Goal: Information Seeking & Learning: Check status

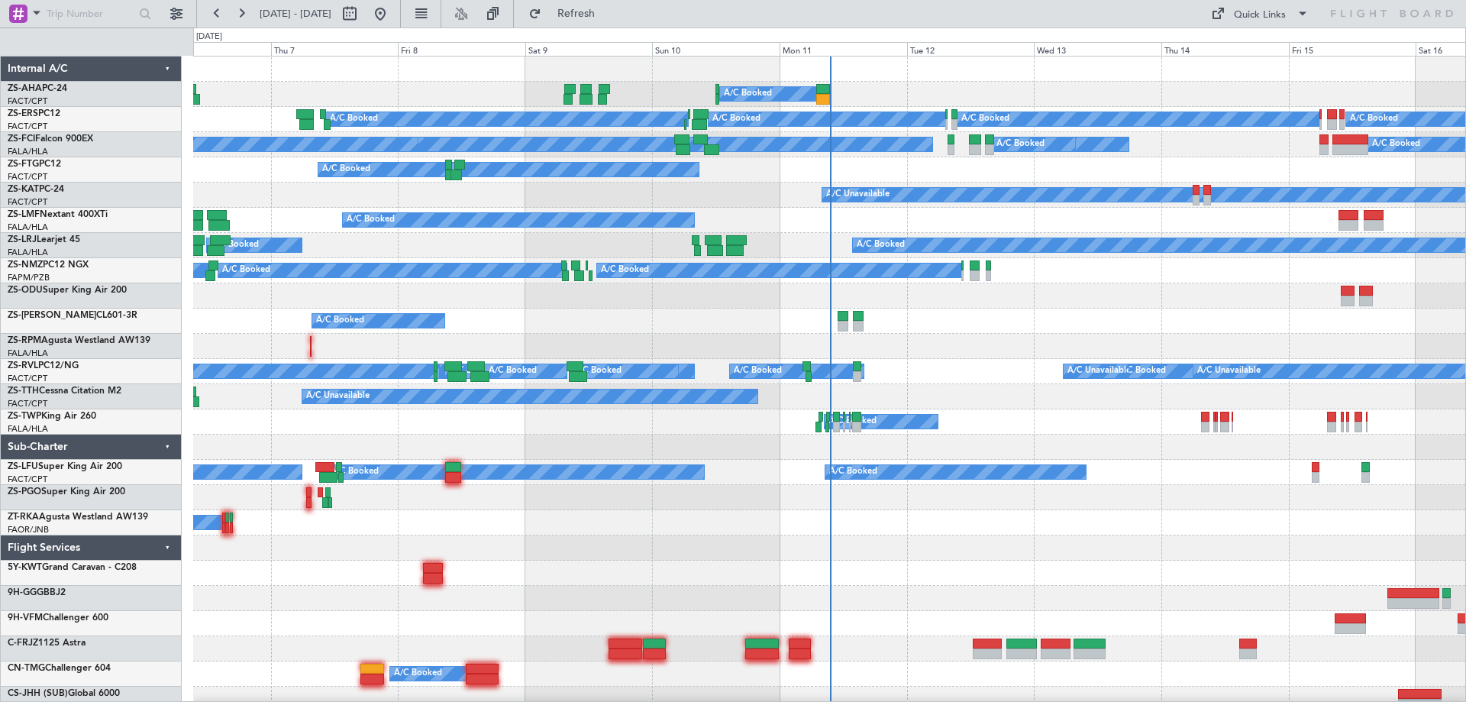
click at [890, 503] on div "A/C Booked A/C Booked A/C Booked A/C Booked A/C Booked A/C Booked A/C Booked A/…" at bounding box center [829, 698] width 1272 height 1285
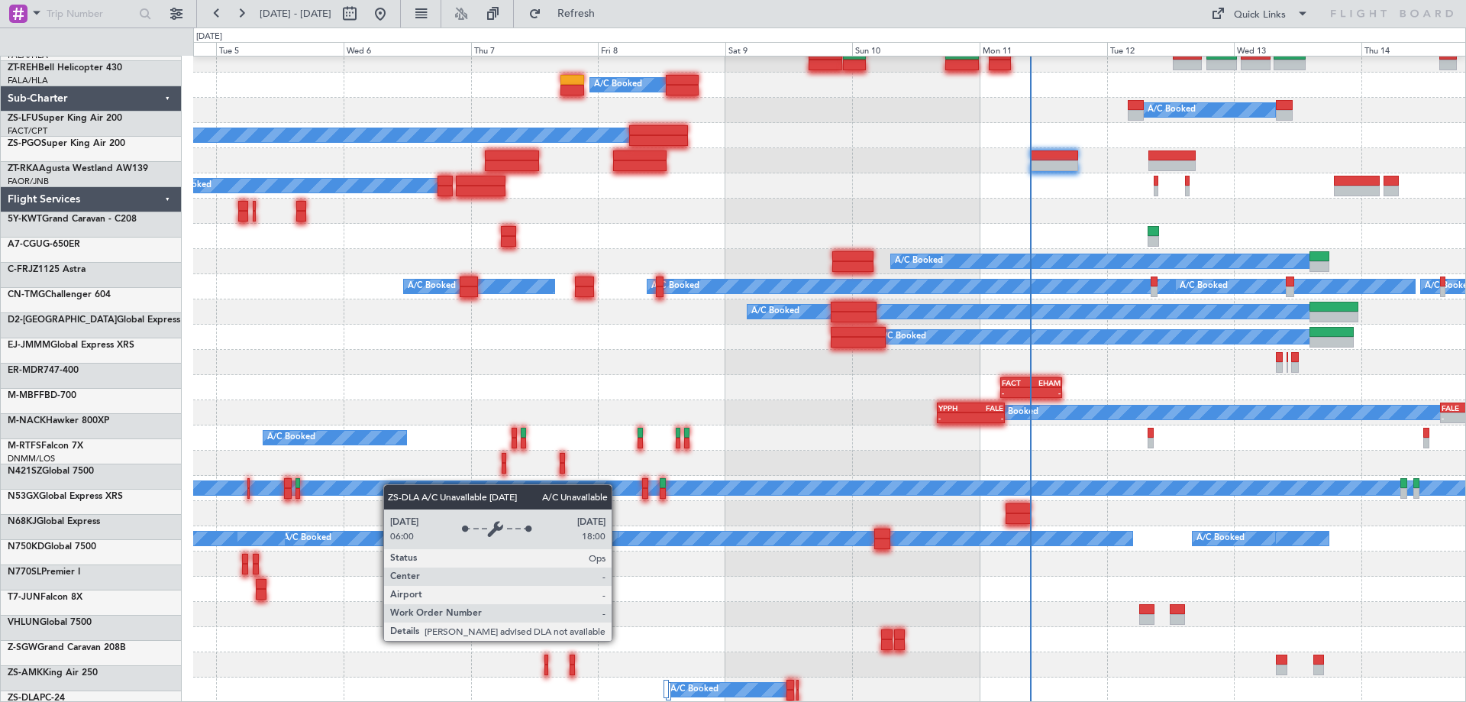
scroll to position [589, 0]
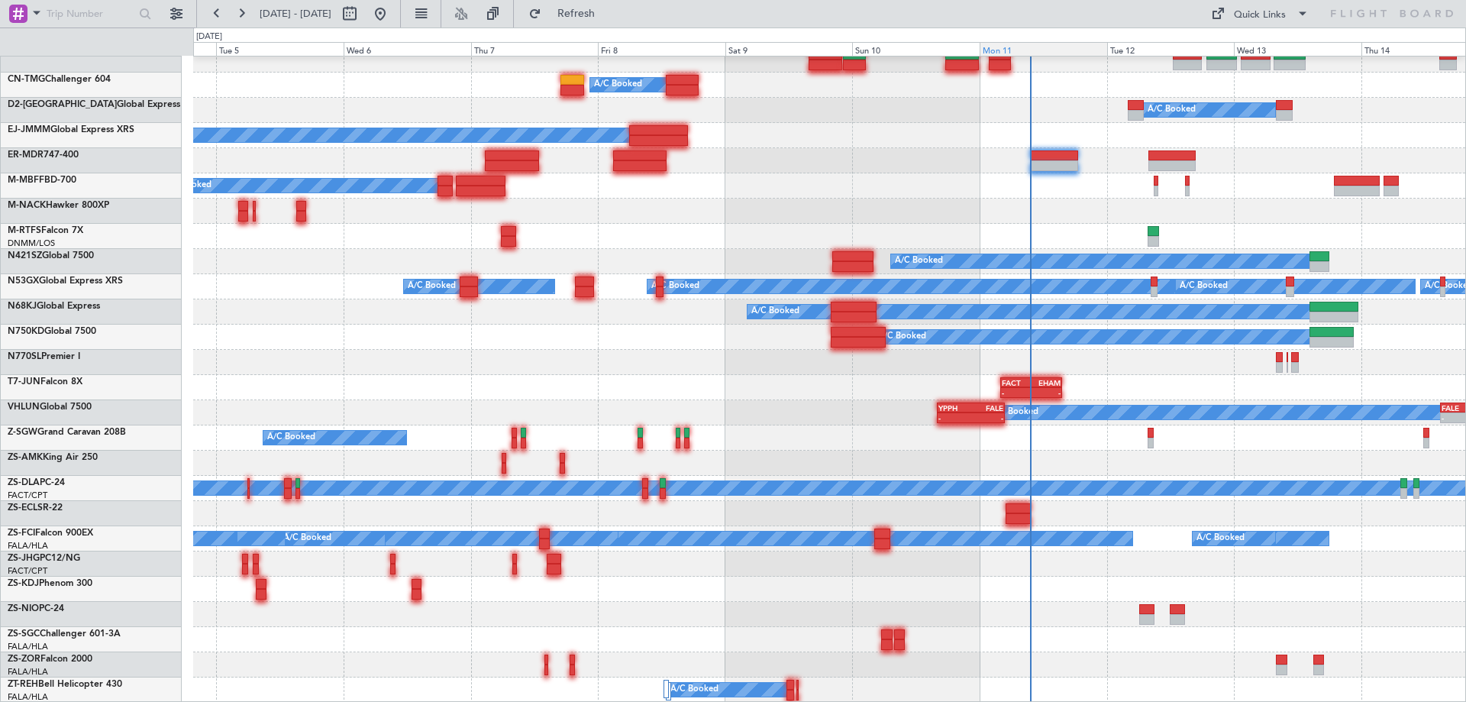
click at [1018, 53] on div "Mon 11" at bounding box center [1042, 49] width 127 height 14
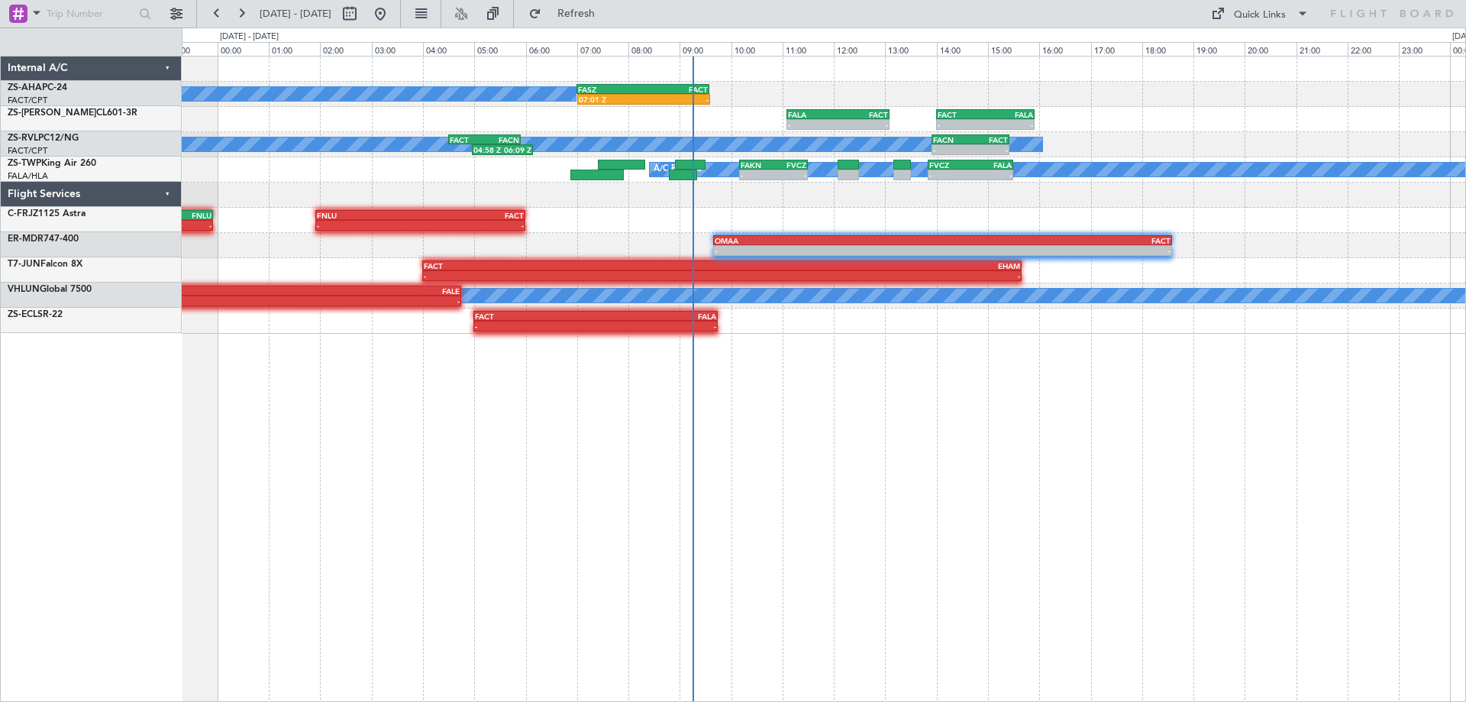
scroll to position [0, 0]
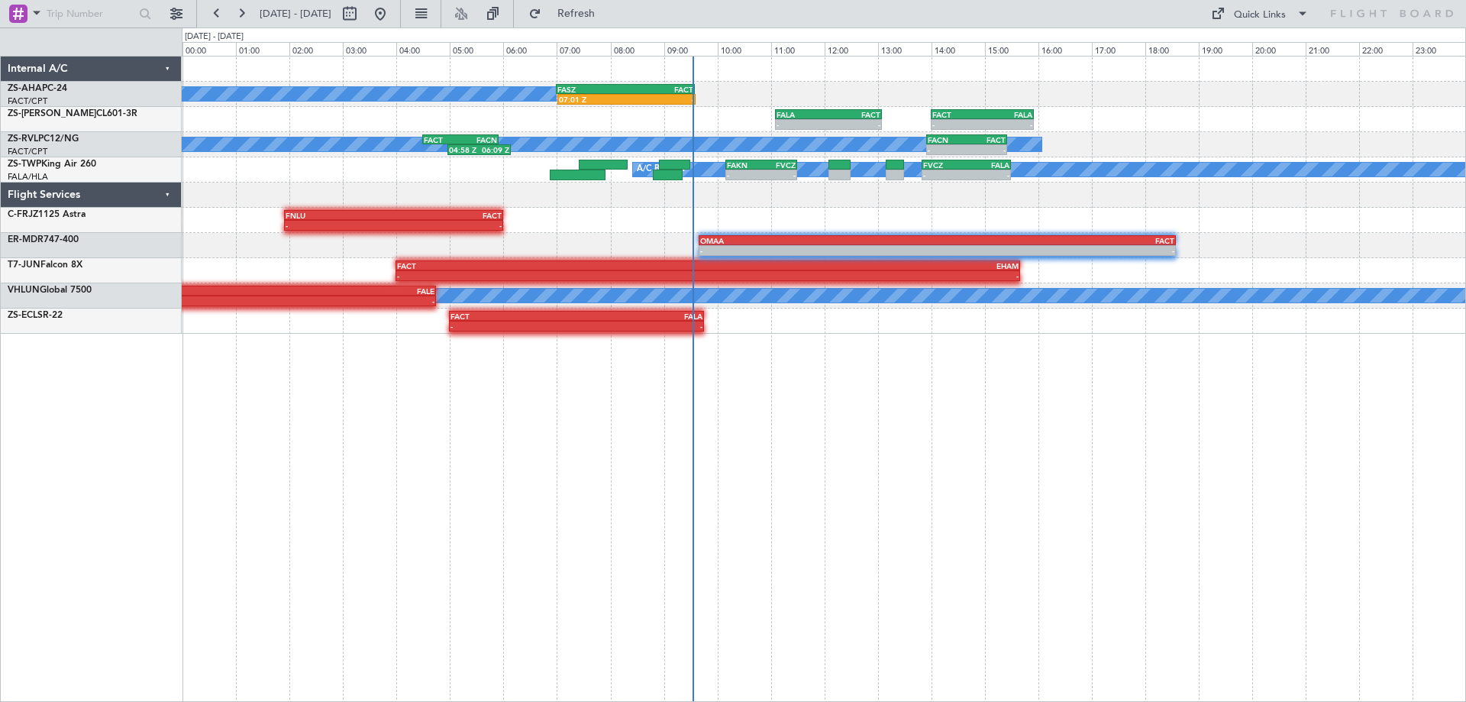
click at [1073, 550] on div "A/C Booked 07:01 Z - FASZ 07:00 Z FACT 09:35 Z - - FALA 11:05 Z FACT 13:05 Z - …" at bounding box center [824, 379] width 1284 height 646
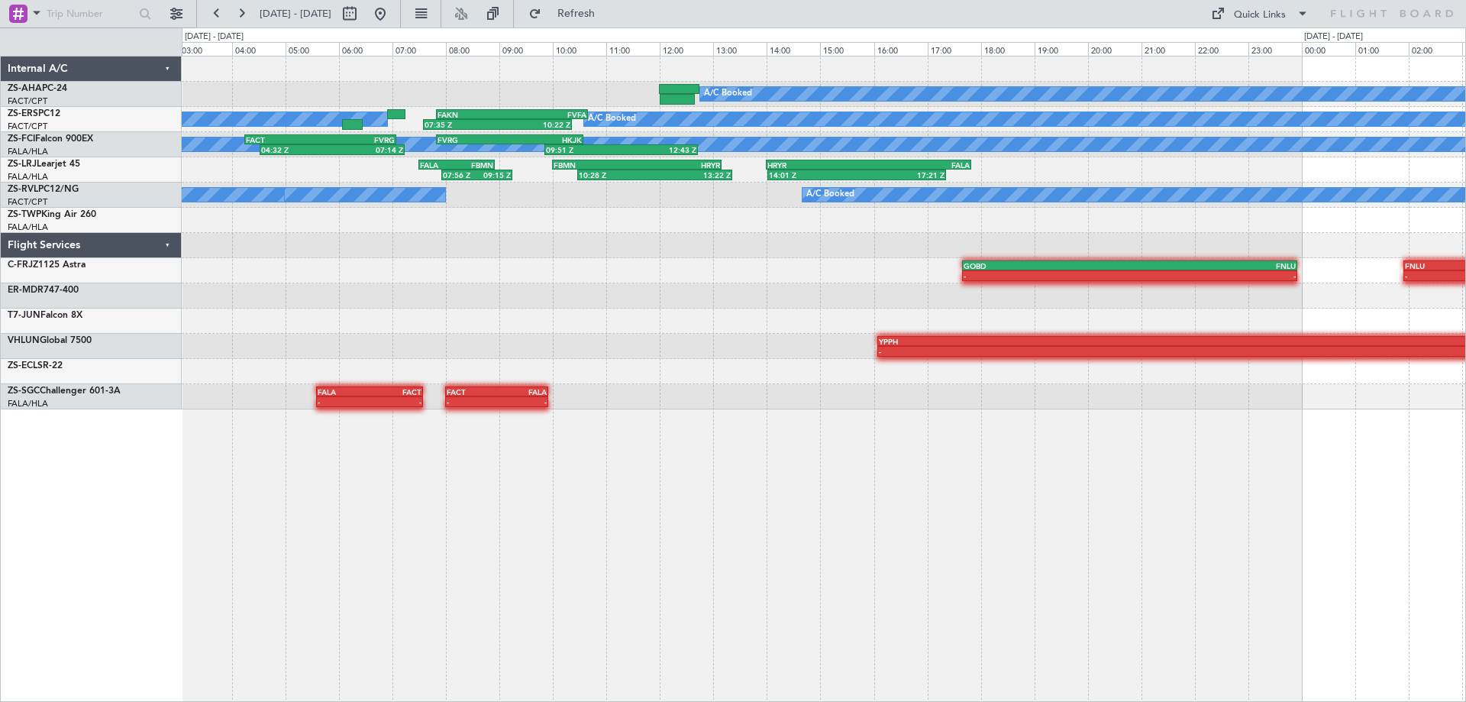
click at [1179, 540] on div "A/C Booked FASZ 07:00 Z FACT 09:35 Z 07:01 Z - A/C Booked 07:35 Z 10:22 Z FAKN …" at bounding box center [824, 379] width 1284 height 646
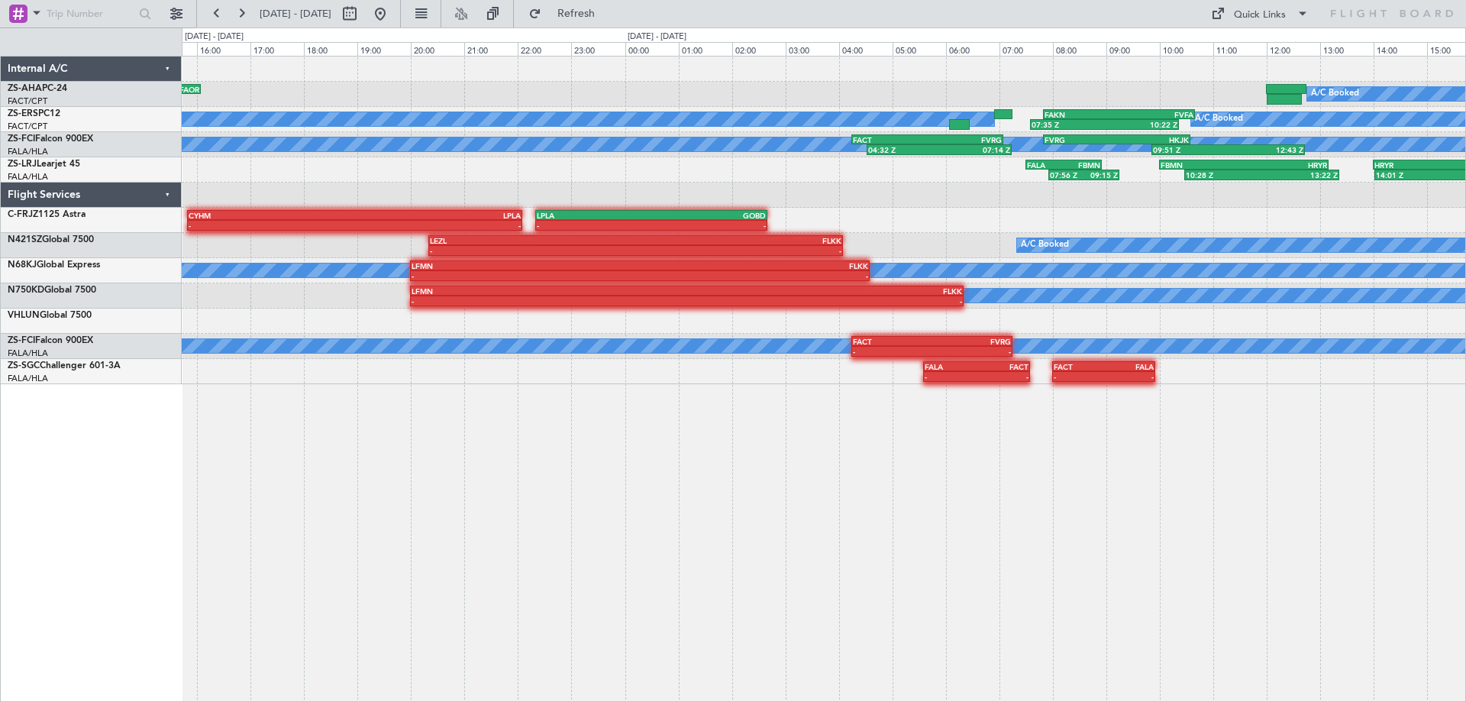
click at [904, 565] on div "A/C Booked FACT 14:00 Z FAOR 16:05 Z 13:52 Z 15:34 Z FAOR 10:30 Z FACT 12:40 Z …" at bounding box center [824, 379] width 1284 height 646
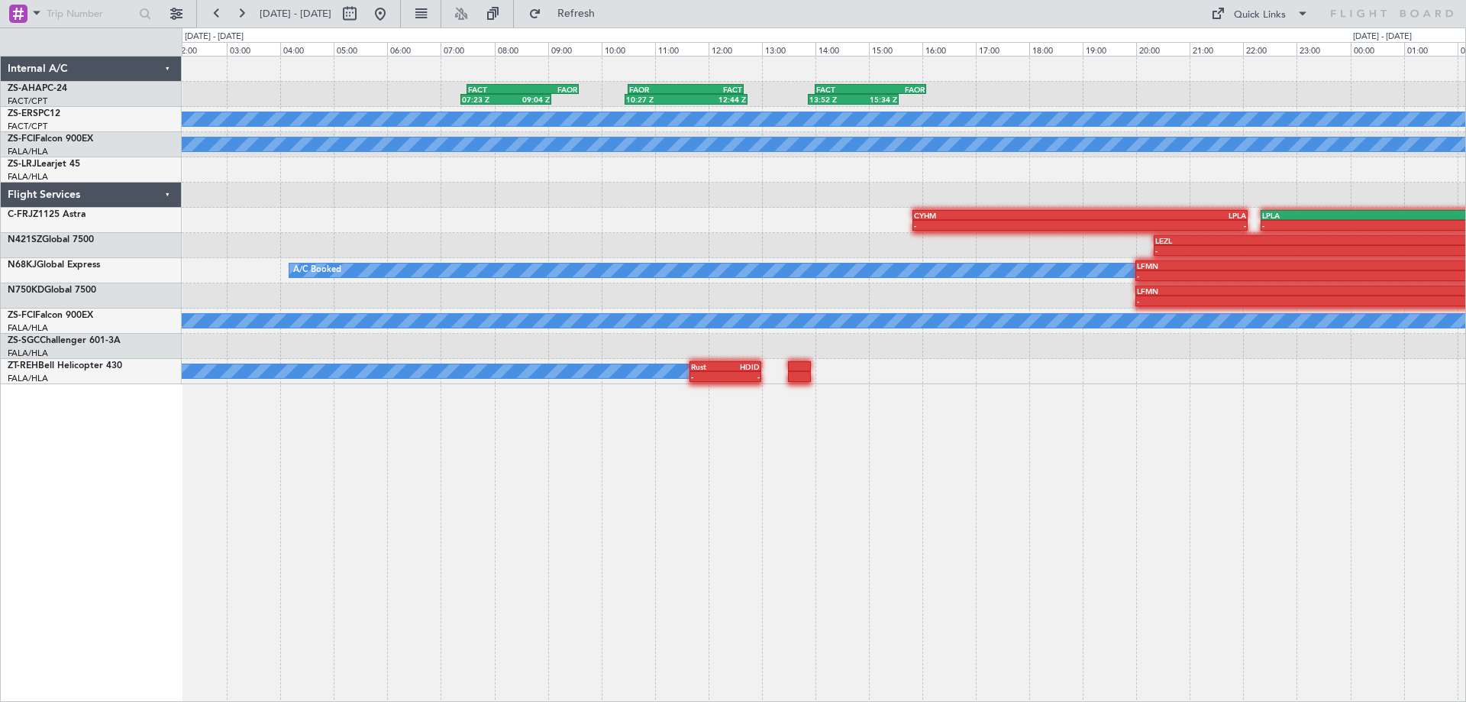
click at [1125, 564] on div "FACT 14:00 Z FAOR 16:05 Z 13:52 Z 15:34 Z FAOR 10:30 Z FACT 12:40 Z 10:27 Z 12:…" at bounding box center [824, 379] width 1284 height 646
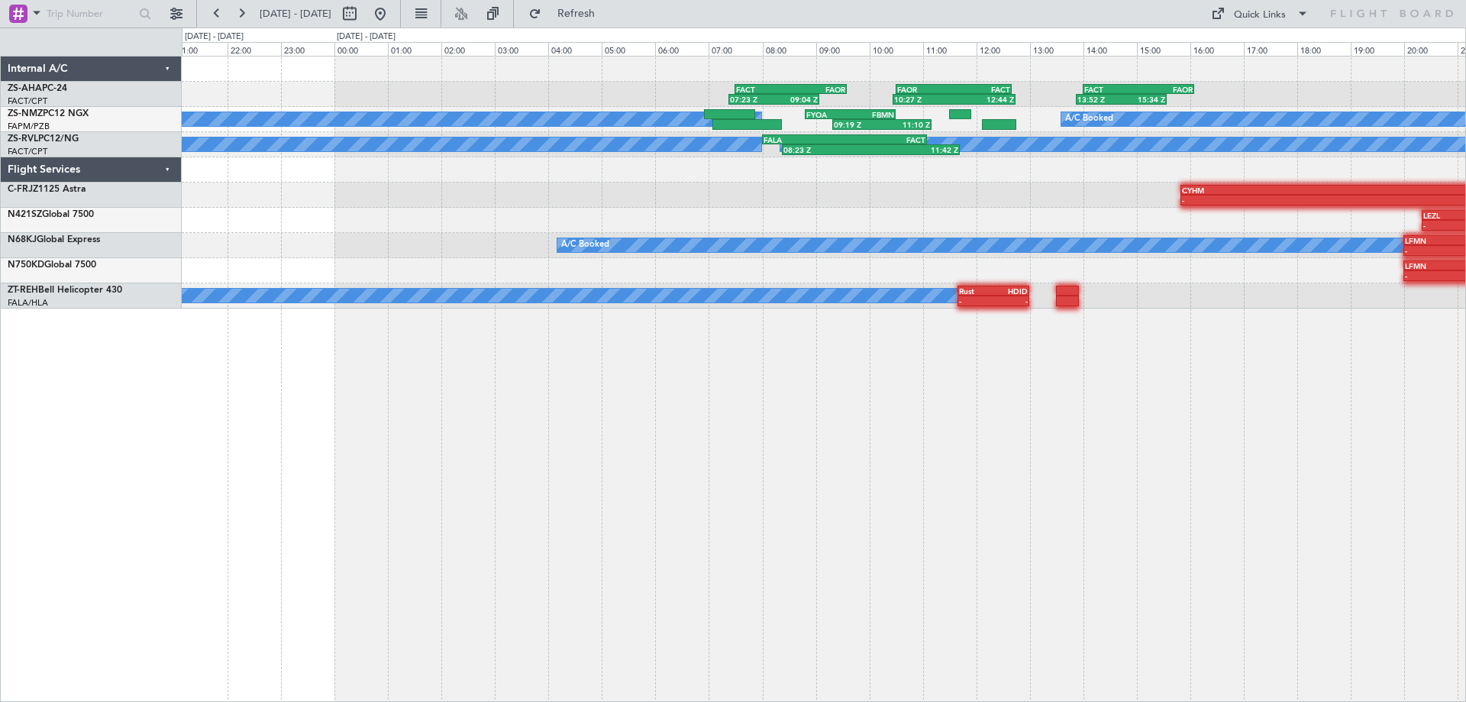
click at [1205, 530] on div "FACT 14:00 Z FAOR 16:05 Z 13:52 Z 15:34 Z FAOR 10:30 Z FACT 12:40 Z 10:27 Z 12:…" at bounding box center [824, 379] width 1284 height 646
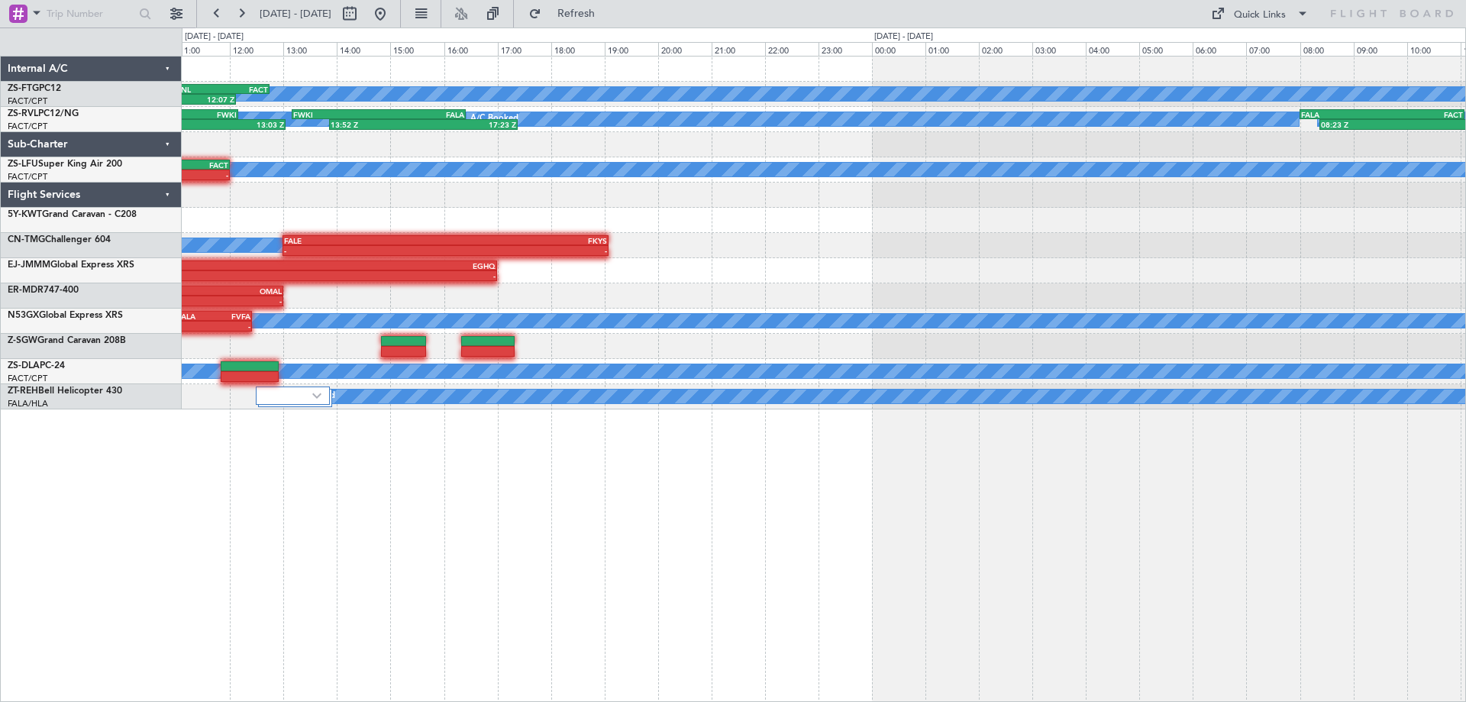
click at [557, 602] on div "A/C Booked 10:05 Z 12:07 Z WENL 10:50 Z FACT 12:45 Z FACT 09:00 Z WENL 10:20 Z …" at bounding box center [824, 379] width 1284 height 646
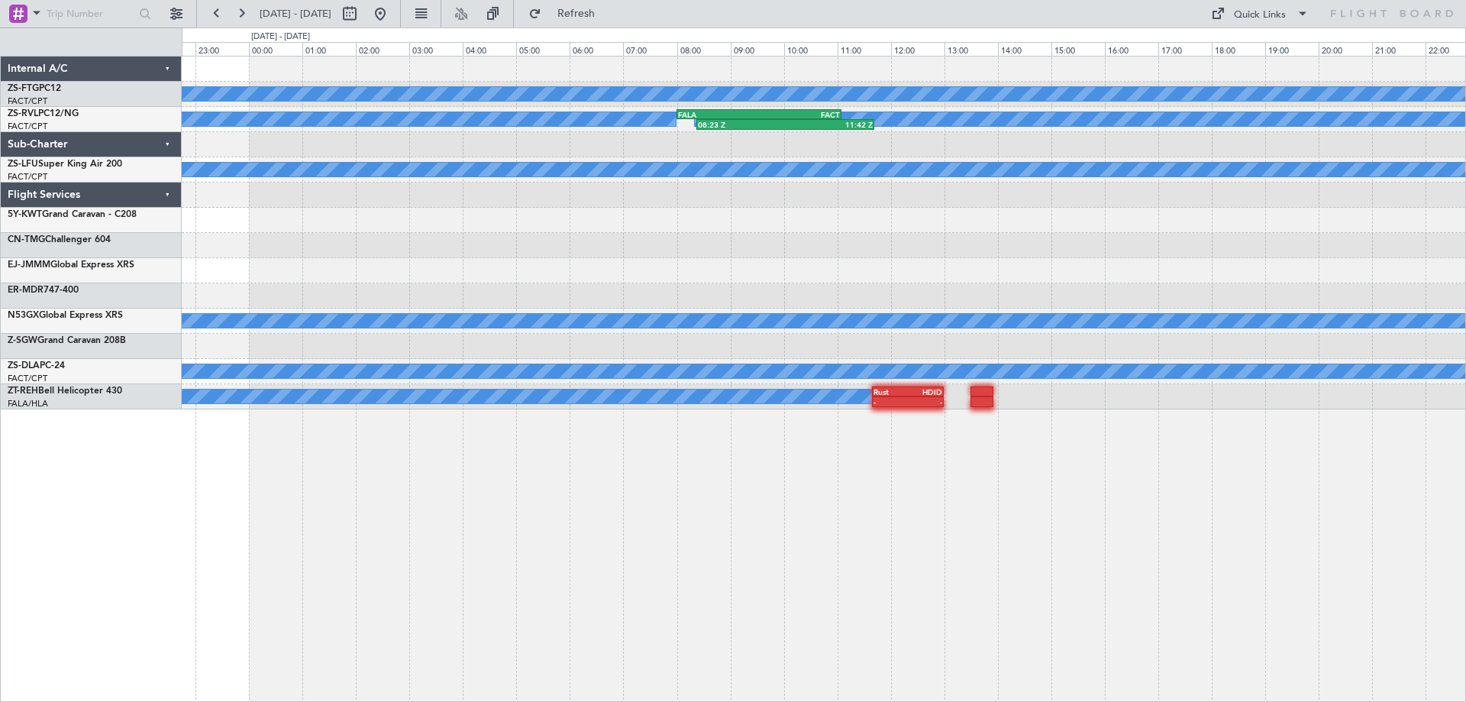
click at [854, 563] on div "A/C Booked A/C Booked A/C Booked A/C Booked A/C Booked A/C Booked FALA 08:00 Z …" at bounding box center [824, 379] width 1284 height 646
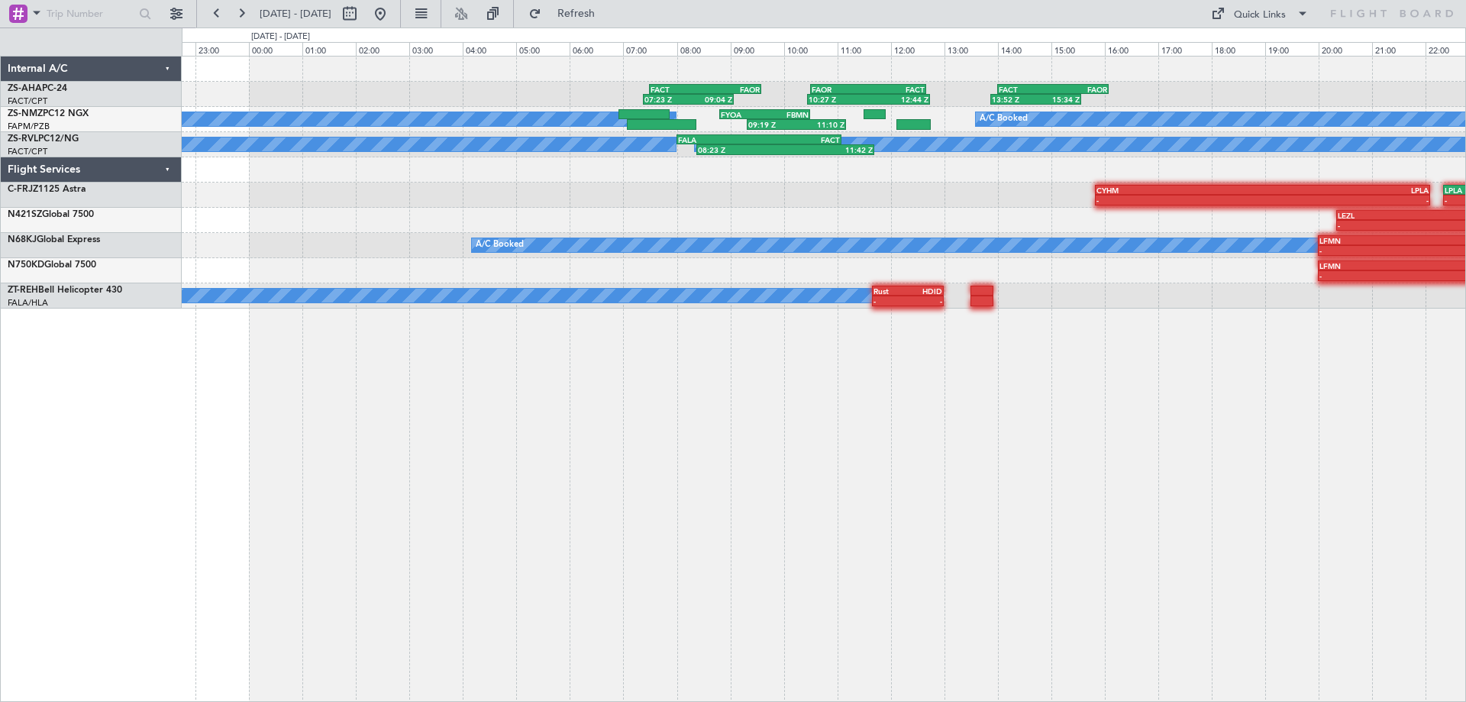
click at [361, 518] on div "07:23 Z 09:04 Z FACT 07:30 Z FAOR 09:35 Z 10:27 Z 12:44 Z FAOR 10:30 Z FACT 12:…" at bounding box center [824, 379] width 1284 height 646
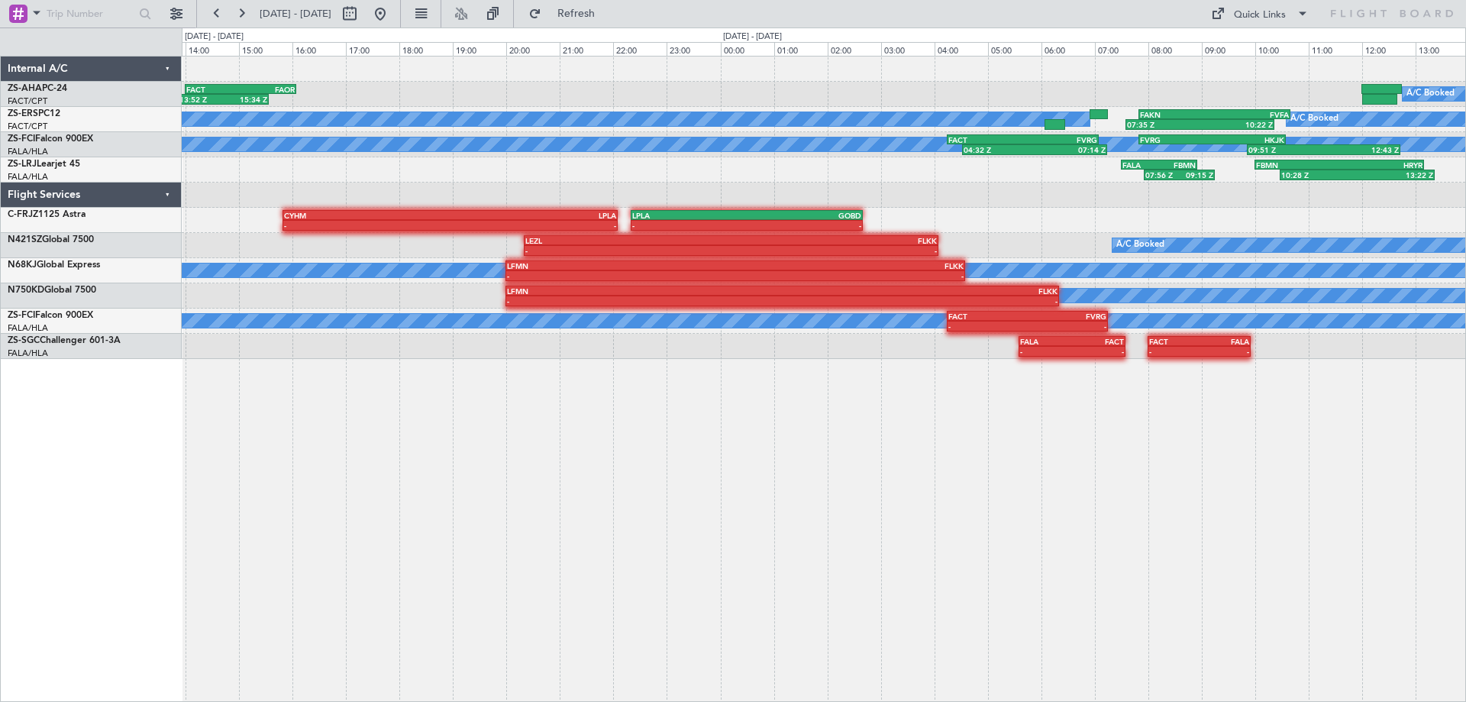
click at [660, 479] on div "13:52 Z 15:34 Z FACT 14:00 Z FAOR 16:05 Z A/C Booked FAOR 10:30 Z FACT 12:40 Z …" at bounding box center [824, 379] width 1284 height 646
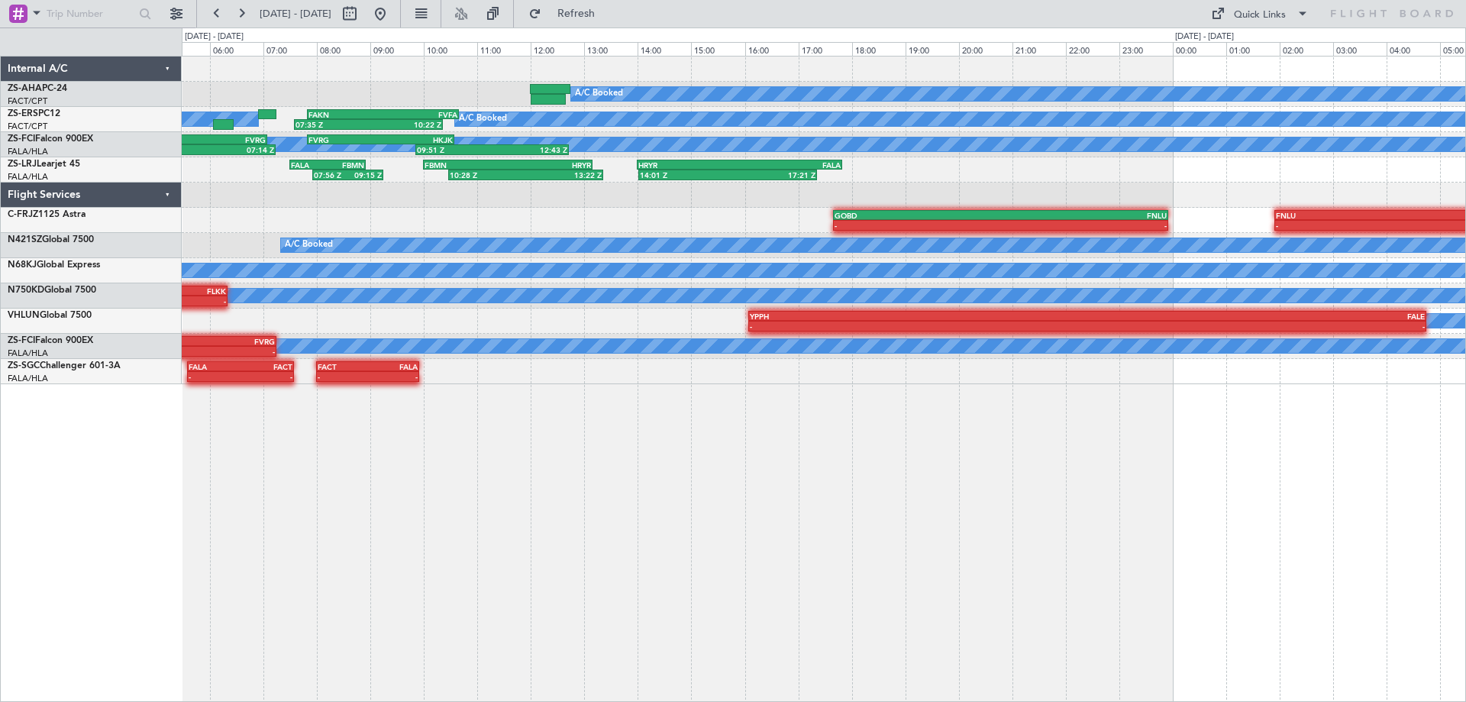
click at [643, 544] on div "A/C Booked FASZ 07:00 Z FACT 09:35 Z 07:01 Z - A/C Booked A/C Booked 07:35 Z 10…" at bounding box center [824, 379] width 1284 height 646
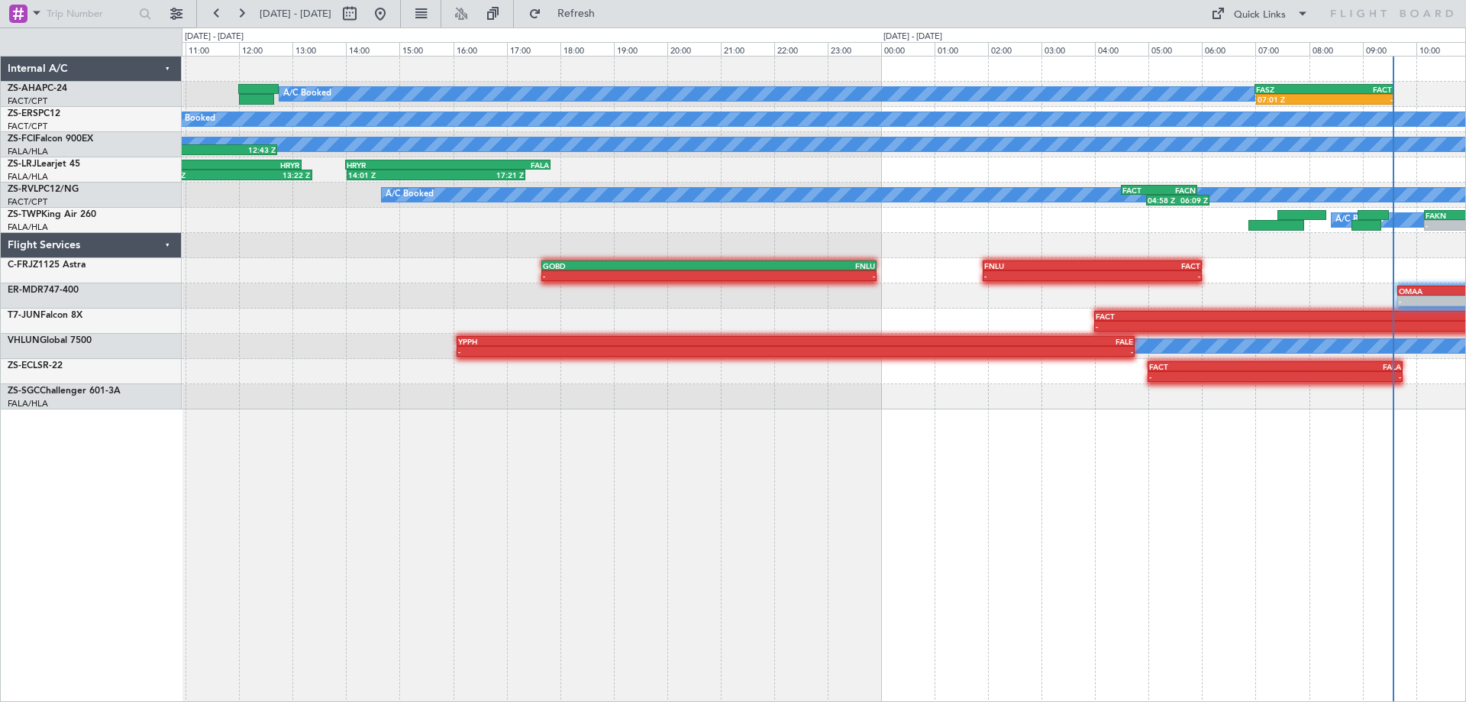
click at [895, 527] on div "A/C Booked FASZ 07:00 Z FACT 09:35 Z 07:01 Z - A/C Booked 07:35 Z 10:22 Z FAKN …" at bounding box center [824, 379] width 1284 height 646
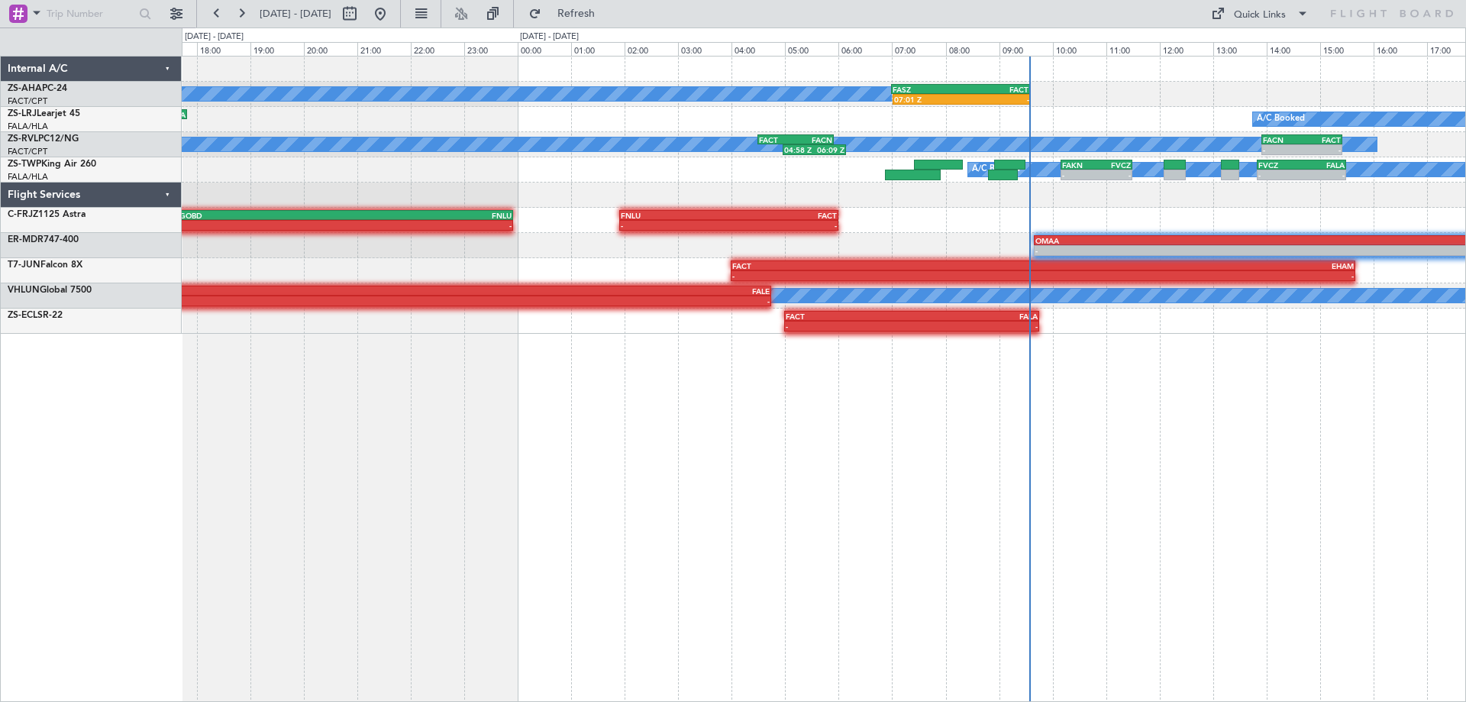
click at [691, 470] on div "A/C Booked FASZ 07:00 Z FACT 09:35 Z 07:01 Z - HRYR 14:00 Z FALA 17:50 Z A/C Bo…" at bounding box center [824, 379] width 1284 height 646
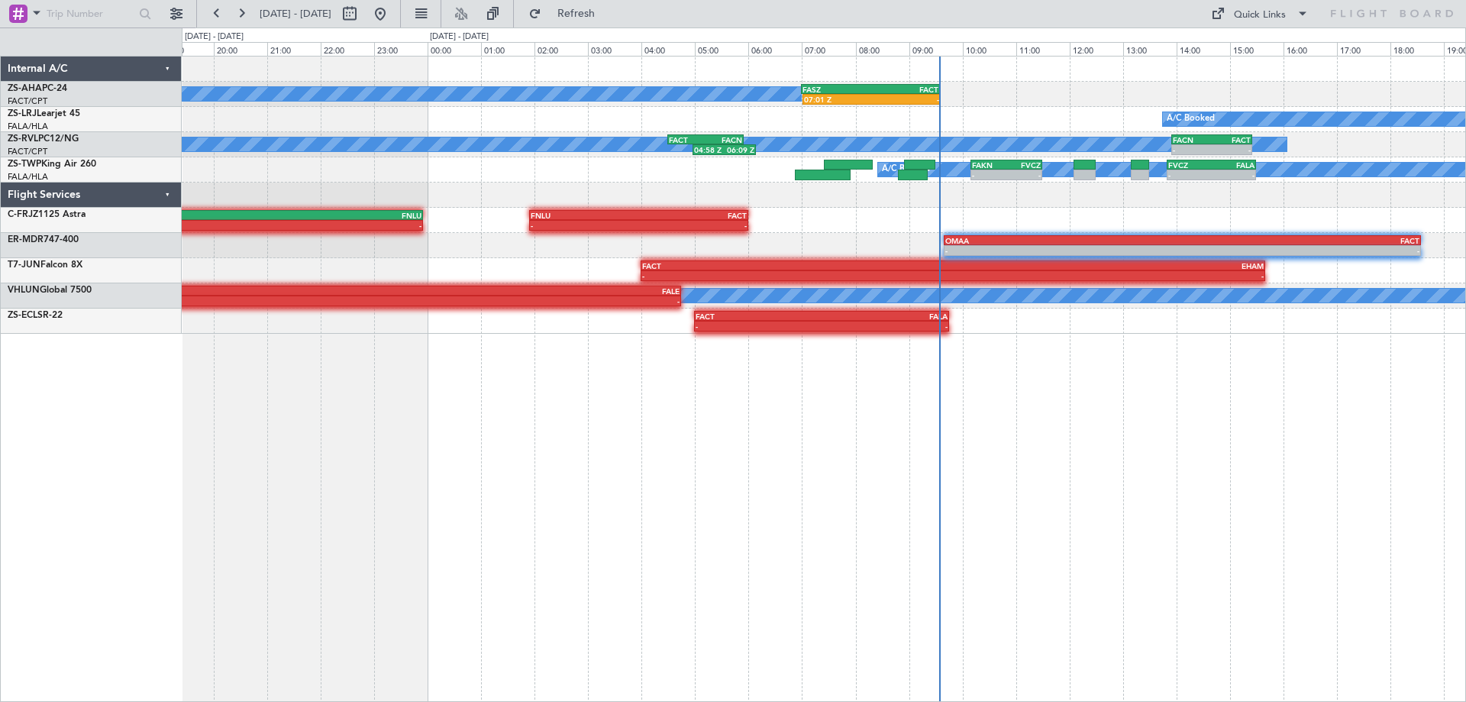
click at [1124, 479] on div "A/C Booked FASZ 07:00 Z FACT 09:35 Z 07:01 Z - A/C Booked 14:01 Z 17:21 Z HRYR …" at bounding box center [824, 379] width 1284 height 646
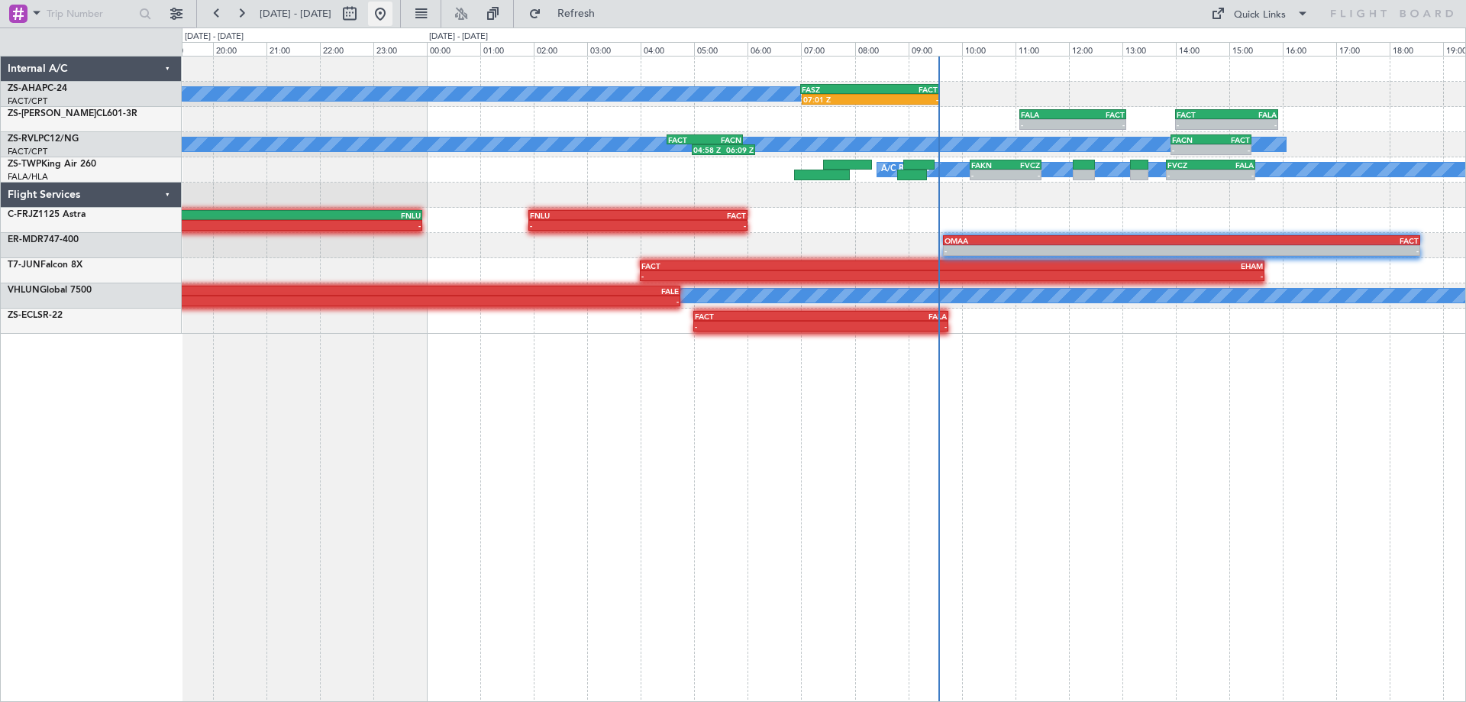
click at [392, 17] on button at bounding box center [380, 14] width 24 height 24
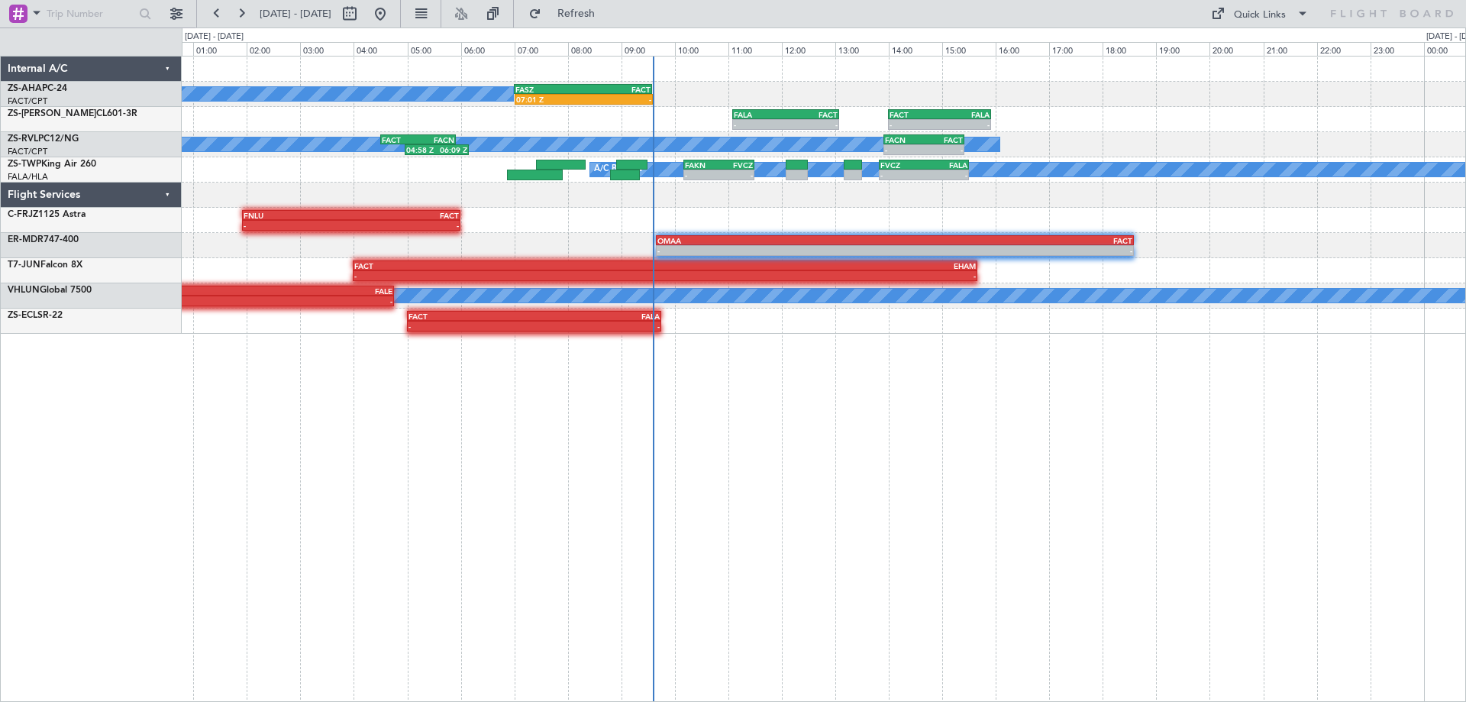
click at [925, 537] on div "A/C Booked FASZ 07:00 Z FACT 09:35 Z 07:01 Z - - - FALA 11:05 Z FACT 13:05 Z - …" at bounding box center [824, 379] width 1284 height 646
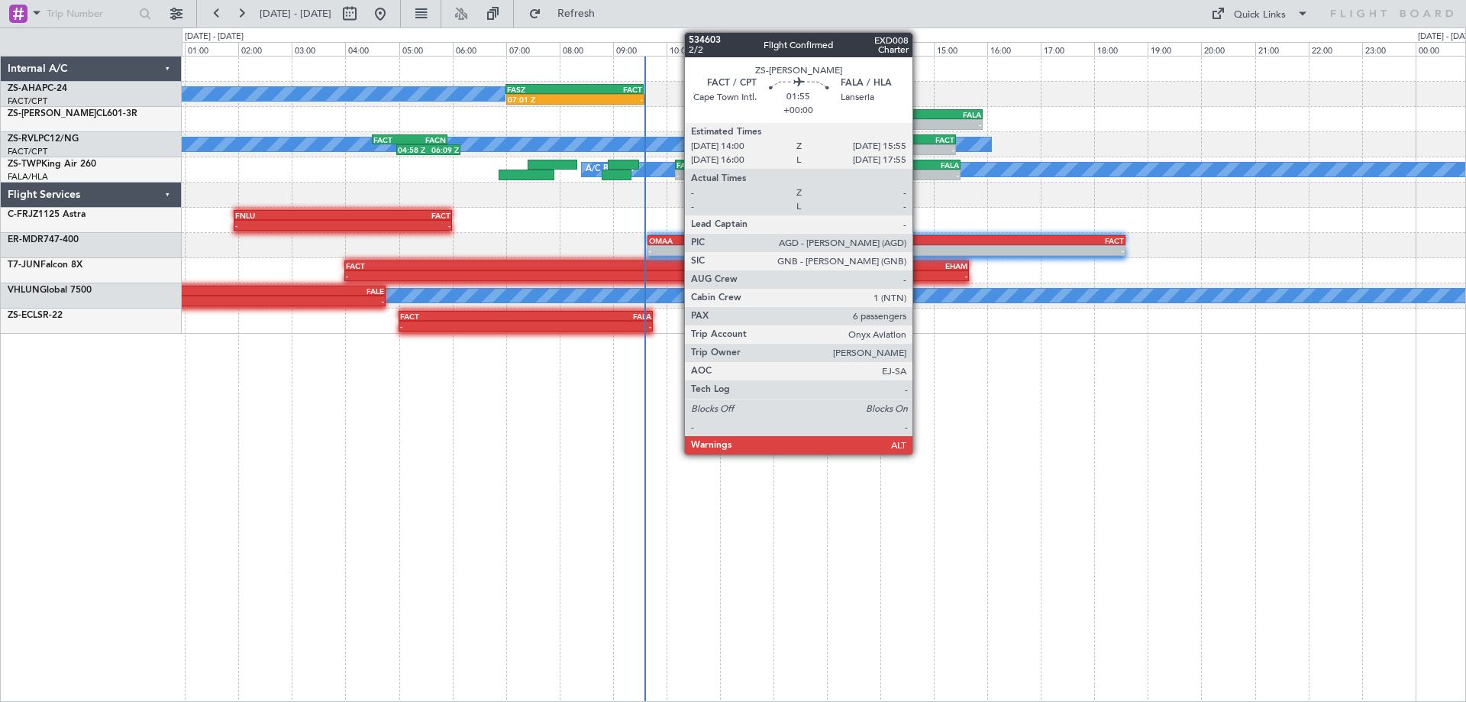
click at [919, 111] on div "FACT" at bounding box center [906, 114] width 50 height 9
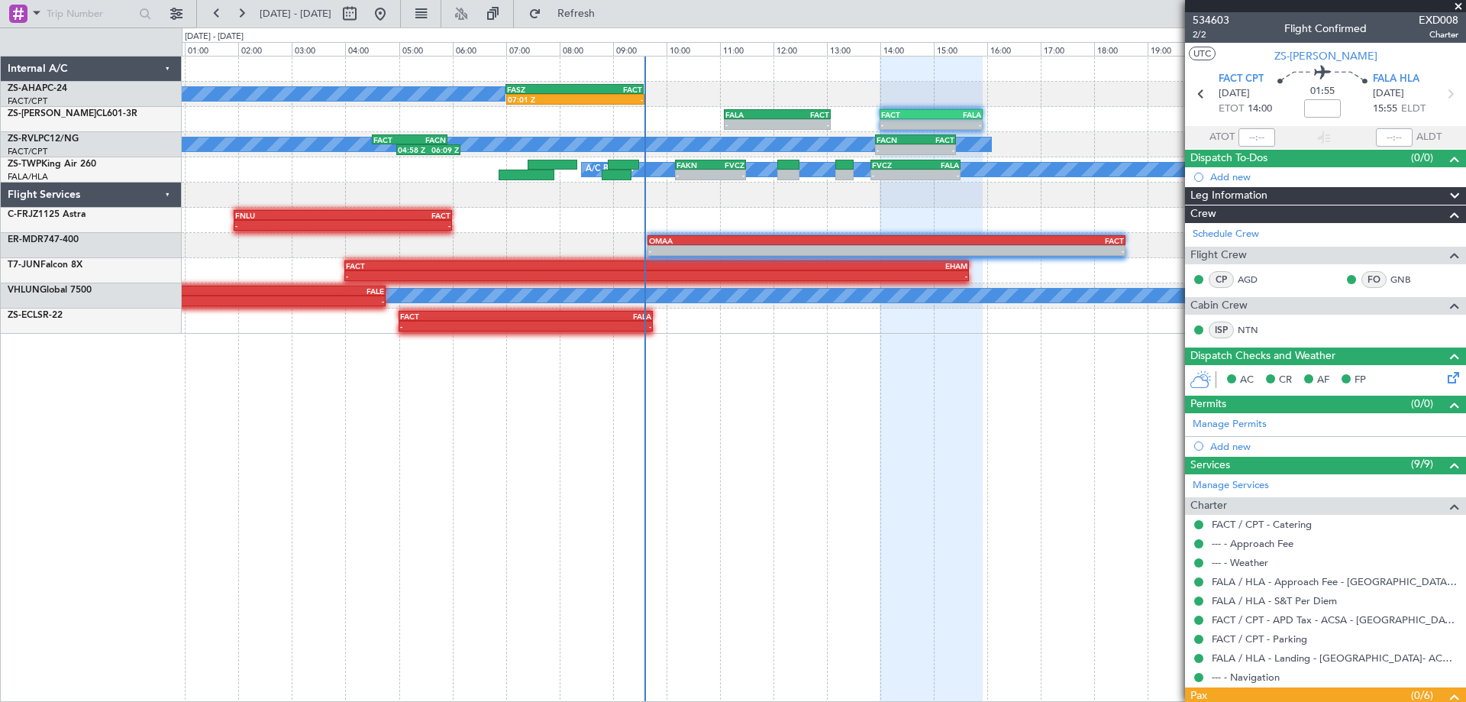
scroll to position [220, 0]
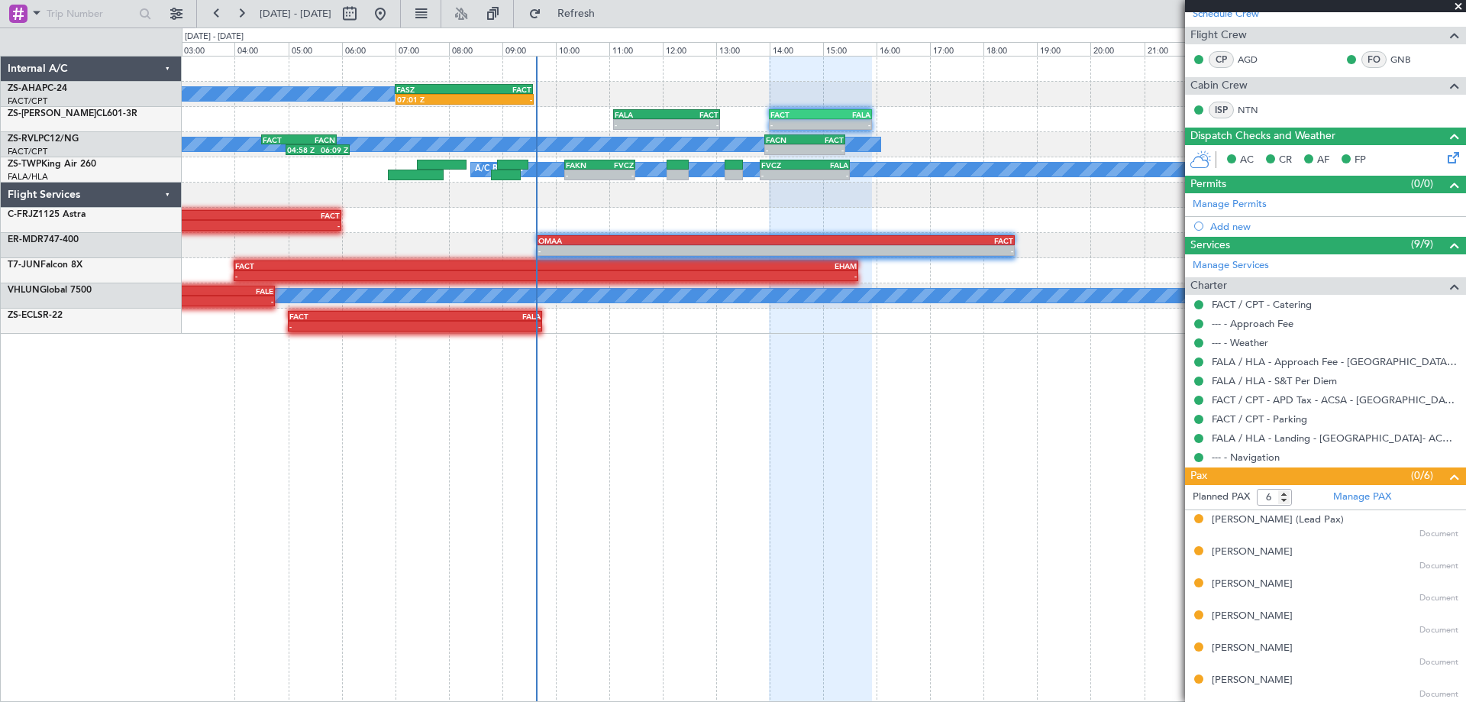
click at [859, 419] on div at bounding box center [820, 379] width 103 height 646
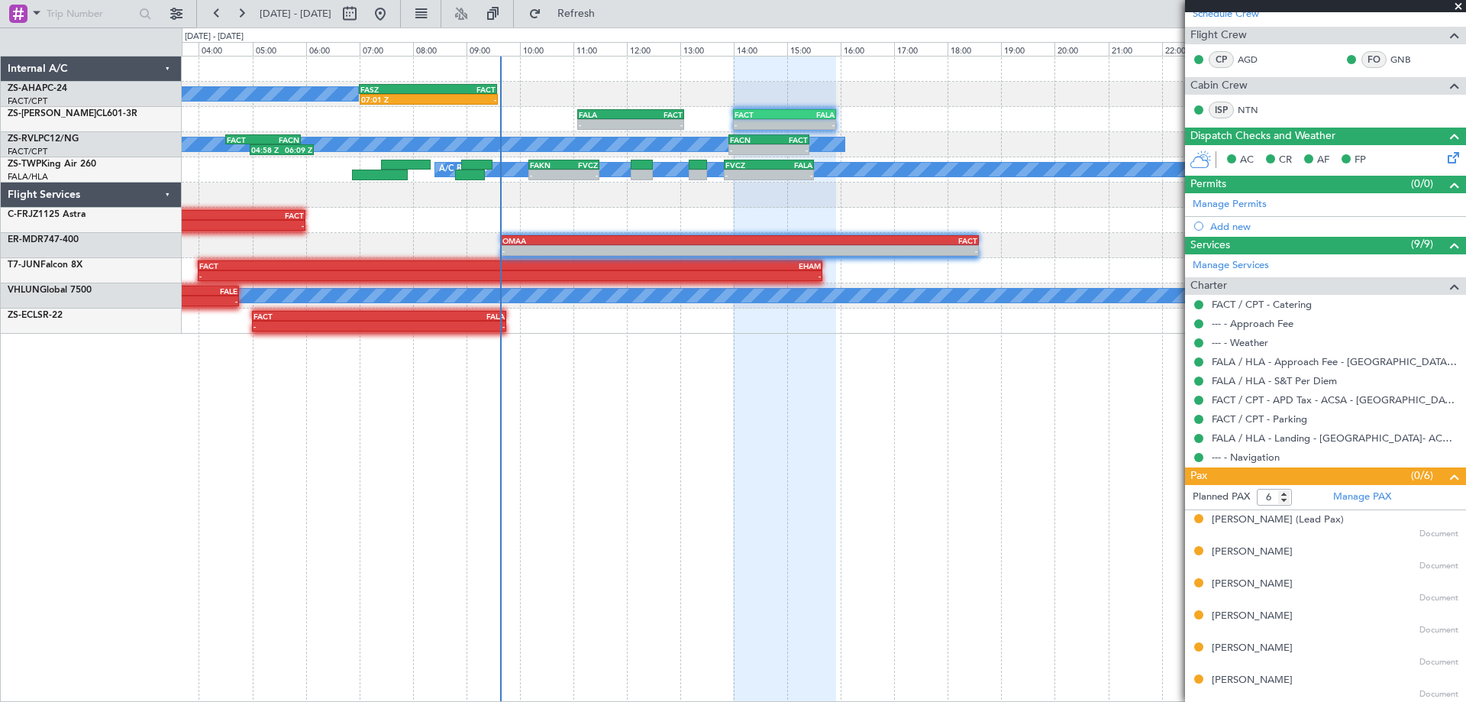
click at [823, 431] on div at bounding box center [784, 379] width 103 height 646
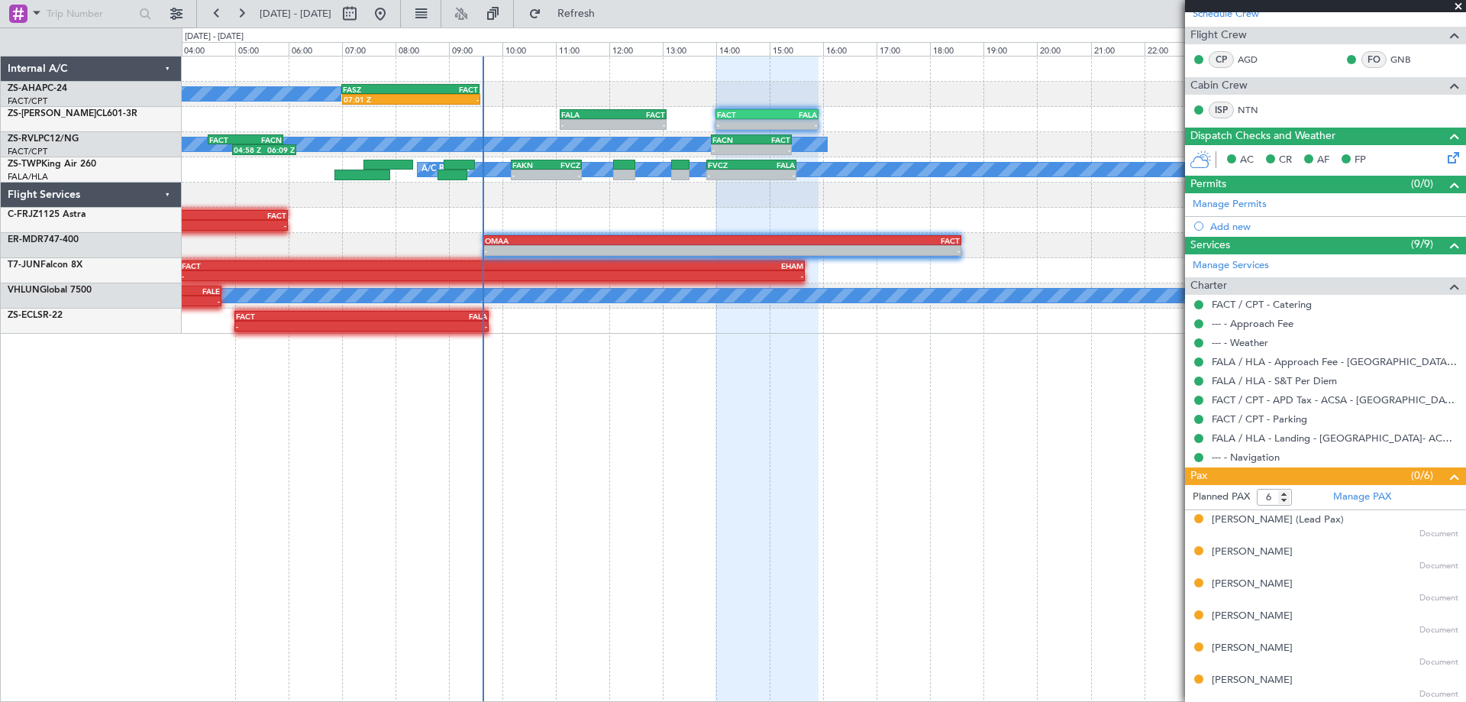
click at [974, 350] on div "A/C Booked 07:01 Z - FASZ 07:00 Z FACT 09:35 Z - - FALA 11:05 Z FACT 13:05 Z - …" at bounding box center [824, 379] width 1284 height 646
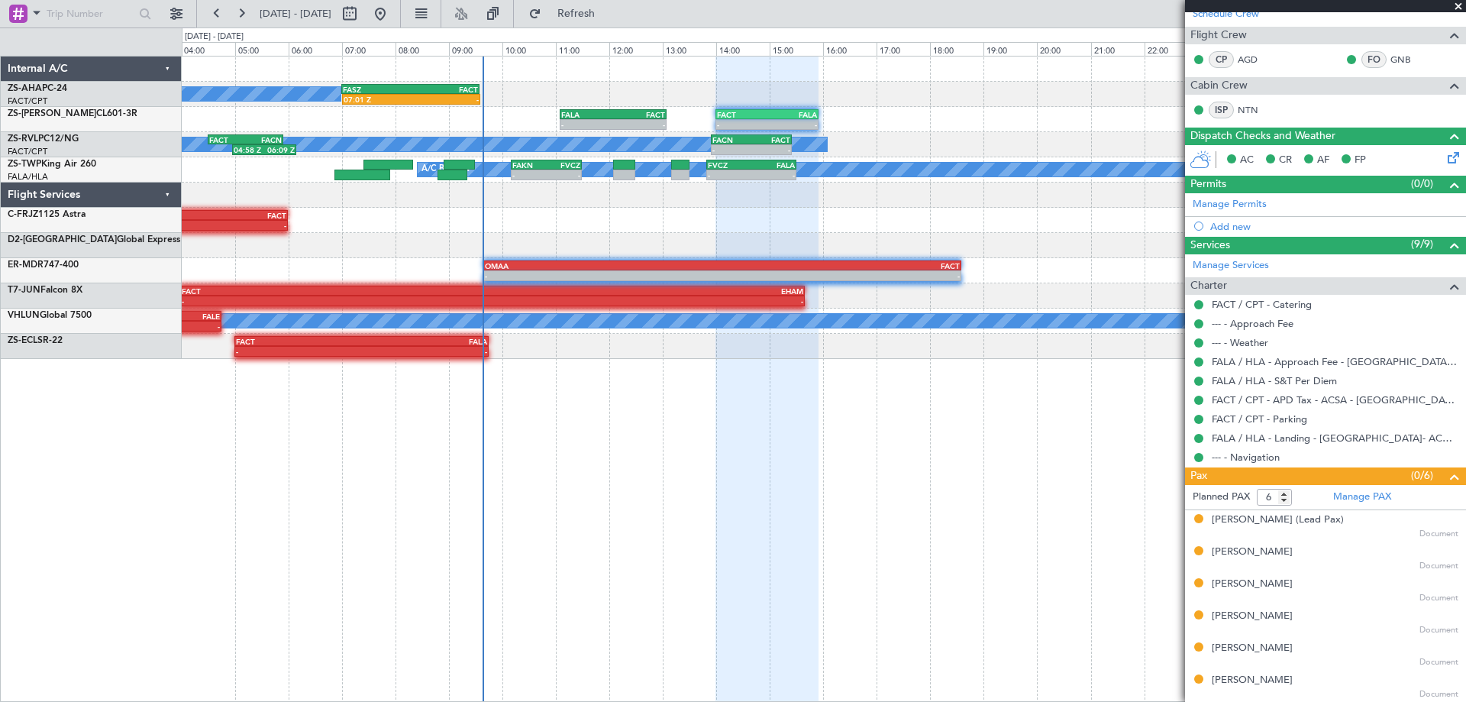
click at [479, 414] on div "A/C Booked 07:01 Z - FASZ 07:00 Z FACT 09:35 Z - - FALA 11:05 Z FACT 13:05 Z - …" at bounding box center [824, 379] width 1284 height 646
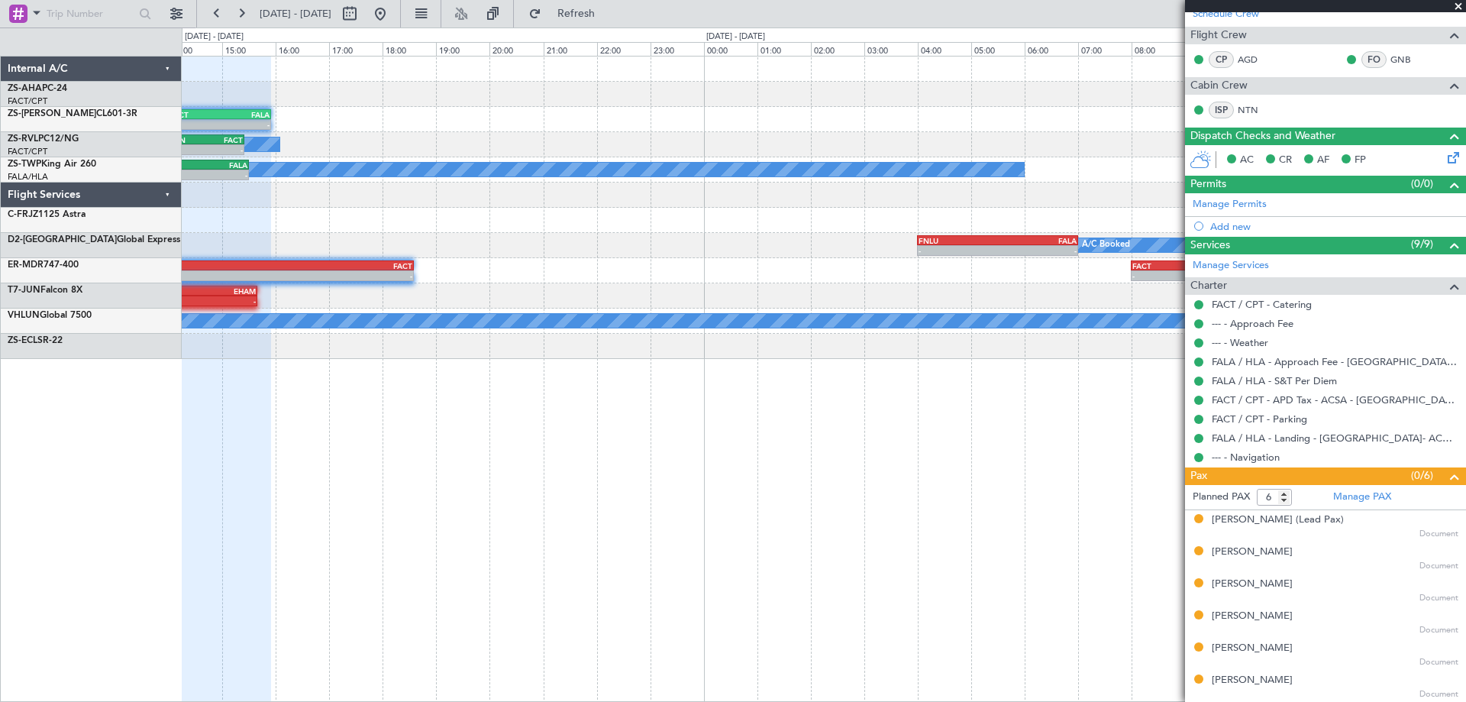
click at [707, 424] on div "FASZ 07:00 Z FACT 09:35 Z 07:01 Z - - - FACT 14:00 Z FALA 15:55 Z - - FALA 11:0…" at bounding box center [824, 379] width 1284 height 646
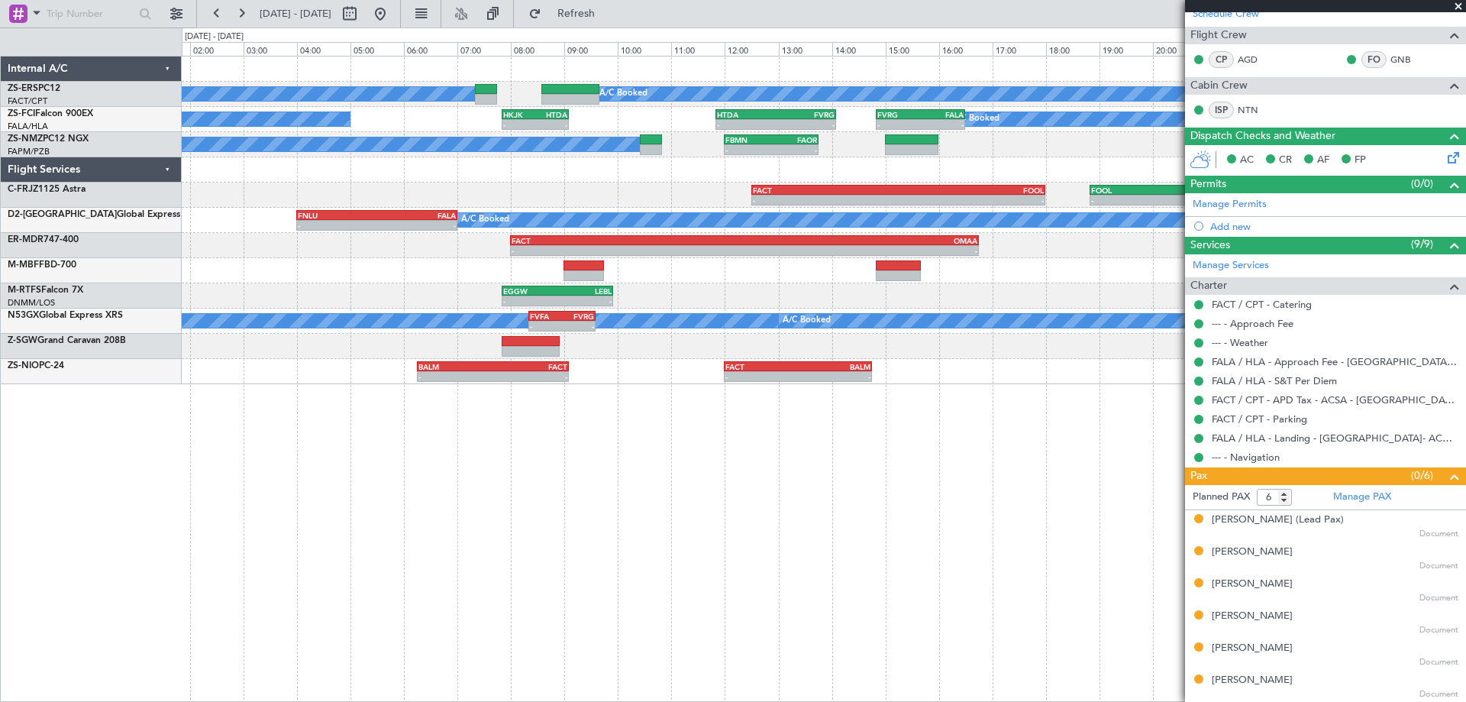
click at [699, 499] on div "A/C Booked A/C Booked A/C Booked A/C Booked - - HKJK 07:50 Z HTDA 09:05 Z - - H…" at bounding box center [824, 379] width 1284 height 646
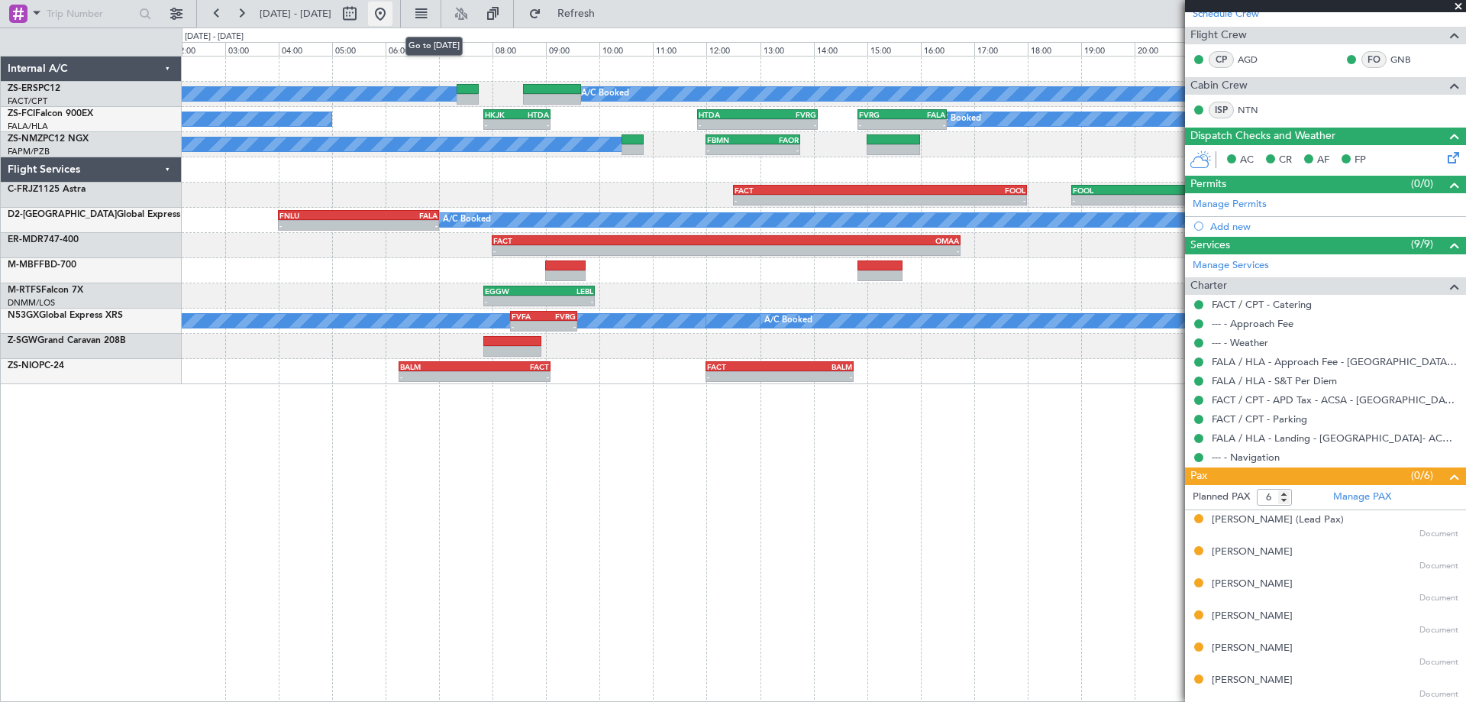
click at [392, 20] on button at bounding box center [380, 14] width 24 height 24
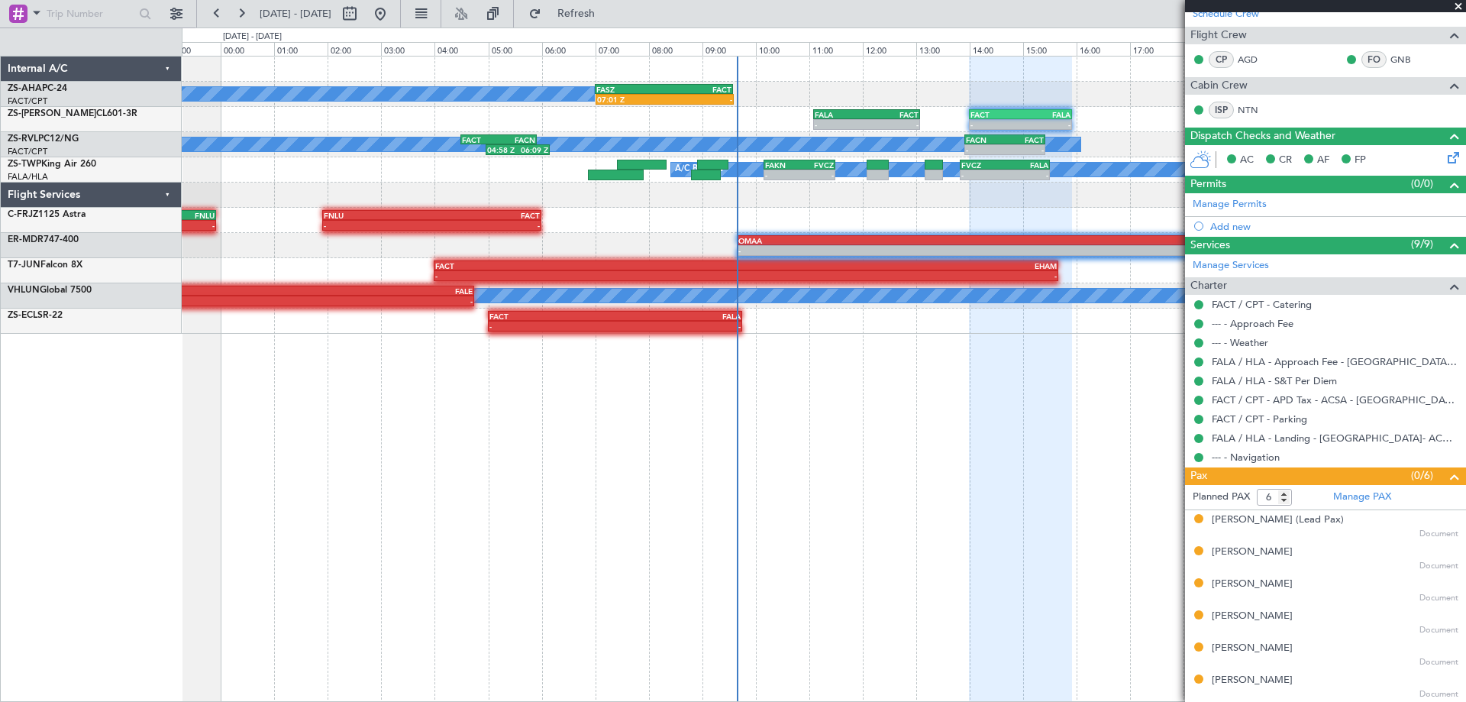
click at [885, 411] on div "FASZ 07:00 Z FACT 09:35 Z 07:01 Z - A/C Booked - - FACT 14:00 Z FALA 15:55 Z - …" at bounding box center [824, 379] width 1284 height 646
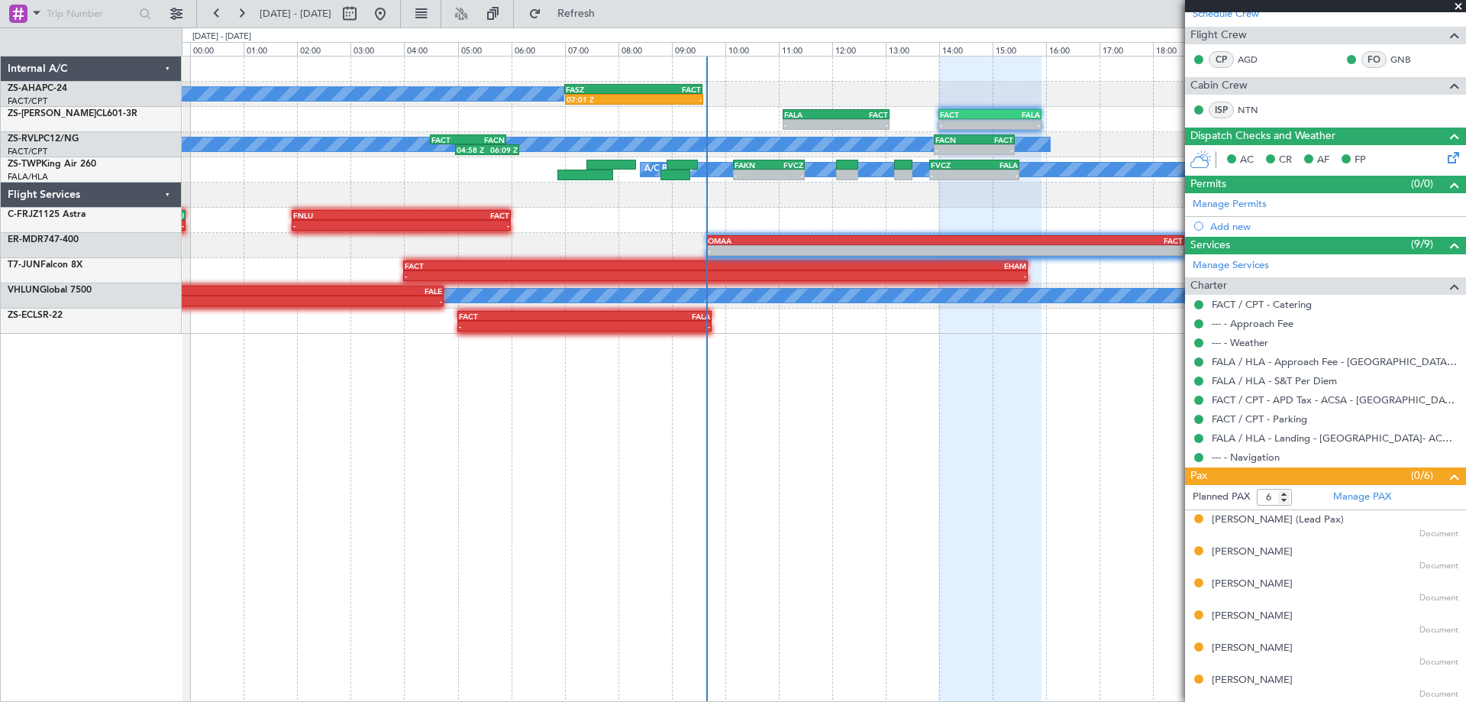
click at [854, 421] on div "FASZ 07:00 Z FACT 09:35 Z 07:01 Z - A/C Booked - - FACT 14:00 Z FALA 15:55 Z - …" at bounding box center [824, 379] width 1284 height 646
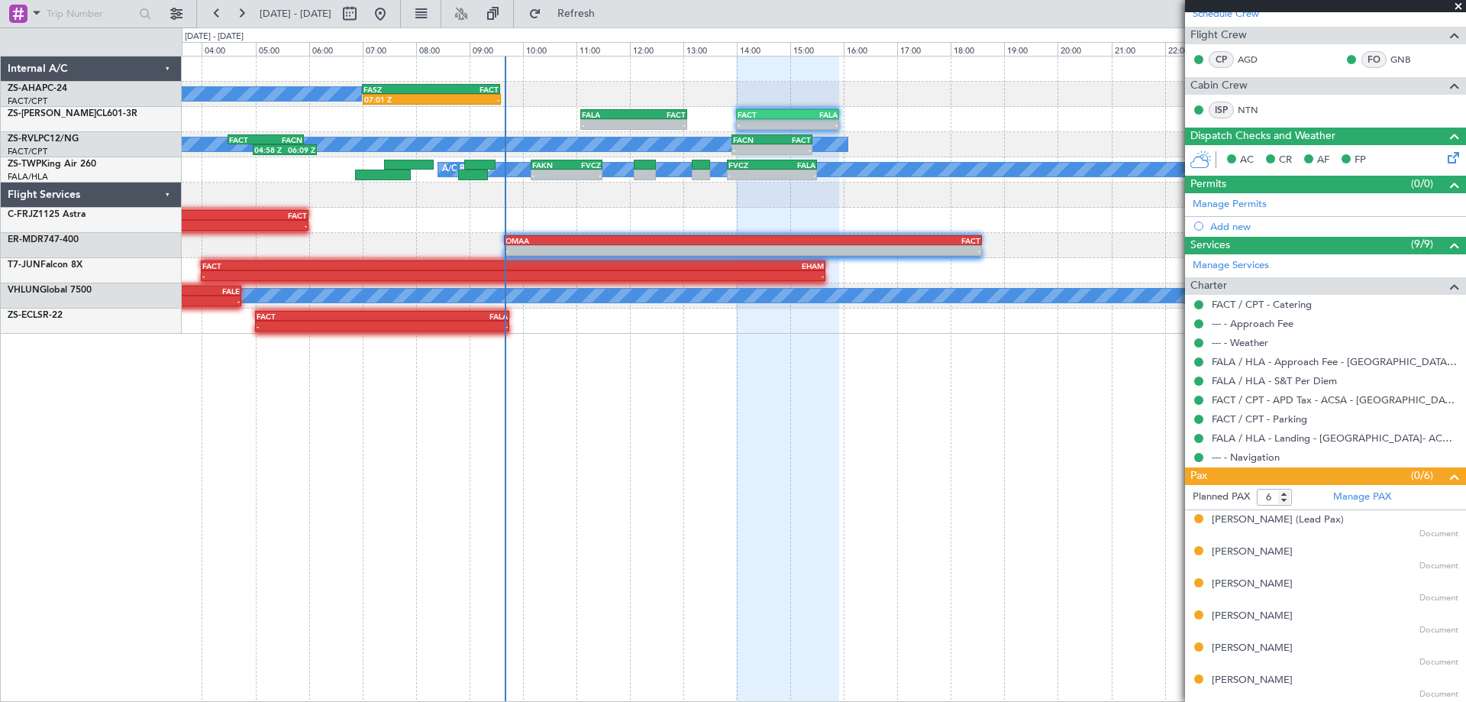
click at [516, 429] on div "FASZ 07:00 Z FACT 09:35 Z 07:01 Z - A/C Booked - - FACT 14:00 Z FALA 15:55 Z - …" at bounding box center [824, 379] width 1284 height 646
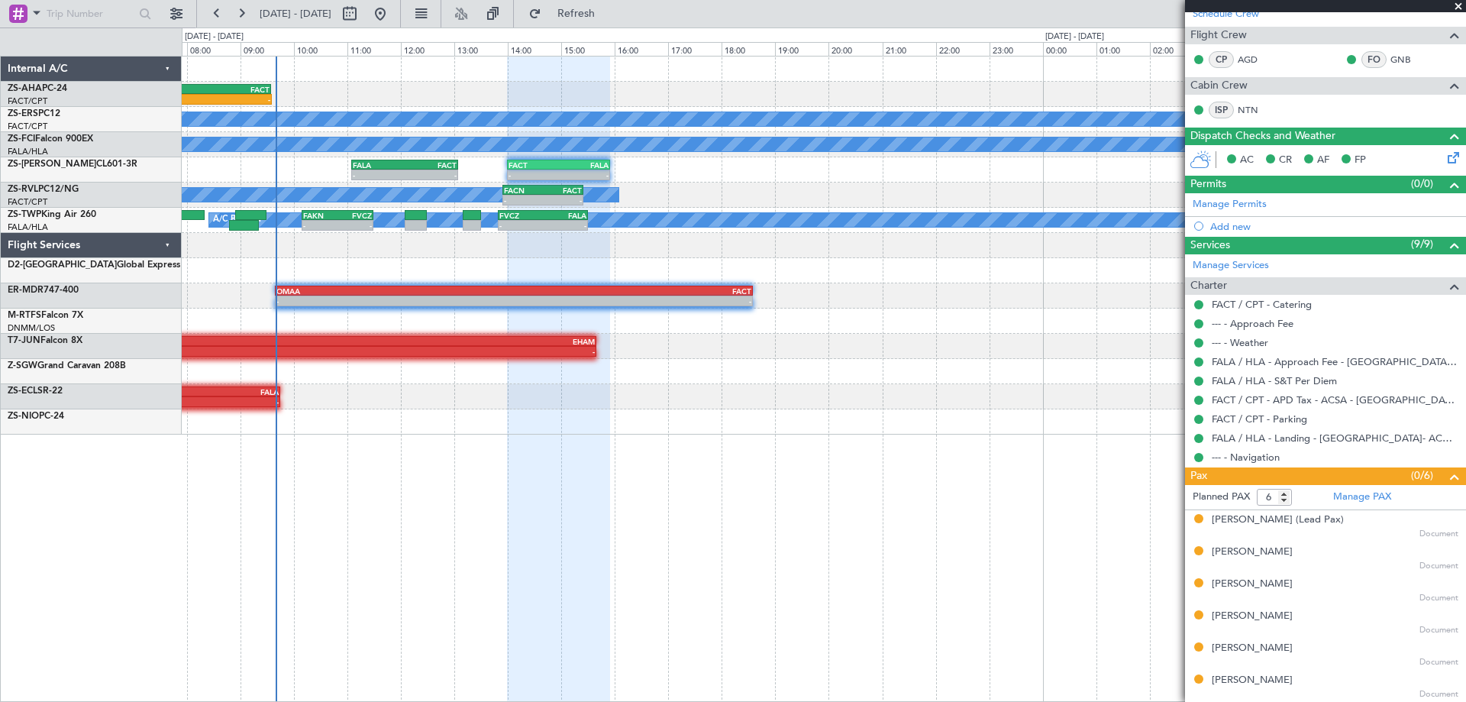
click at [392, 400] on div "FASZ 07:00 Z FACT 09:35 Z 07:01 Z - A/C Booked A/C Booked A/C Booked A/C Booked…" at bounding box center [823, 245] width 1283 height 378
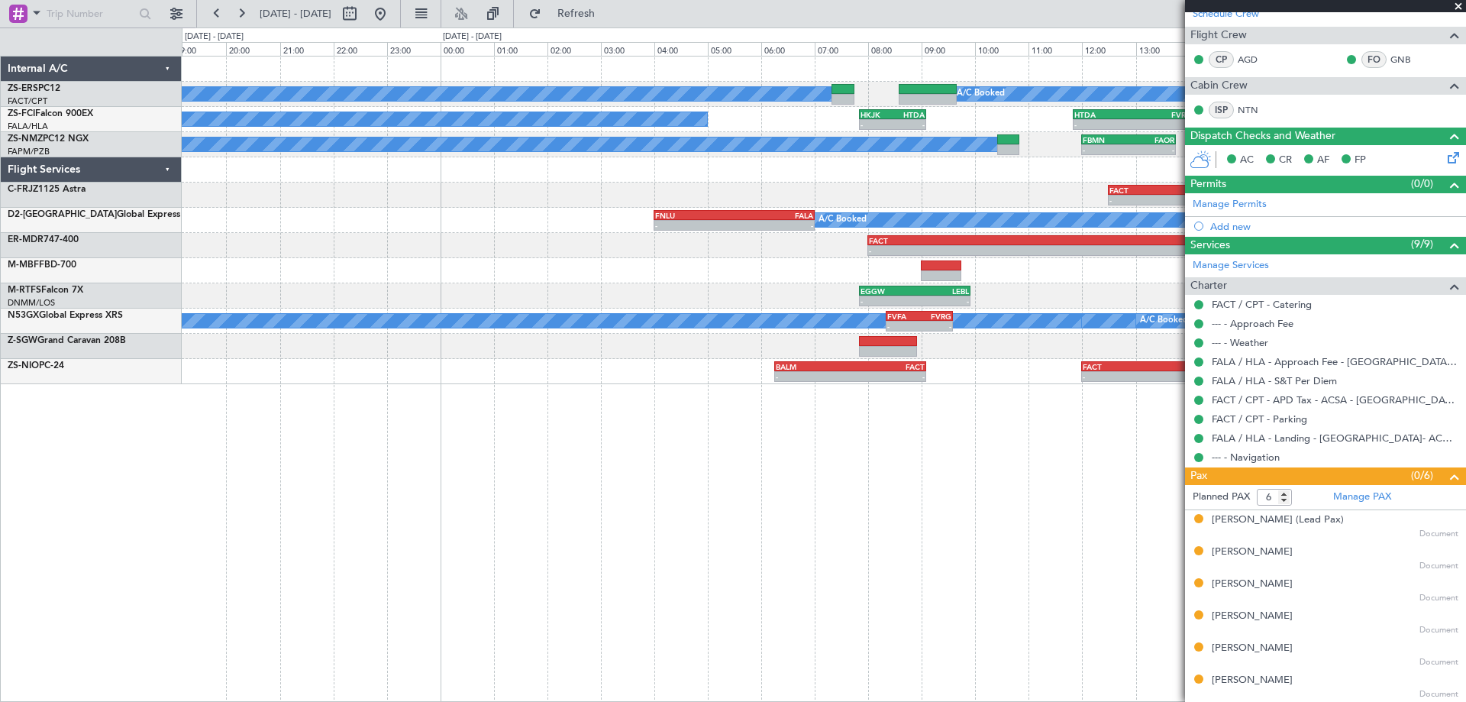
click at [599, 511] on div "A/C Booked A/C Booked A/C Booked - - HKJK 07:50 Z HTDA 09:05 Z - - HTDA 11:50 Z…" at bounding box center [824, 379] width 1284 height 646
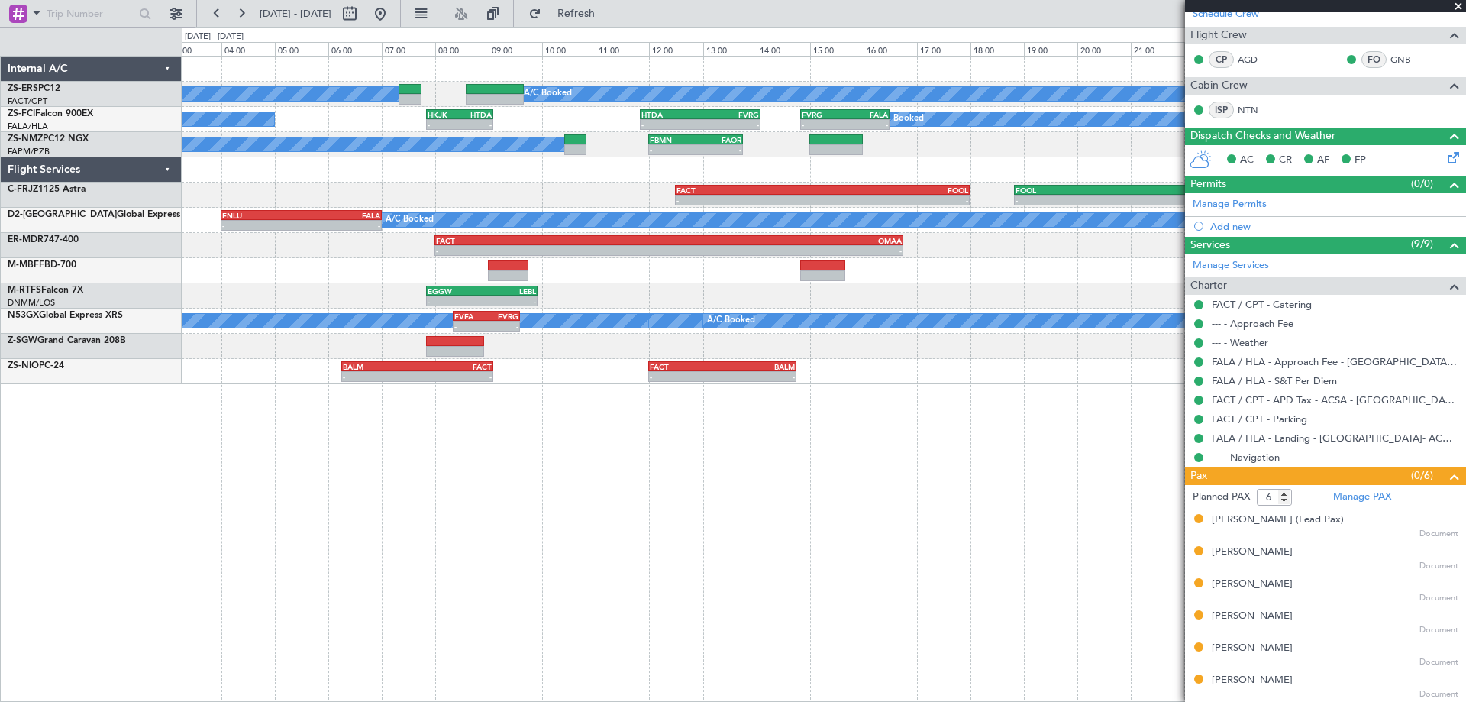
click at [395, 423] on div "A/C Booked A/C Booked A/C Booked - - HKJK 07:50 Z HTDA 09:05 Z - - HTDA 11:50 Z…" at bounding box center [824, 379] width 1284 height 646
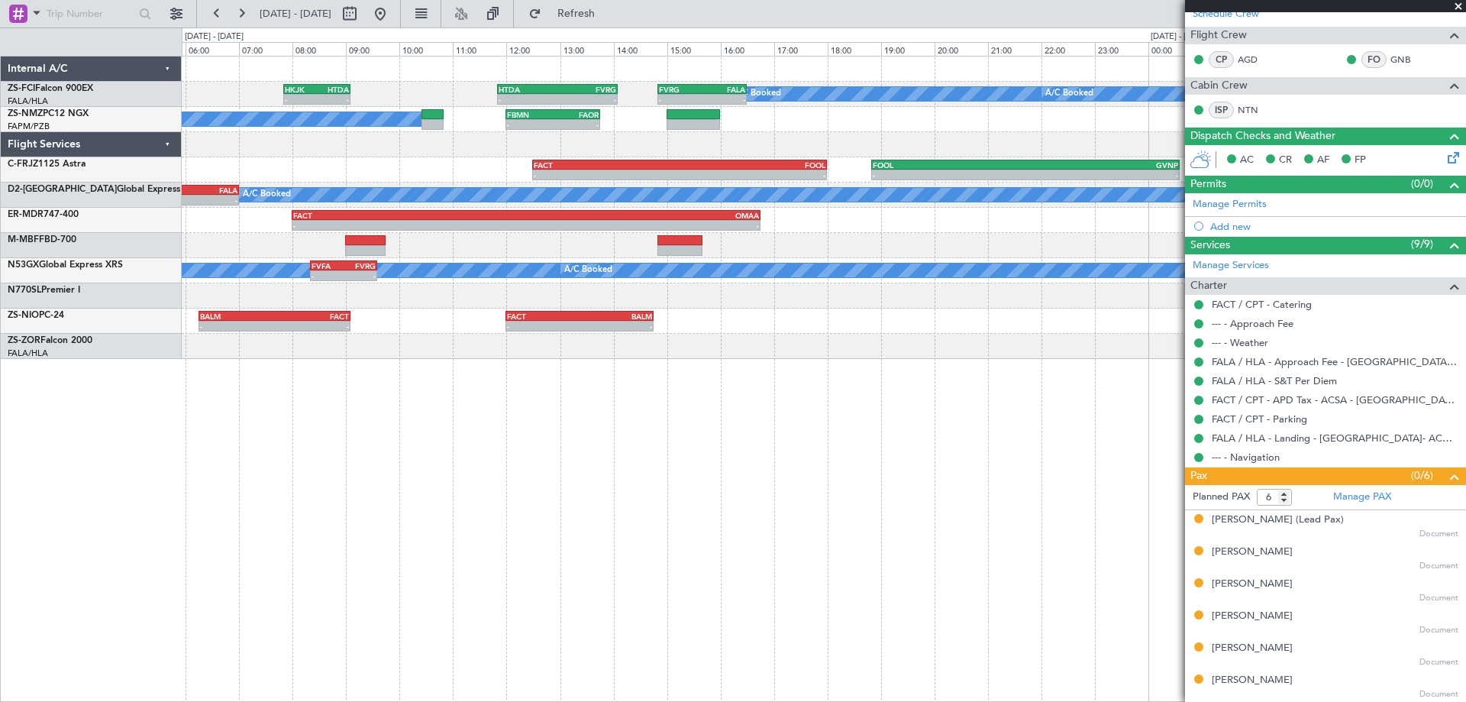
click at [886, 418] on div "- - FVRG 14:50 Z FALA 16:30 Z A/C Booked A/C Booked HTDA 11:50 Z FVRG 14:05 Z -…" at bounding box center [824, 379] width 1284 height 646
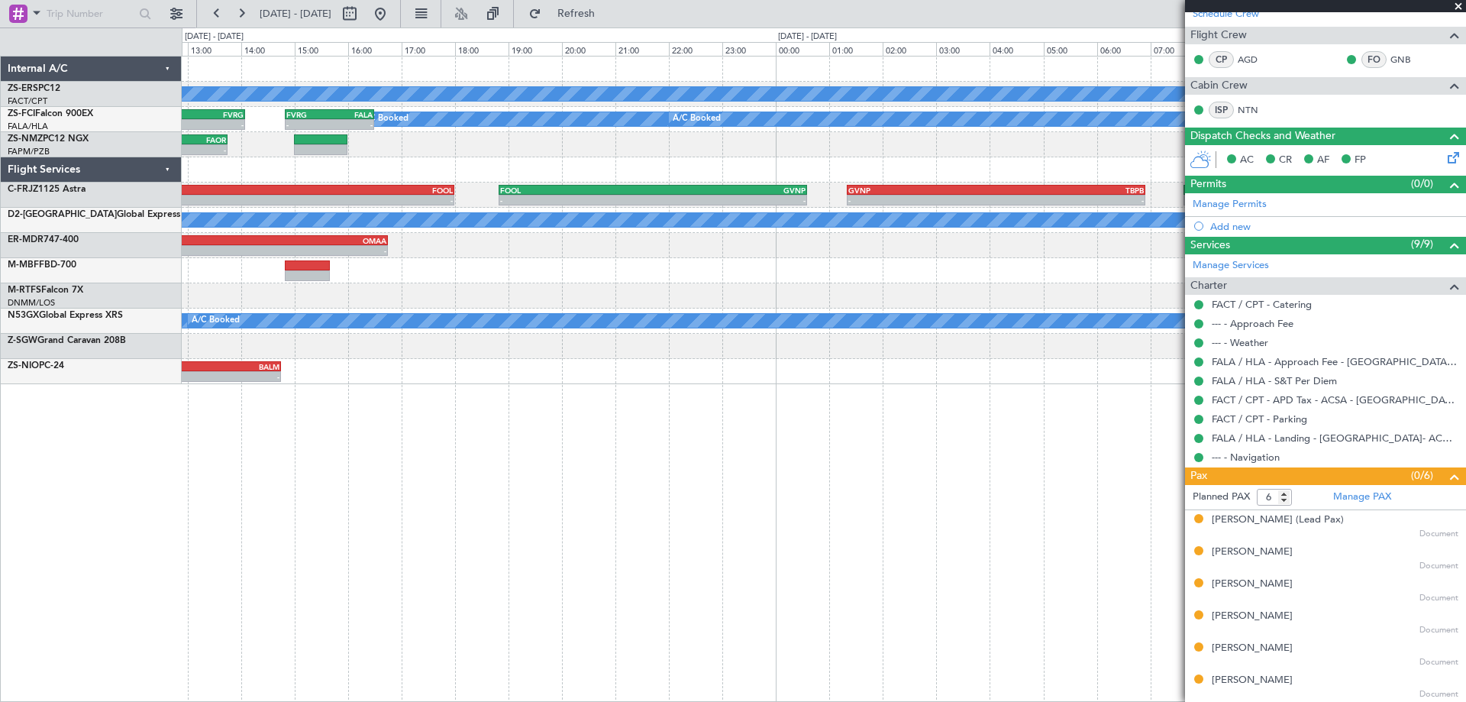
click at [602, 517] on div "A/C Booked A/C Booked - - FVRG 14:50 Z FALA 16:30 Z A/C Booked A/C Booked HTDA …" at bounding box center [824, 379] width 1284 height 646
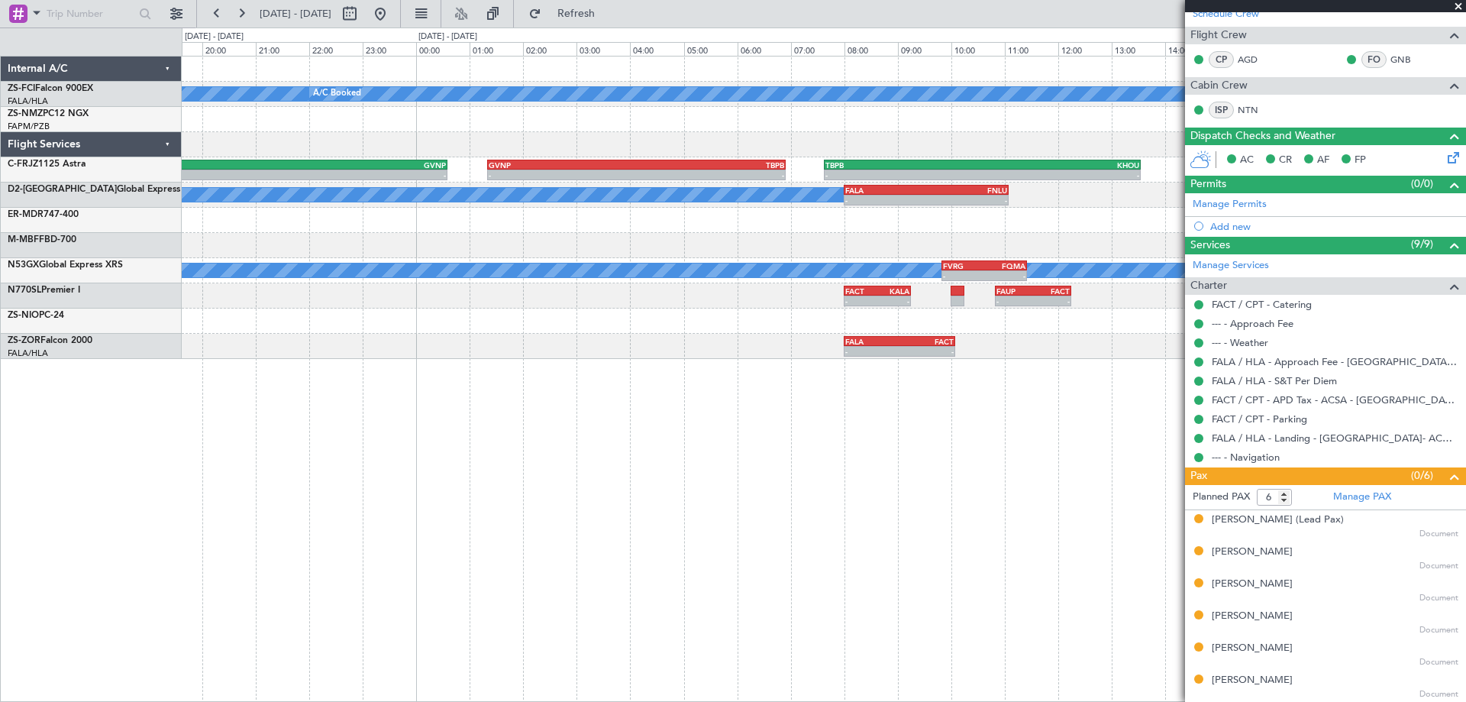
click at [624, 470] on div "A/C Booked A/C Booked FVRG 14:50 Z FALA 16:30 Z - - HTDA 11:50 Z FVRG 14:05 Z -…" at bounding box center [824, 379] width 1284 height 646
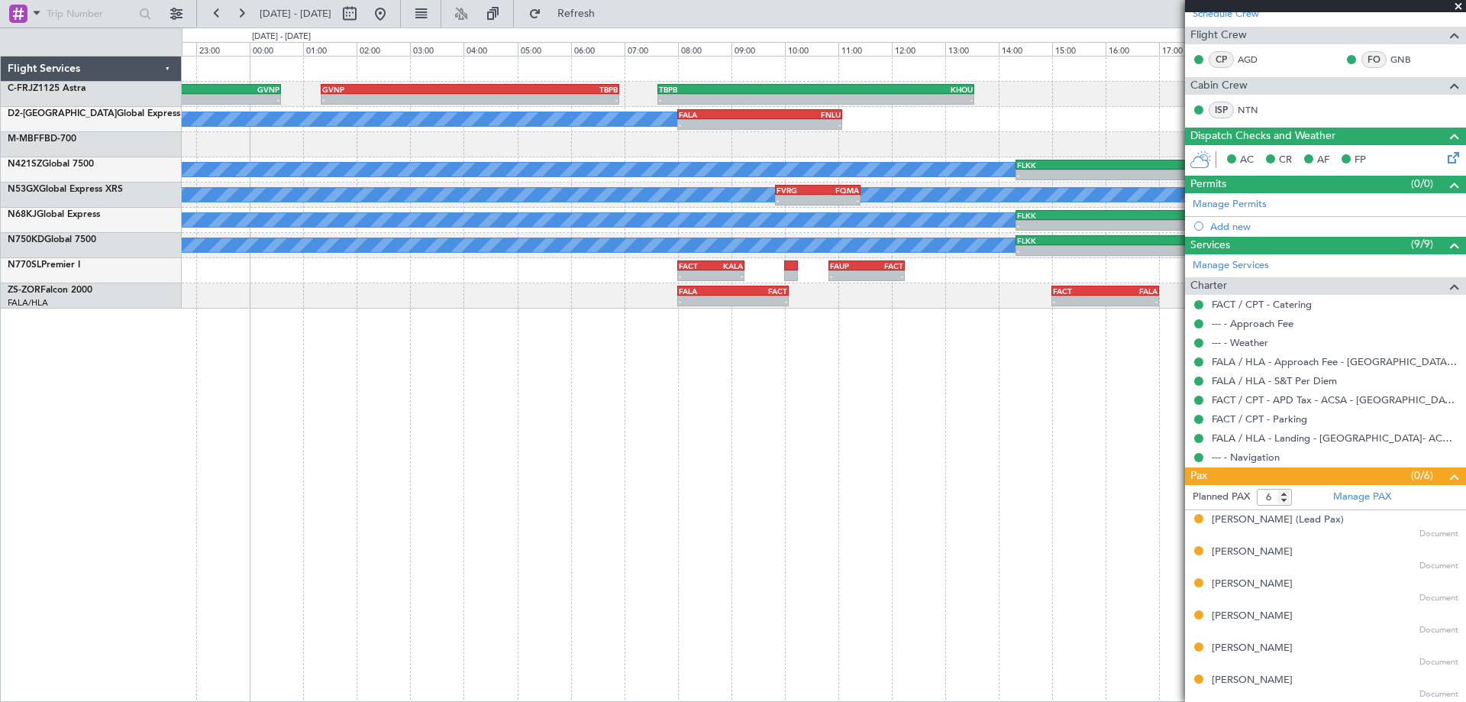
click at [743, 512] on div "- - FOOL 18:50 Z GVNP 00:35 Z - - GVNP 01:20 Z TBPB 06:55 Z - - TBPB 07:38 Z KH…" at bounding box center [824, 379] width 1284 height 646
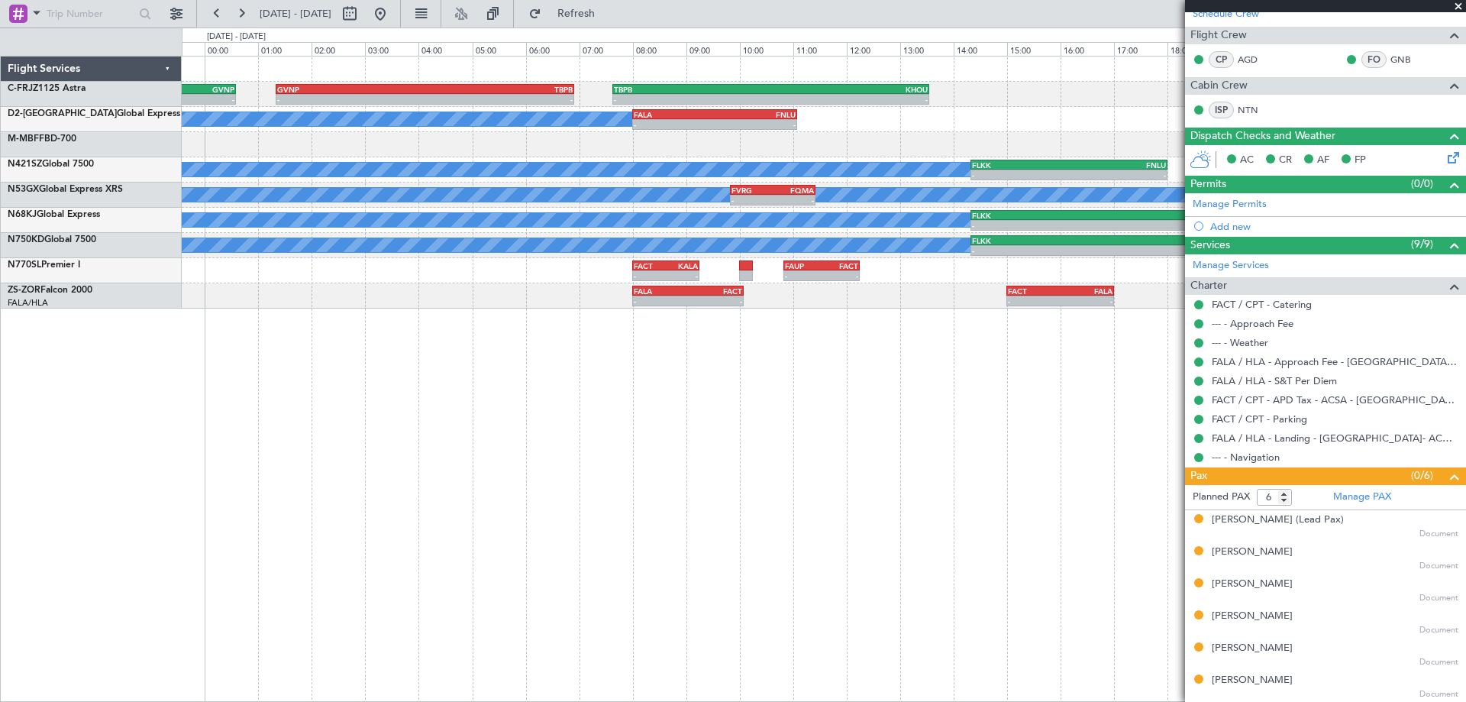
click at [843, 455] on div "- - FOOL 18:50 Z GVNP 00:35 Z - - GVNP 01:20 Z TBPB 06:55 Z - - TBPB 07:38 Z KH…" at bounding box center [824, 379] width 1284 height 646
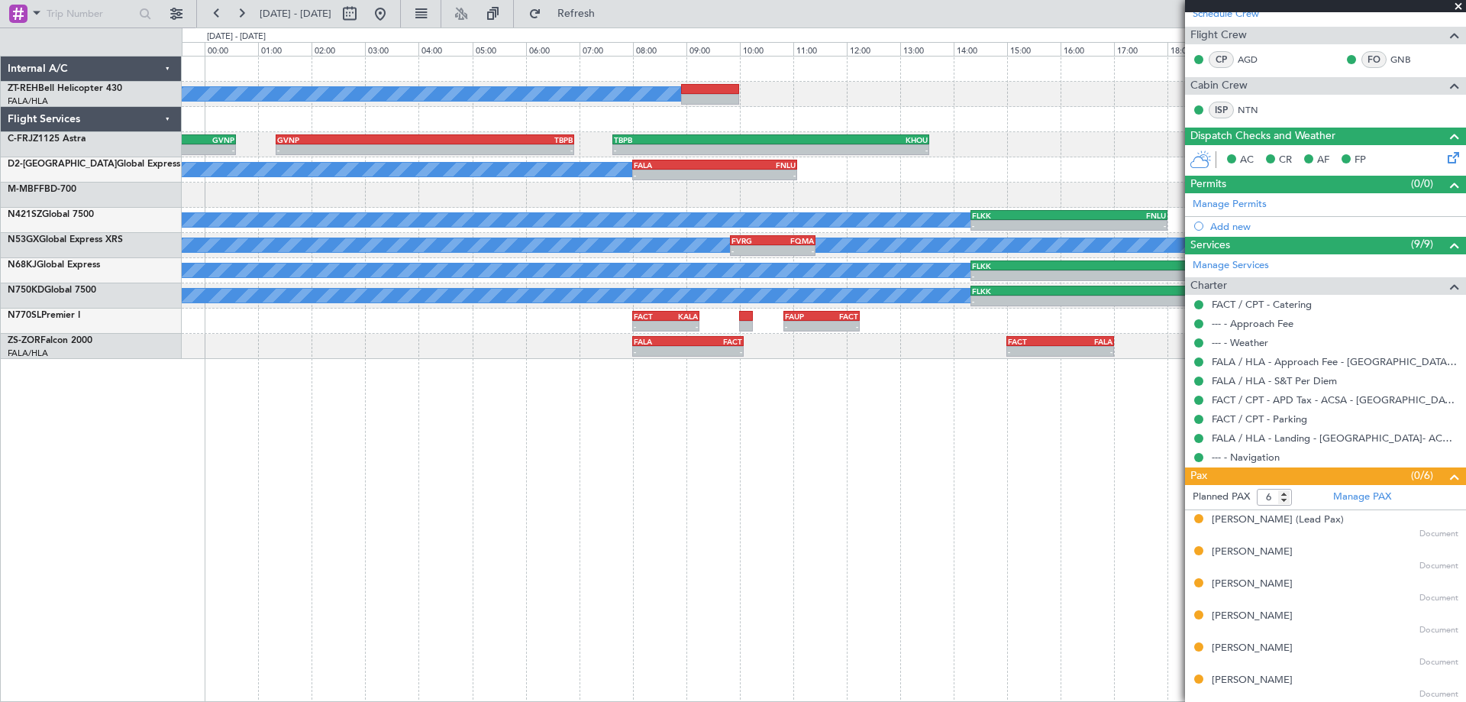
click at [1460, 6] on span at bounding box center [1457, 7] width 15 height 14
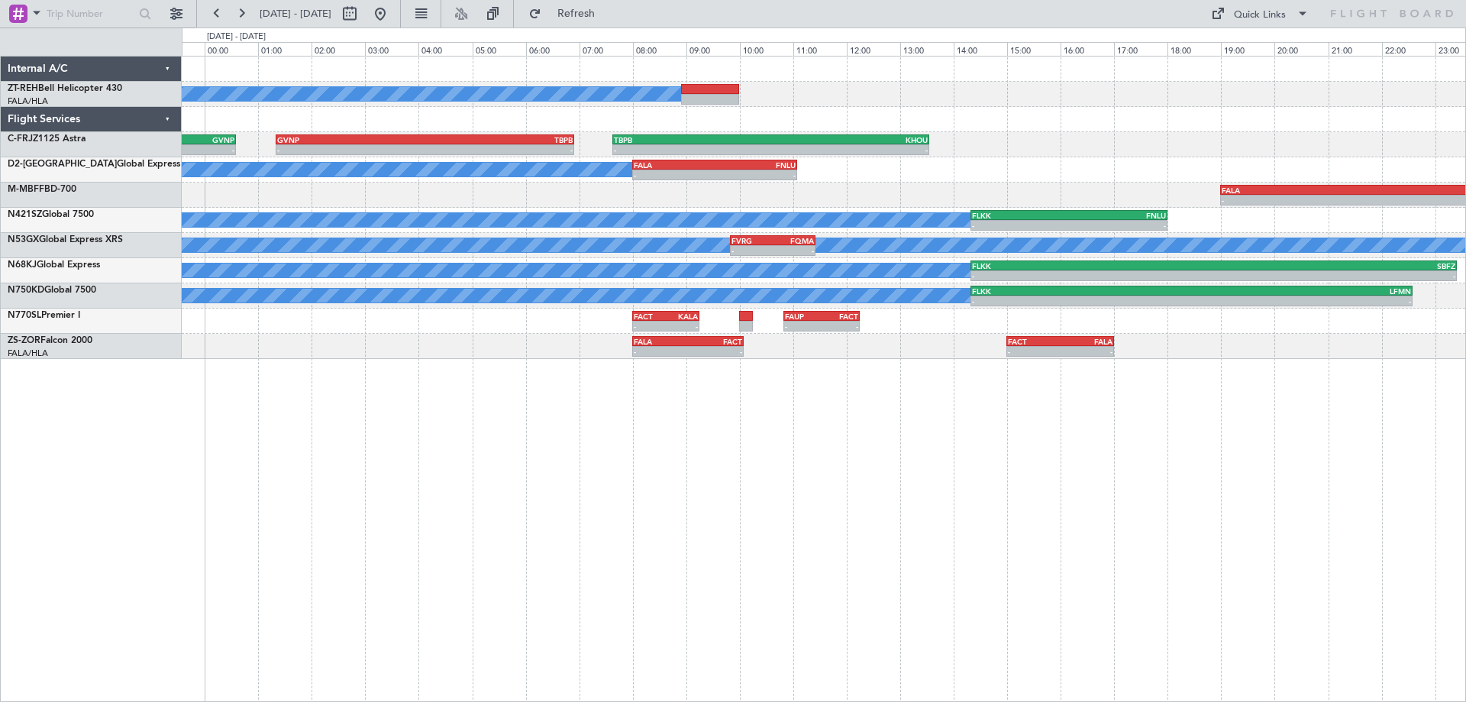
type input "0"
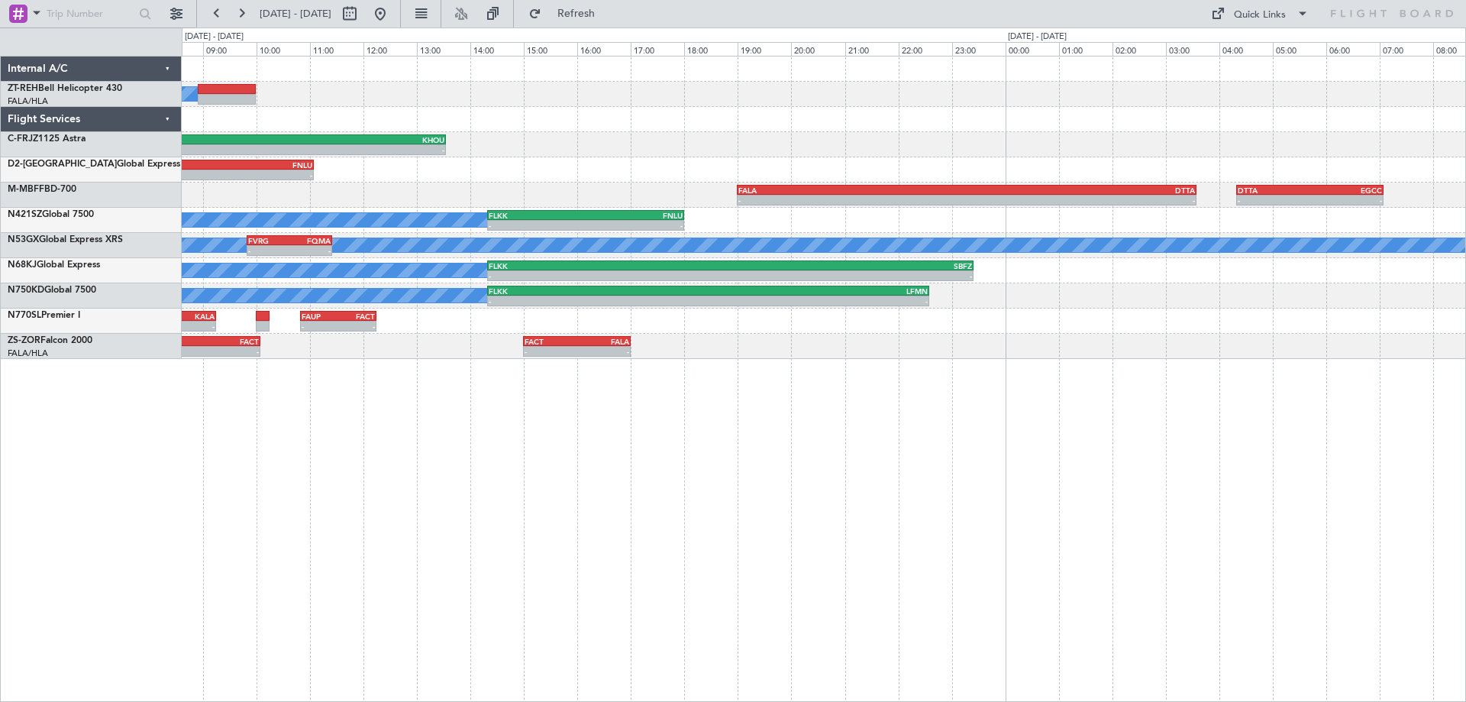
click at [922, 431] on div "A/C Booked - - TBPB 07:38 Z KHOU 13:33 Z GVNP 01:20 Z TBPB 06:55 Z - - - - FALA…" at bounding box center [824, 379] width 1284 height 646
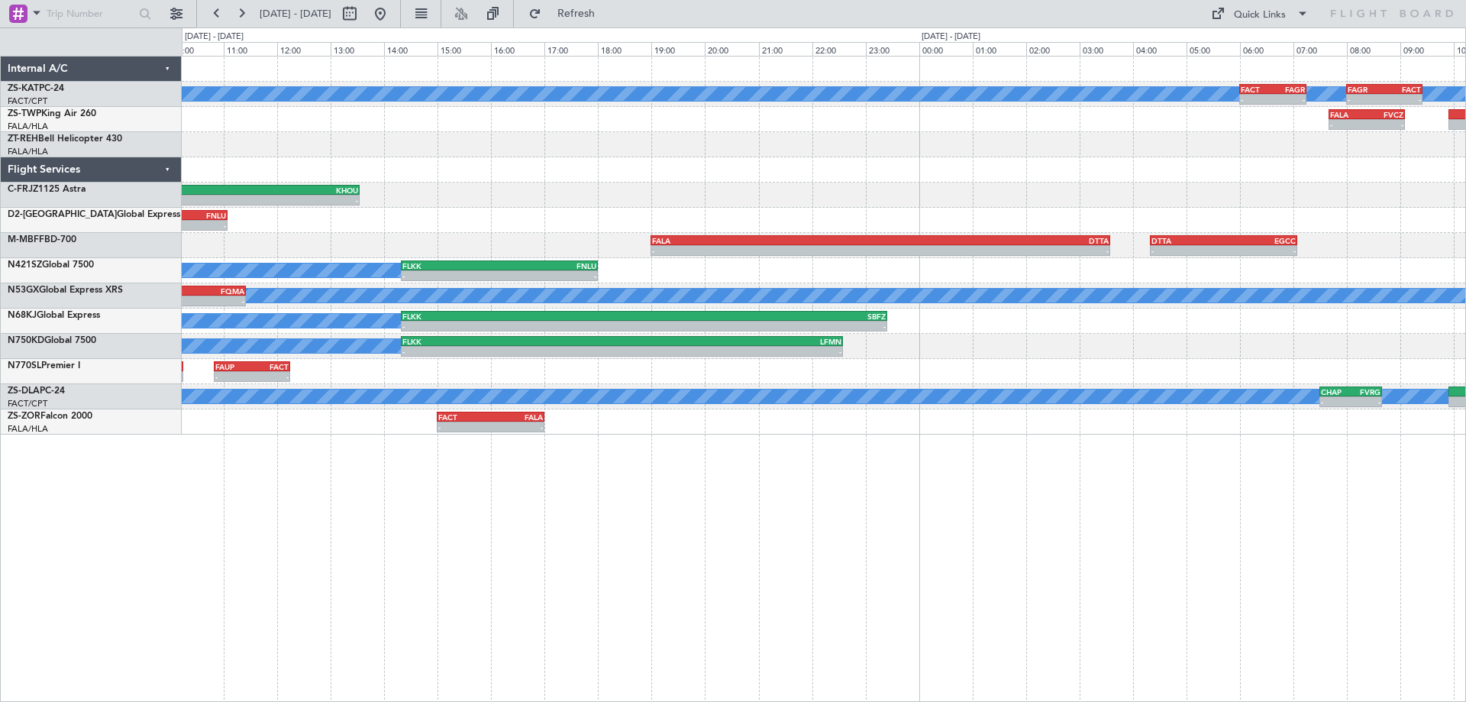
click at [676, 167] on div "A/C Unavailable - - FACT 06:00 Z FAGR 07:15 Z - - FAGR 08:00 Z FACT 09:25 Z - -…" at bounding box center [823, 245] width 1283 height 378
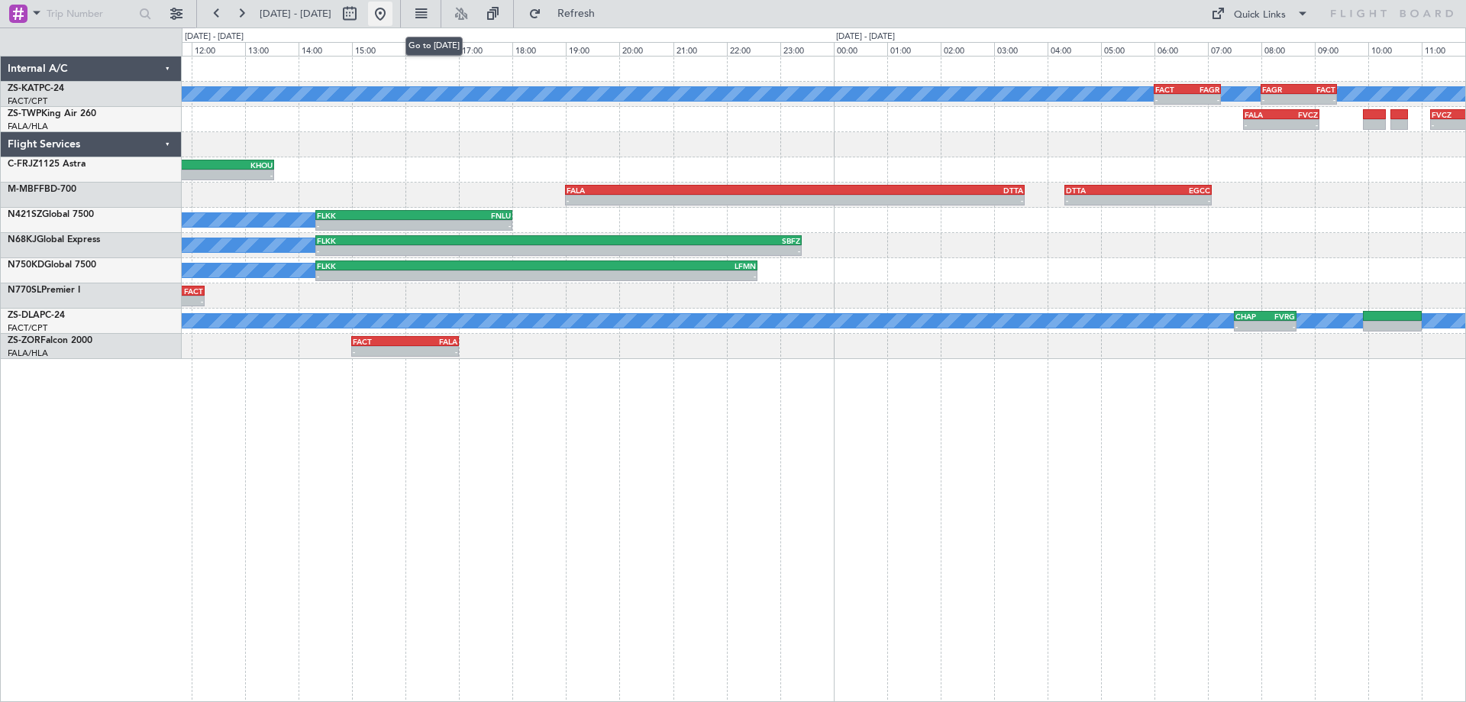
click at [392, 16] on button at bounding box center [380, 14] width 24 height 24
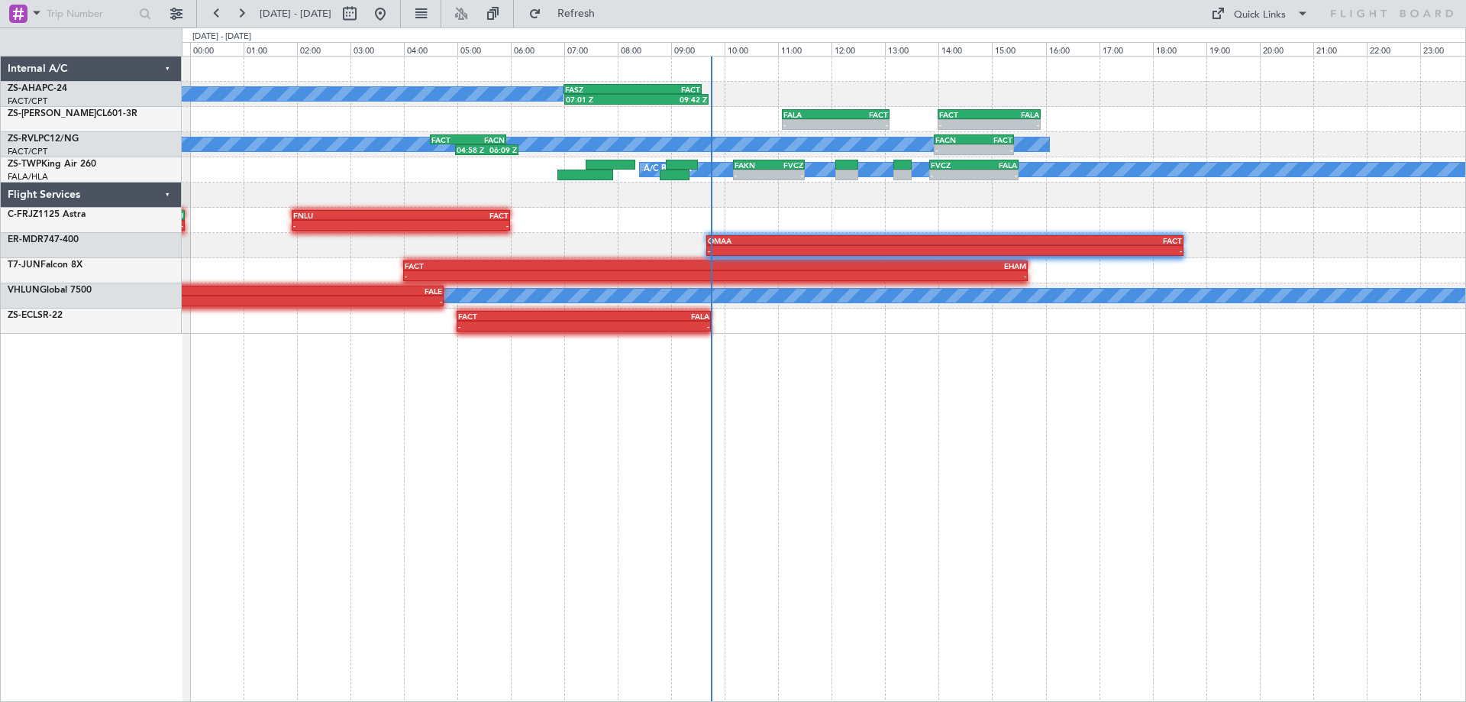
click at [1092, 423] on div "FASZ 07:00 Z FACT 09:35 Z 07:01 Z 09:42 Z A/C Booked - - FALA 11:05 Z FACT 13:0…" at bounding box center [824, 379] width 1284 height 646
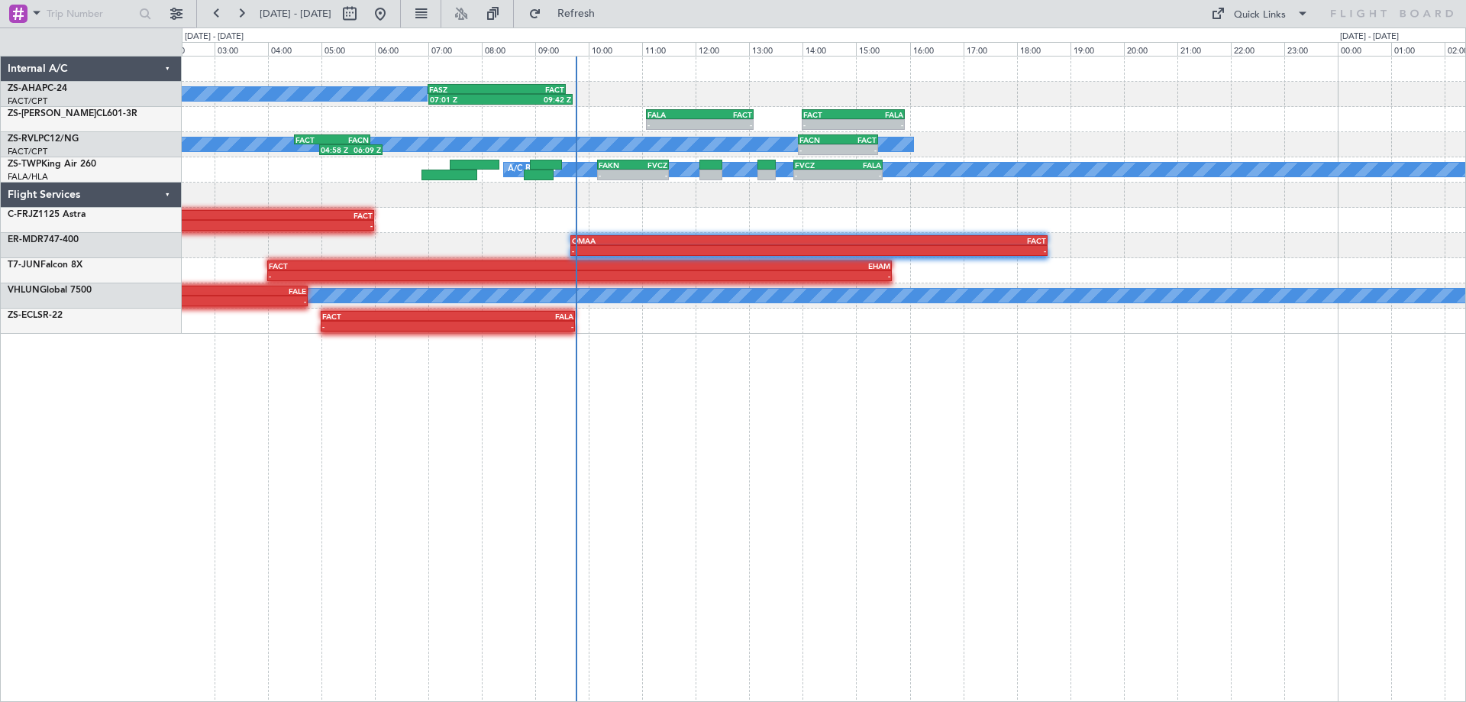
click at [1059, 452] on div "FASZ 07:00 Z FACT 09:35 Z 07:01 Z 09:42 Z A/C Booked - - FALA 11:05 Z FACT 13:0…" at bounding box center [824, 379] width 1284 height 646
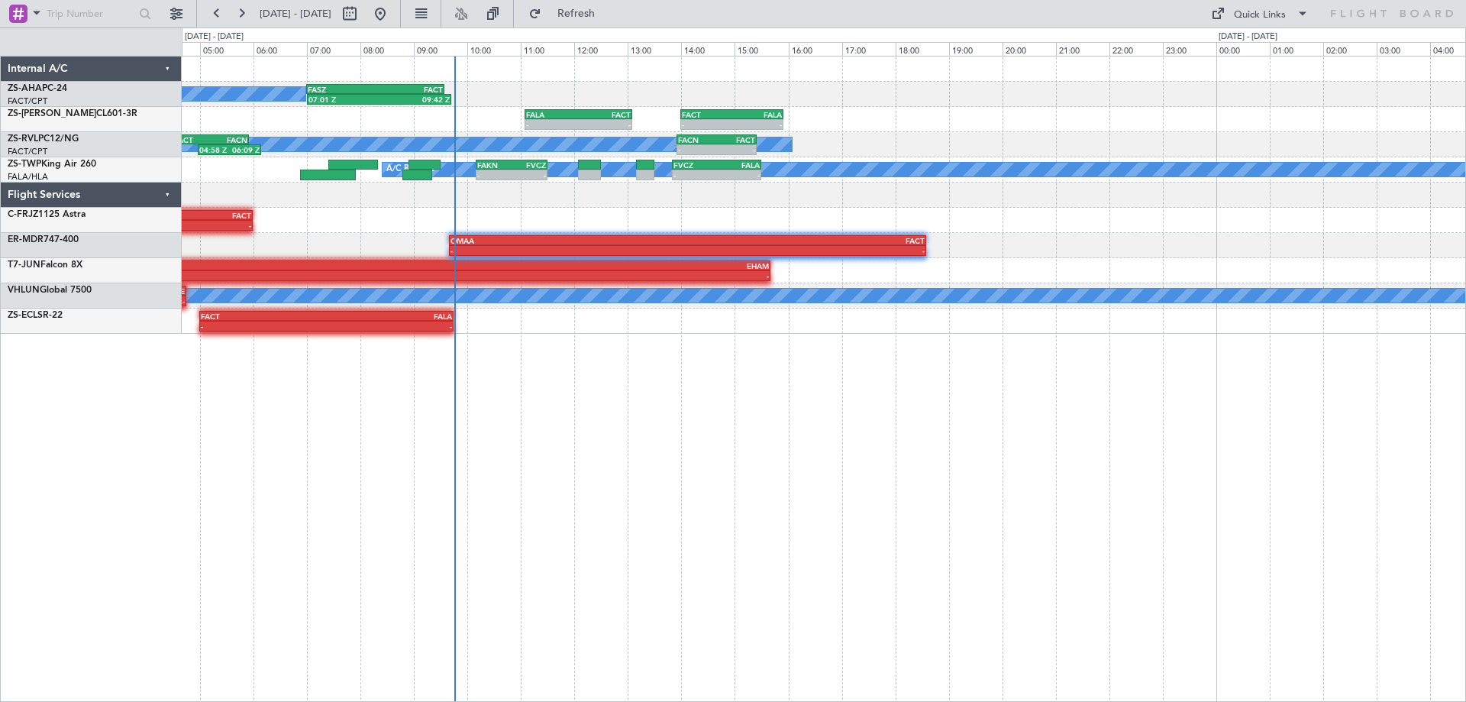
click at [1034, 418] on div "FASZ 07:00 Z FACT 09:35 Z 07:01 Z 09:42 Z A/C Booked - - FALA 11:05 Z FACT 13:0…" at bounding box center [824, 379] width 1284 height 646
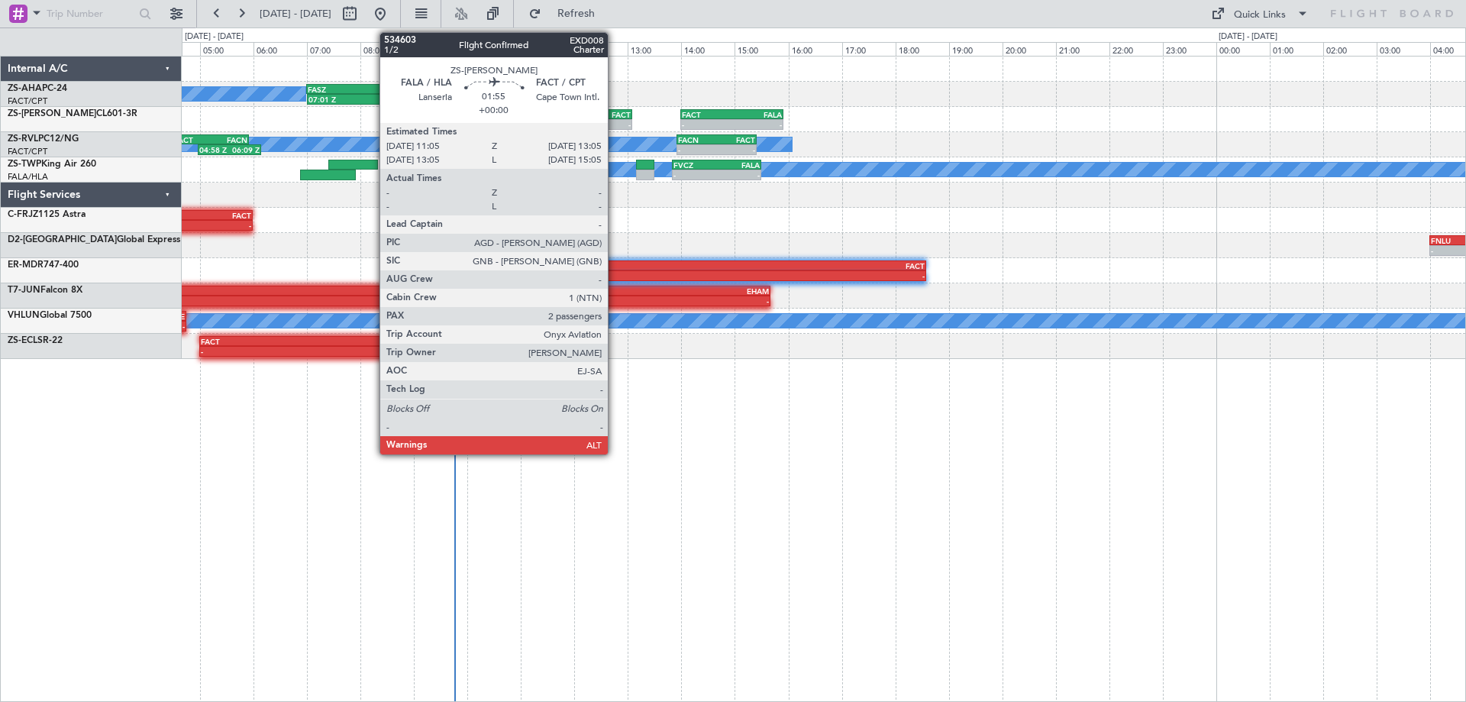
click at [615, 118] on div "FACT" at bounding box center [604, 114] width 52 height 9
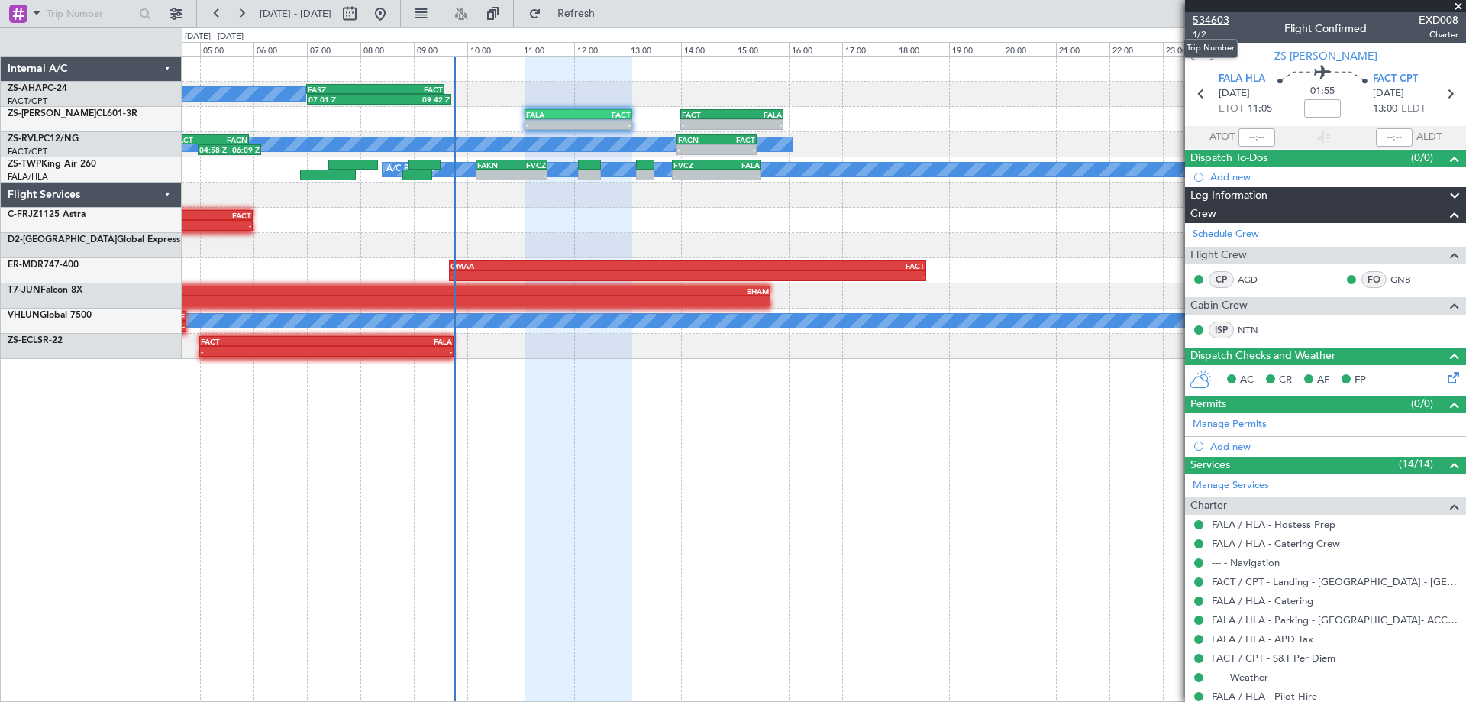
click at [1220, 18] on span "534603" at bounding box center [1210, 20] width 37 height 16
click at [1460, 8] on span at bounding box center [1457, 7] width 15 height 14
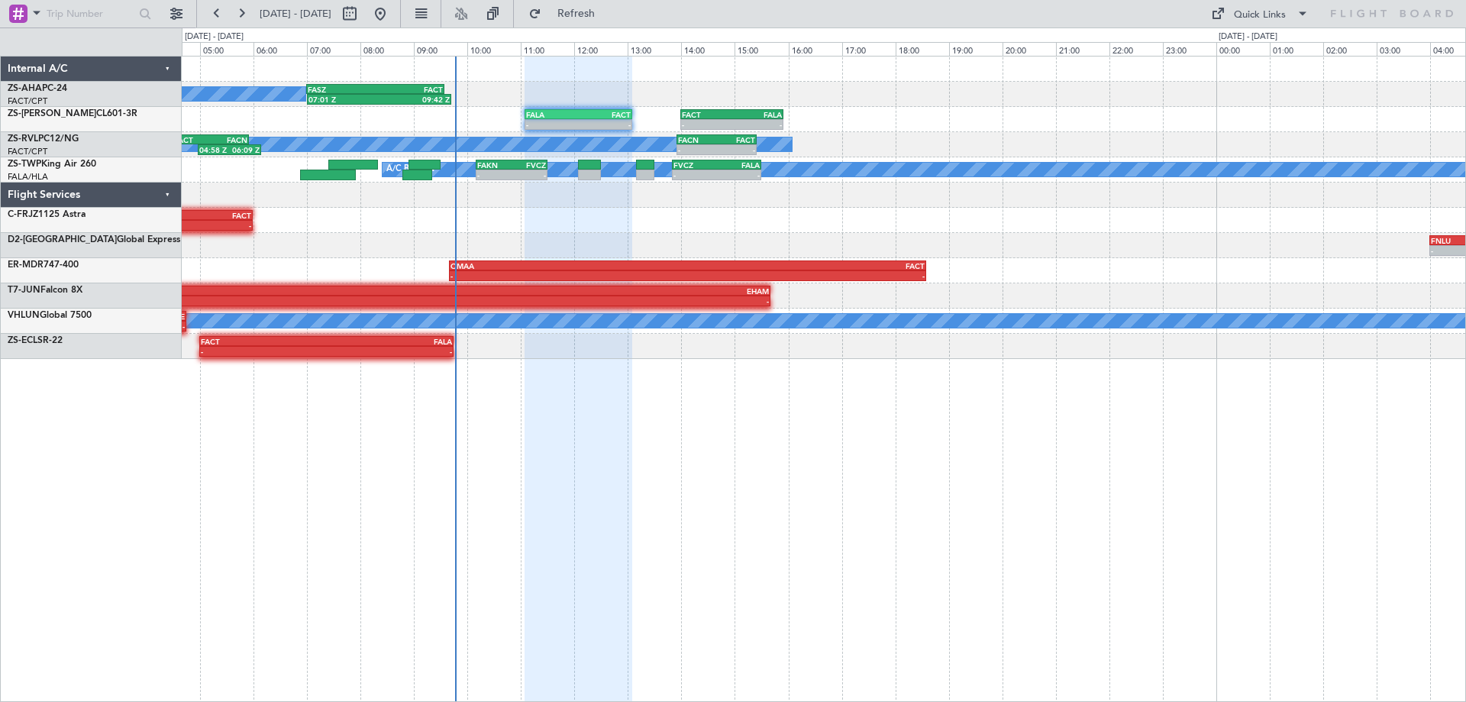
type input "0"
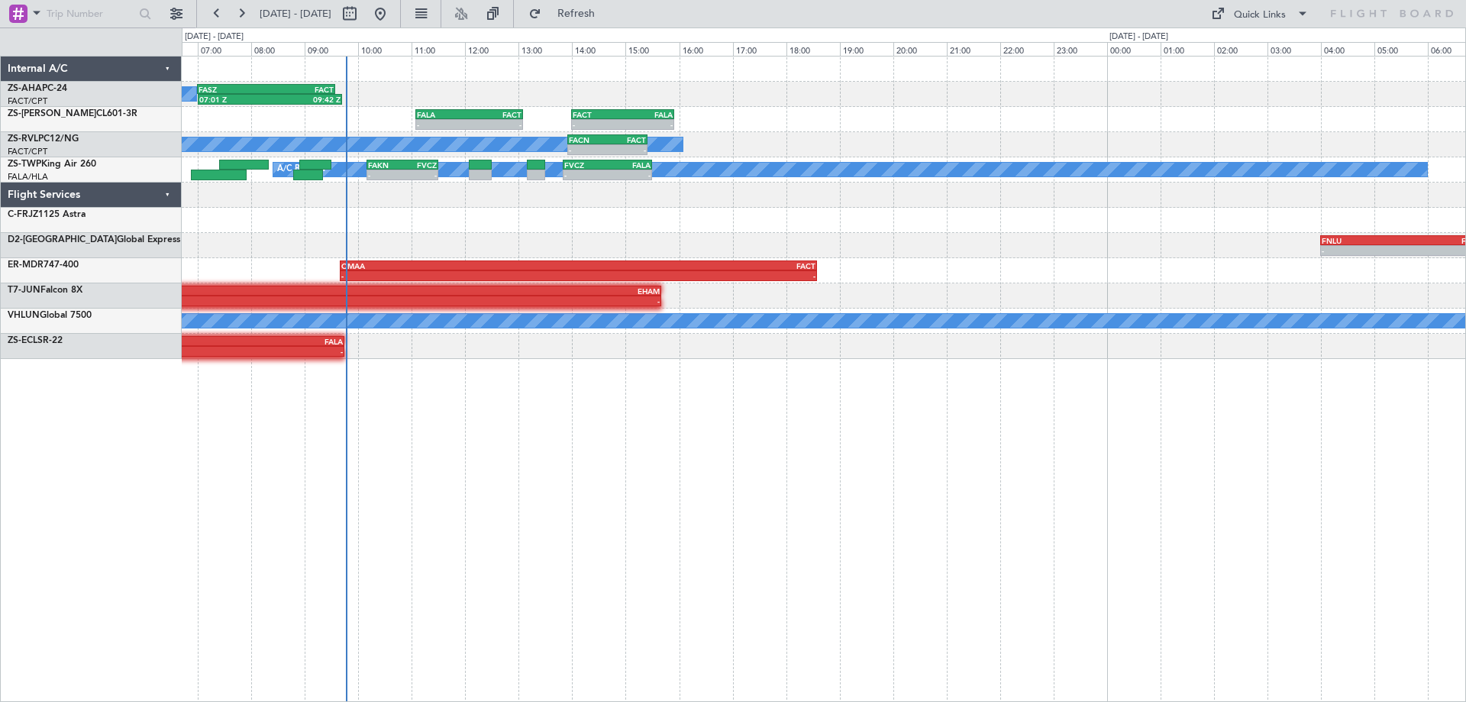
click at [635, 286] on div "A/C Booked 07:01 Z 09:42 Z FASZ 07:00 Z FACT 09:35 Z - - FALA 11:05 Z FACT 13:0…" at bounding box center [823, 207] width 1283 height 302
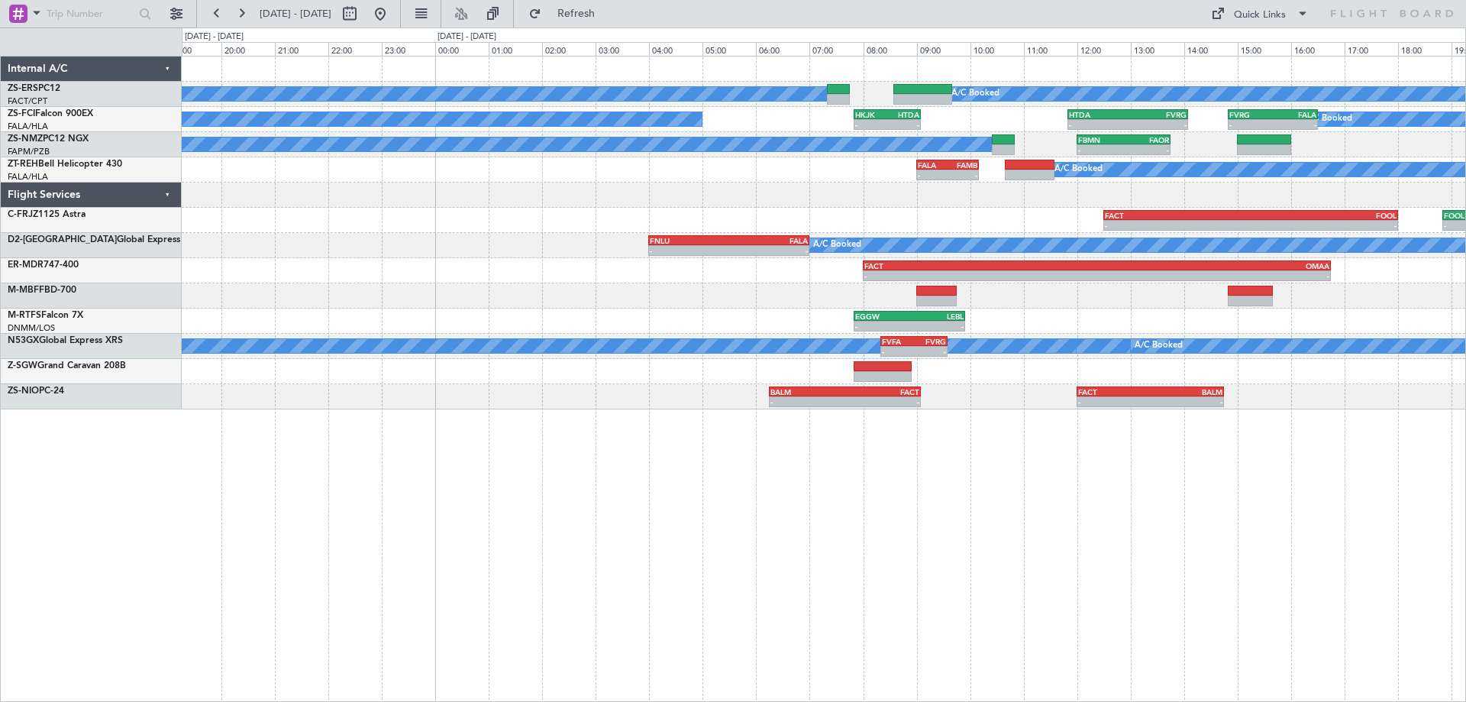
click at [851, 582] on div "A/C Booked A/C Booked A/C Booked A/C Booked - - HKJK 07:50 Z HTDA 09:05 Z - - H…" at bounding box center [824, 379] width 1284 height 646
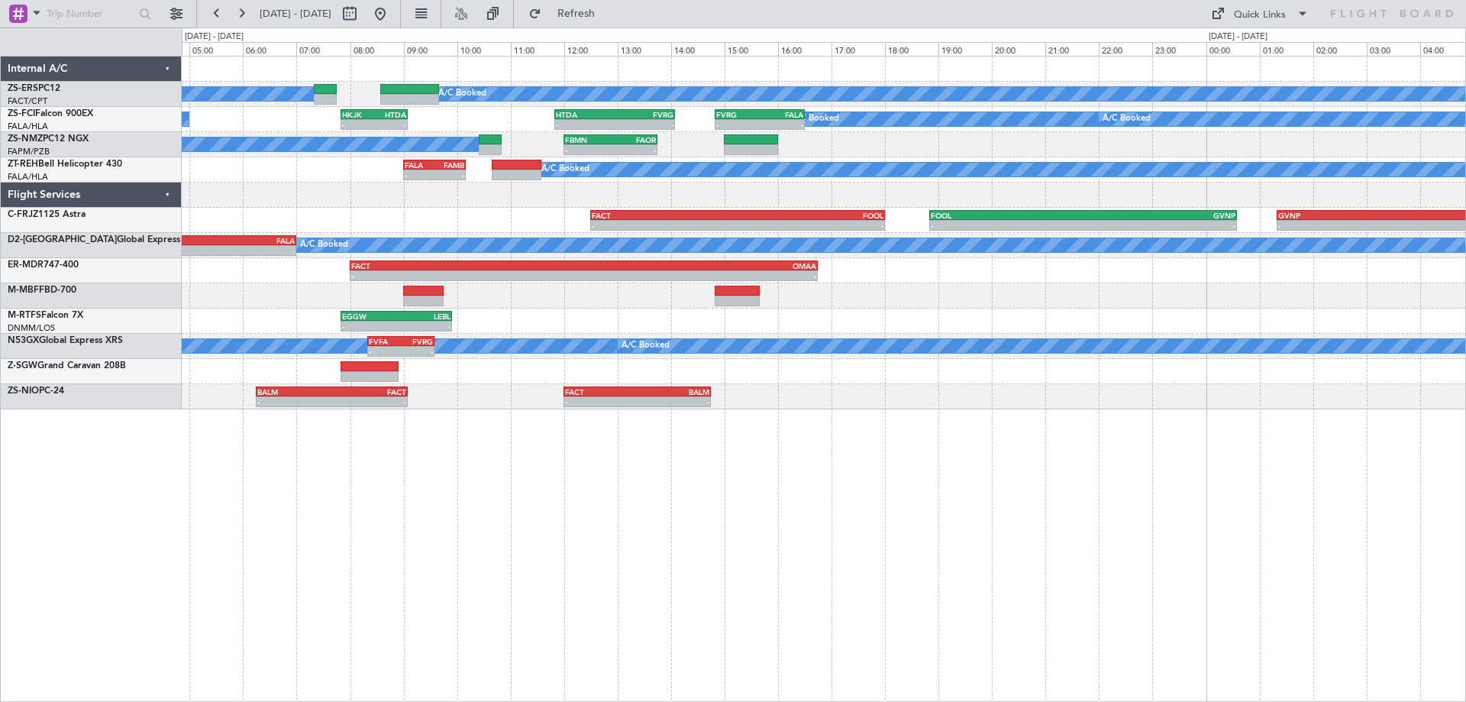
click at [1031, 496] on div "A/C Booked A/C Booked A/C Booked A/C Booked - - HKJK 07:50 Z HTDA 09:05 Z - - H…" at bounding box center [824, 379] width 1284 height 646
click at [669, 489] on div "A/C Booked A/C Booked A/C Booked A/C Booked - - HKJK 07:50 Z HTDA 09:05 Z - - H…" at bounding box center [824, 379] width 1284 height 646
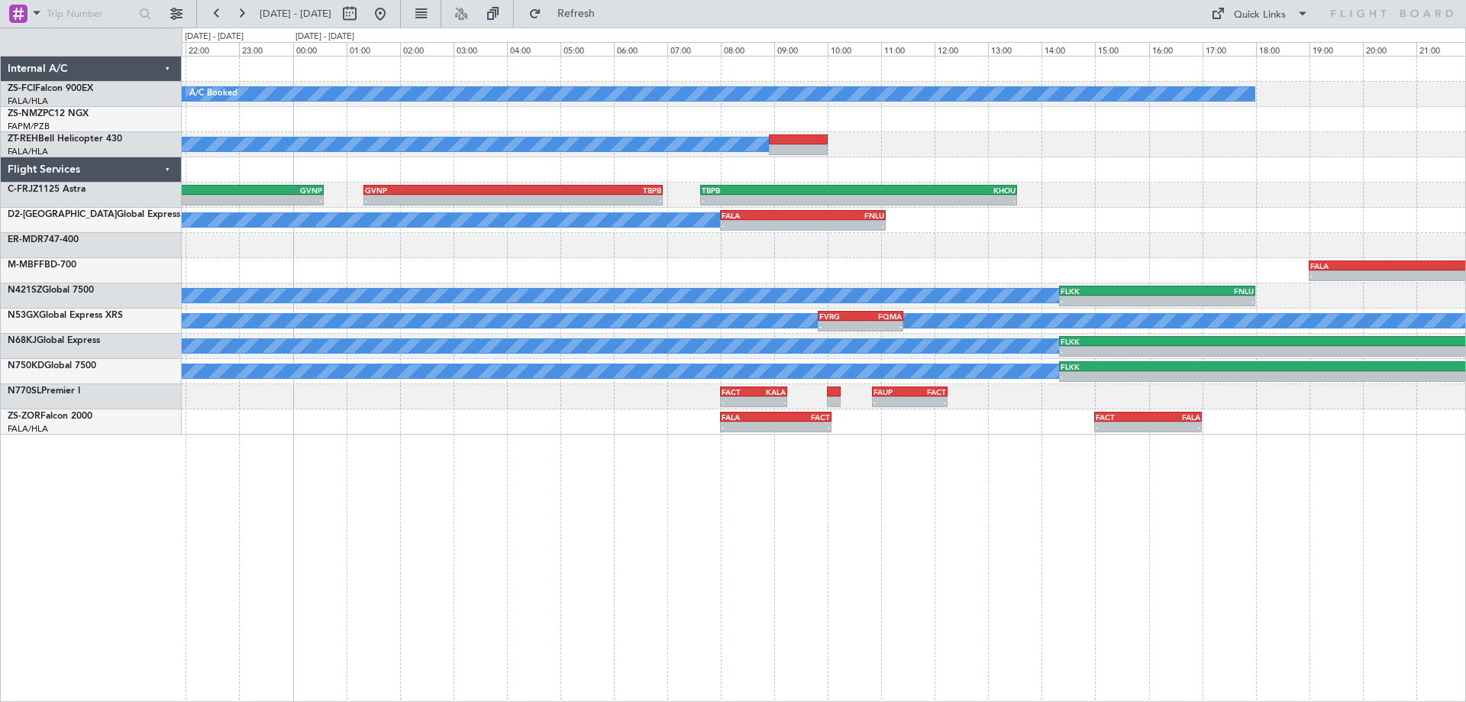
click at [747, 498] on div "A/C Booked A/C Booked FVRG 14:50 Z FALA 16:30 Z - - A/C Booked - - FOOL 18:50 Z…" at bounding box center [824, 379] width 1284 height 646
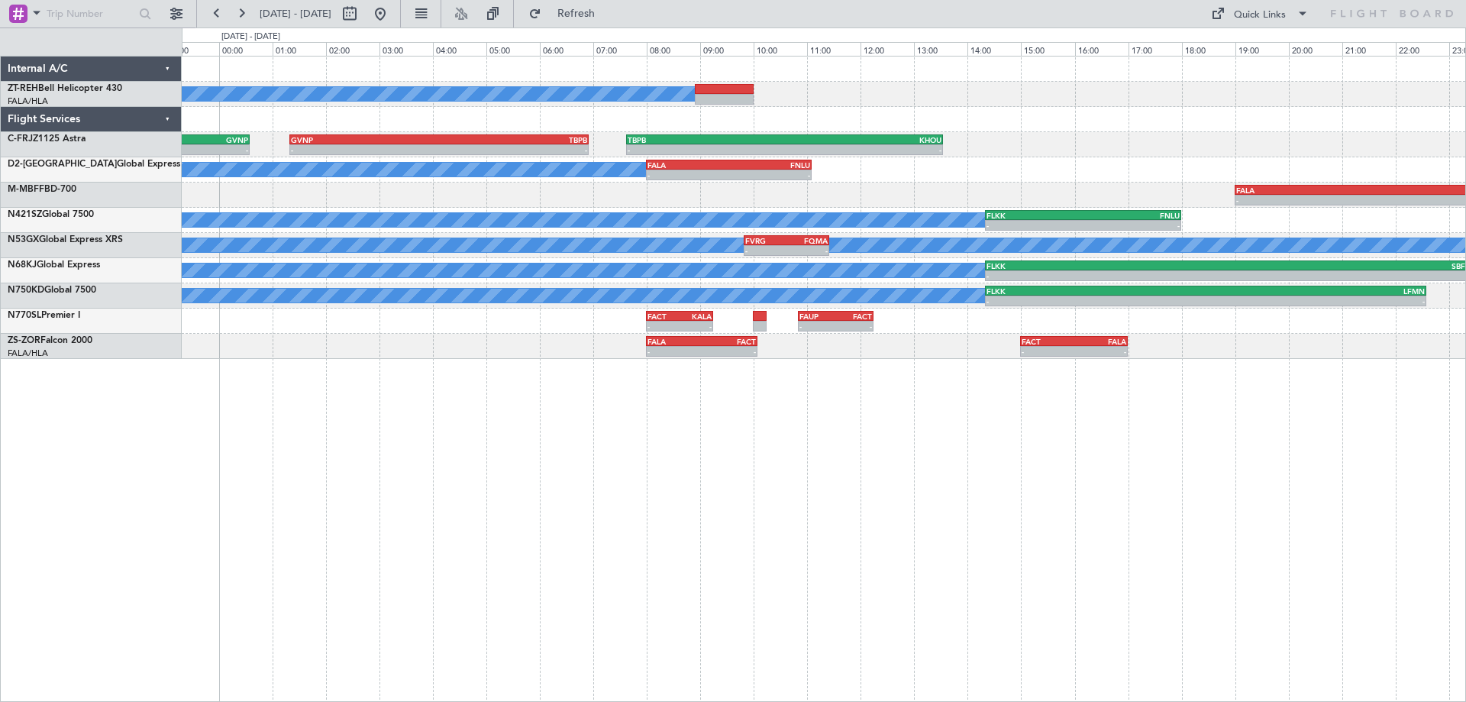
click at [821, 473] on div "A/C Booked - - FOOL 18:50 Z GVNP 00:35 Z - - GVNP 01:20 Z TBPB 06:55 Z - - TBPB…" at bounding box center [824, 379] width 1284 height 646
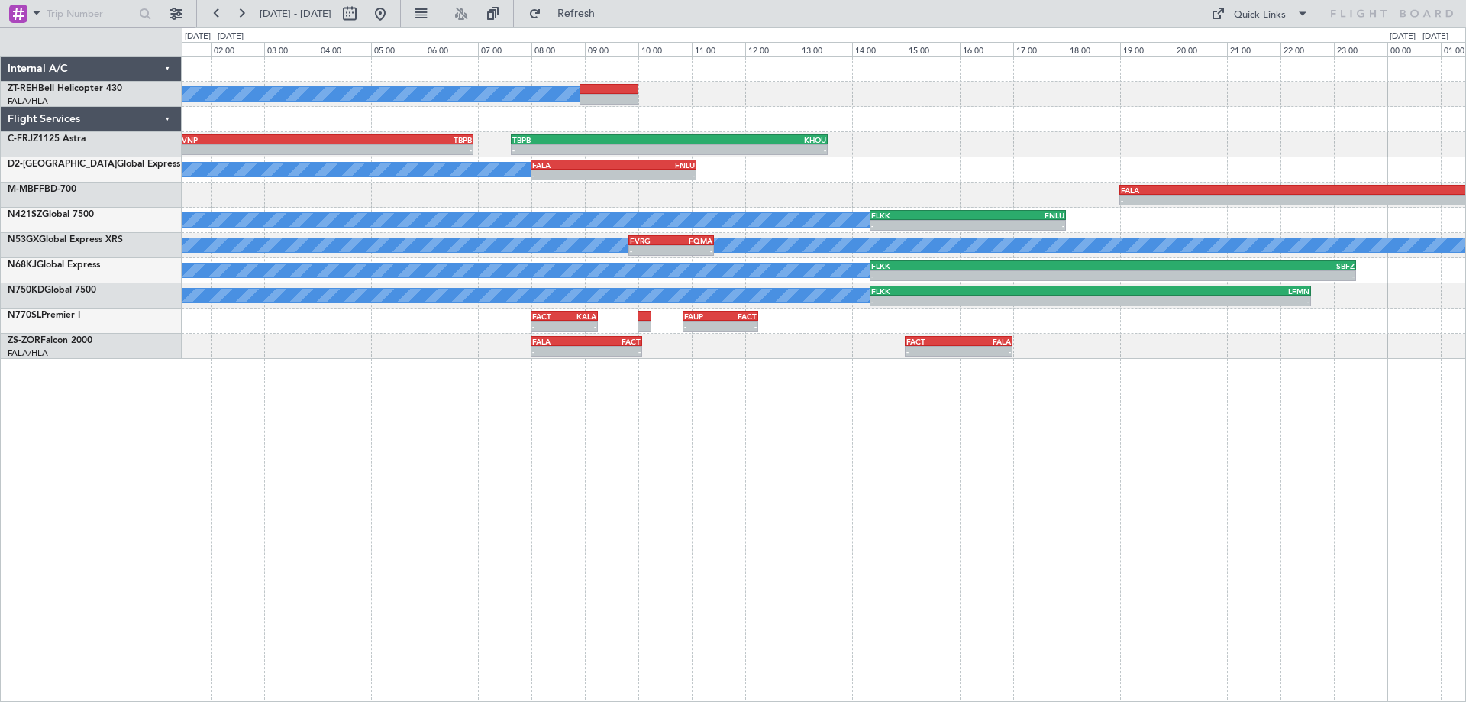
click at [883, 446] on div "A/C Booked - - GVNP 01:20 Z TBPB 06:55 Z - - TBPB 07:38 Z KHOU 13:33 Z FOOL 18:…" at bounding box center [824, 379] width 1284 height 646
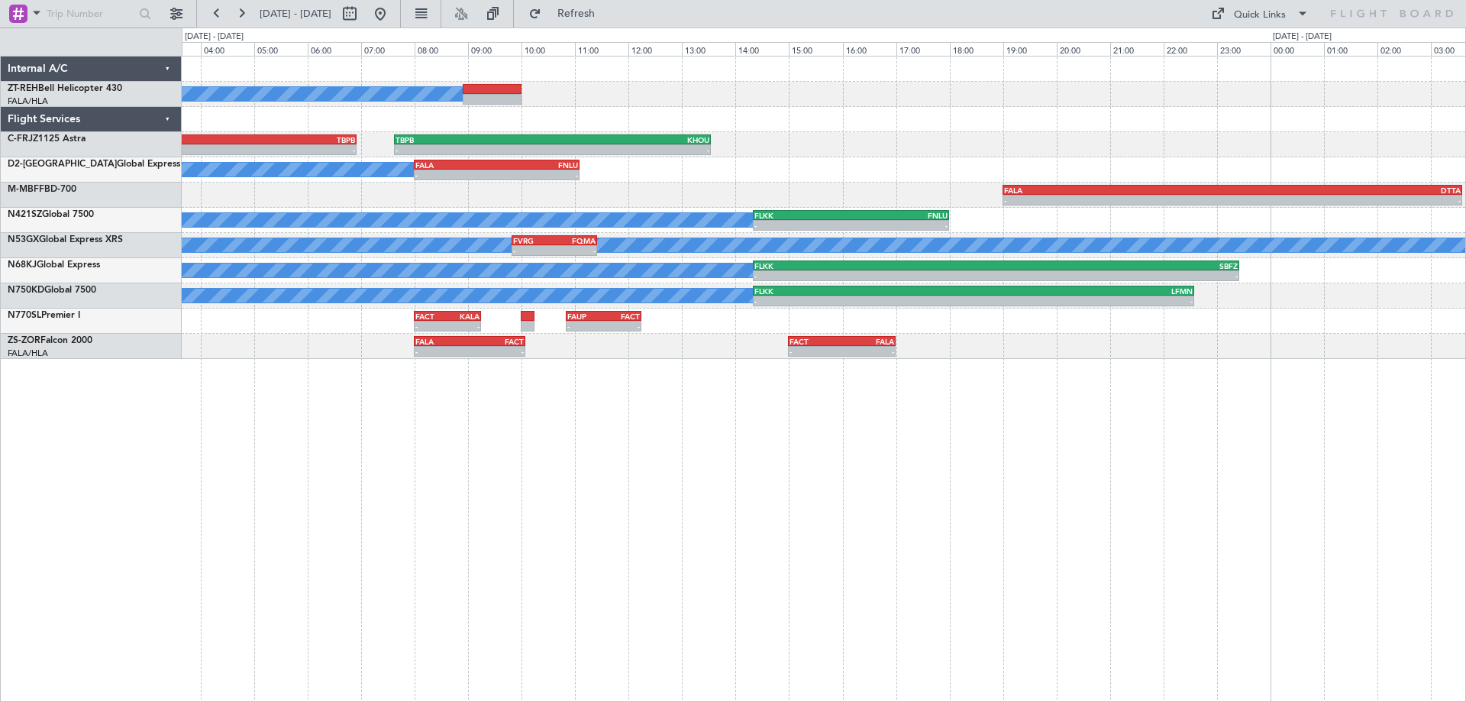
click at [982, 431] on div "A/C Booked - - GVNP 01:20 Z TBPB 06:55 Z - - TBPB 07:38 Z KHOU 13:33 Z FOOL 18:…" at bounding box center [824, 379] width 1284 height 646
click at [573, 487] on div "A/C Booked - - GVNP 01:20 Z TBPB 06:55 Z - - TBPB 07:38 Z KHOU 13:33 Z FOOL 18:…" at bounding box center [824, 379] width 1284 height 646
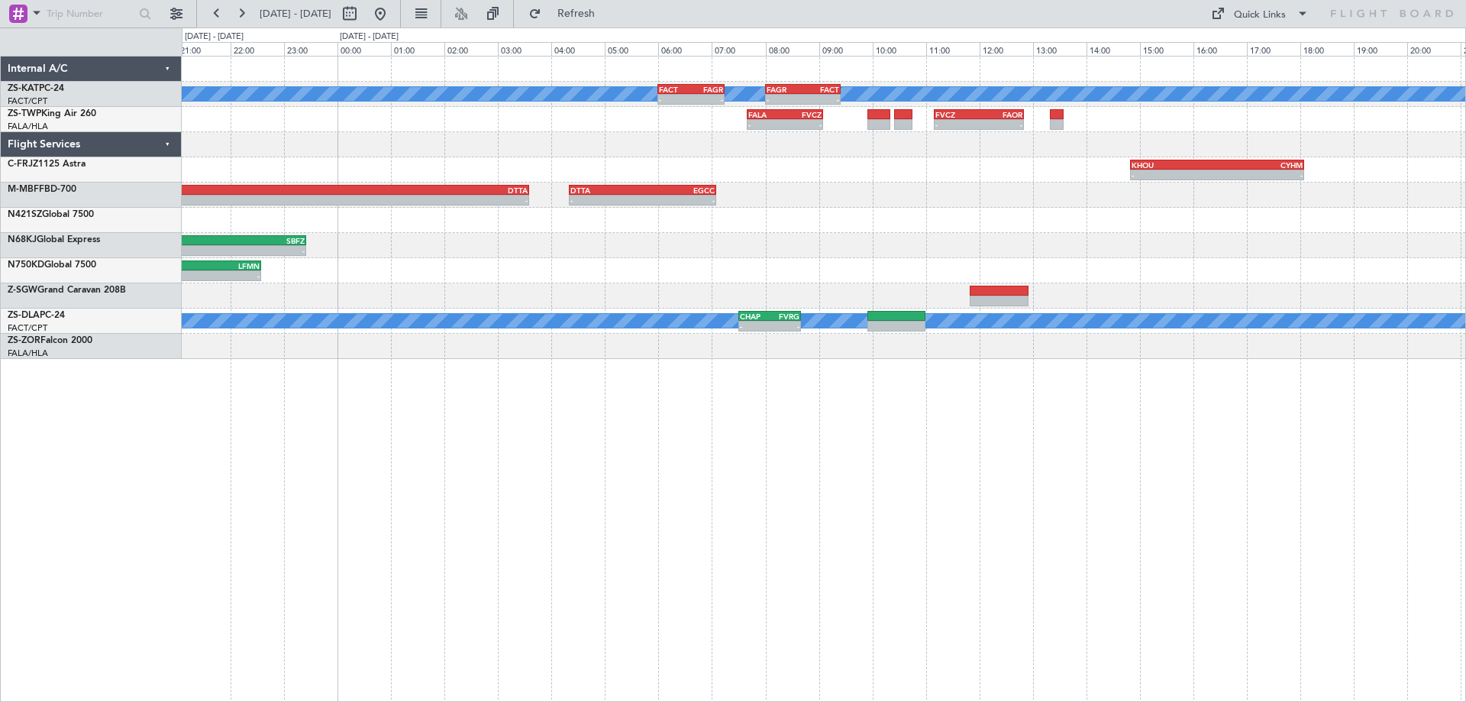
click at [851, 470] on div "A/C Unavailable - - FACT 06:00 Z FAGR 07:15 Z - - FAGR 08:00 Z FACT 09:25 Z - -…" at bounding box center [824, 379] width 1284 height 646
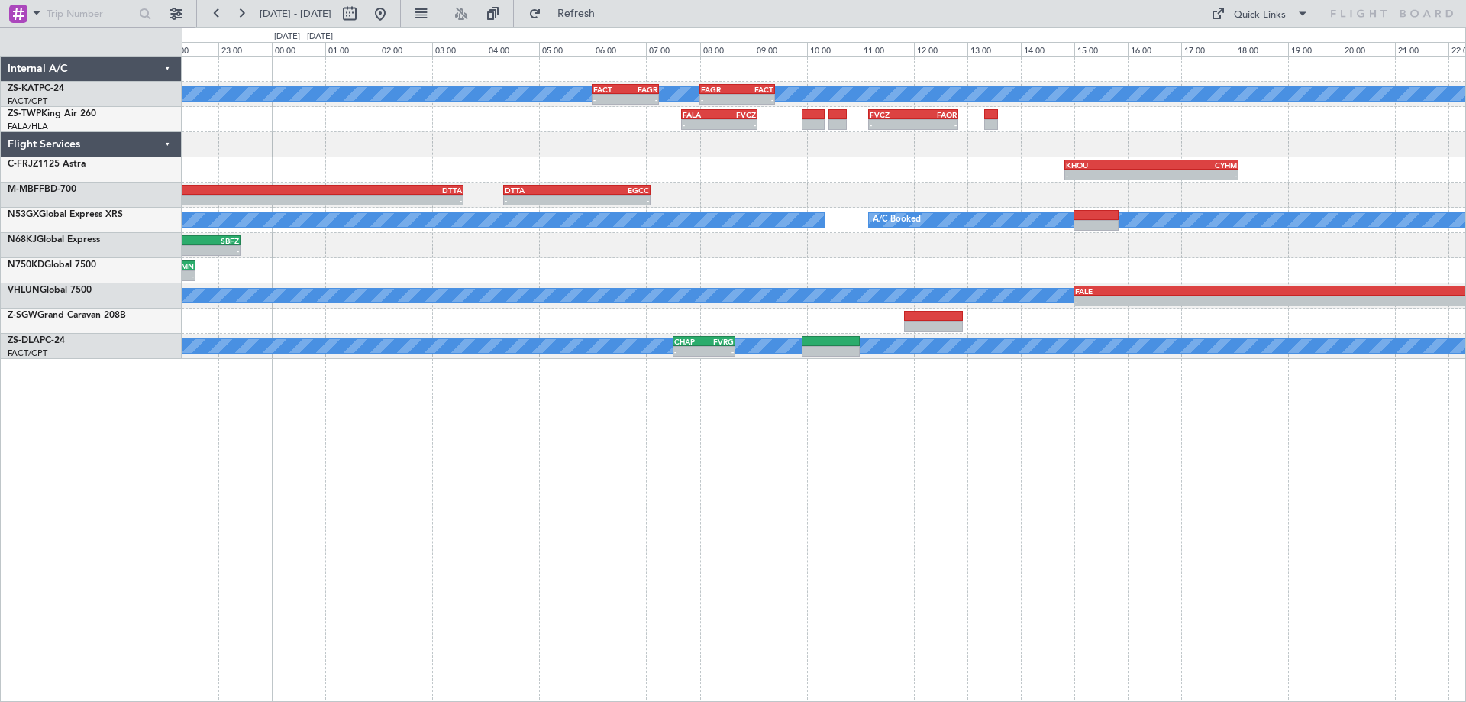
click at [960, 437] on div "A/C Unavailable - - FACT 06:00 Z FAGR 07:15 Z - - FAGR 08:00 Z FACT 09:25 Z - -…" at bounding box center [824, 379] width 1284 height 646
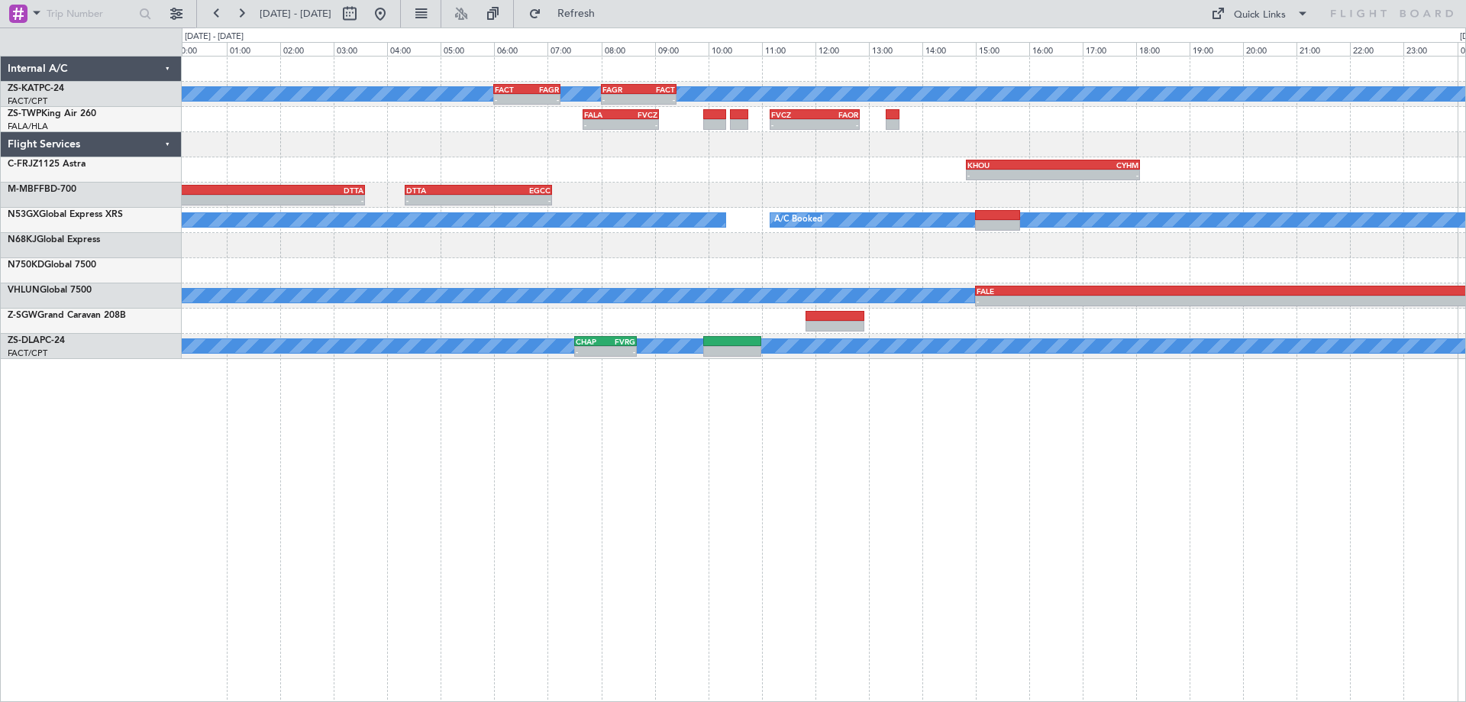
click at [1191, 410] on div "A/C Unavailable - - FACT 06:00 Z FAGR 07:15 Z - - FAGR 08:00 Z FACT 09:25 Z - -…" at bounding box center [824, 379] width 1284 height 646
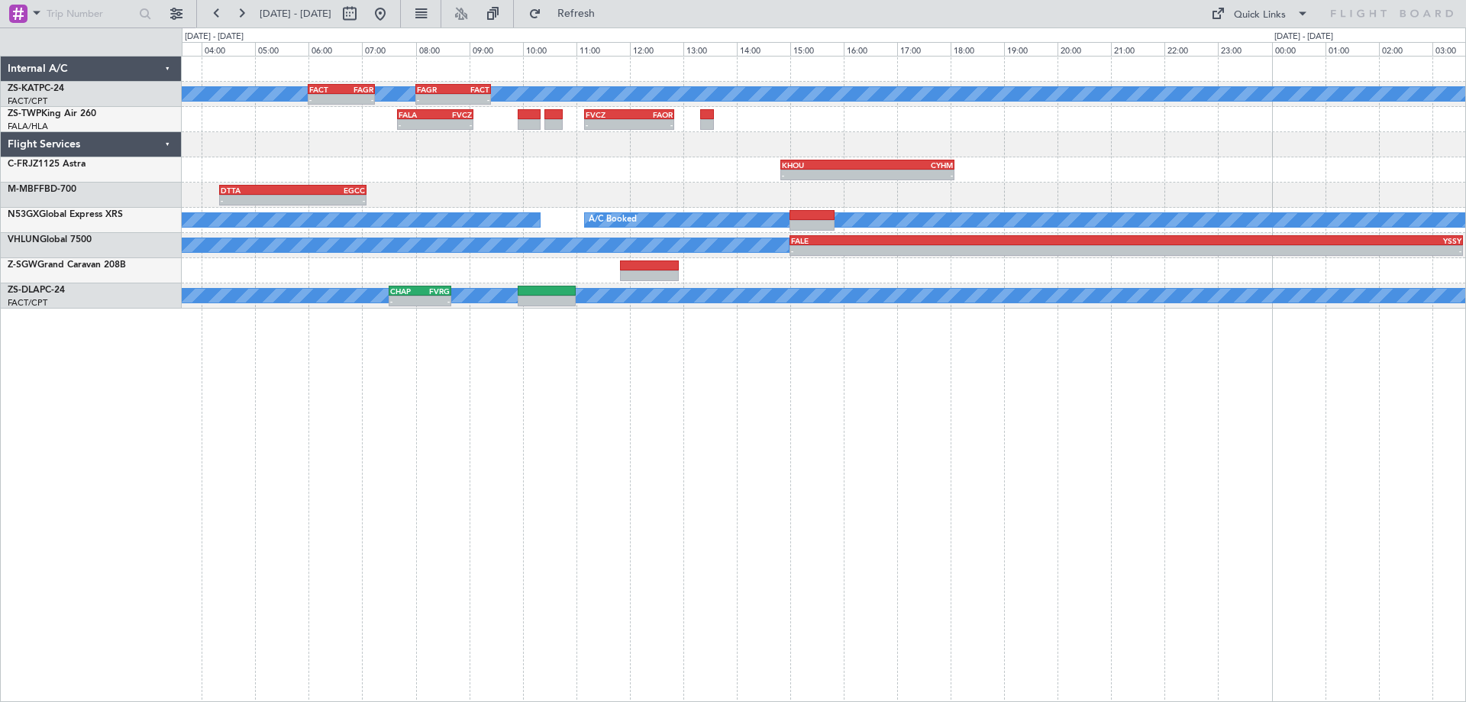
click at [870, 395] on div "A/C Unavailable - - FACT 06:00 Z FAGR 07:15 Z - - FAGR 08:00 Z FACT 09:25 Z - -…" at bounding box center [824, 379] width 1284 height 646
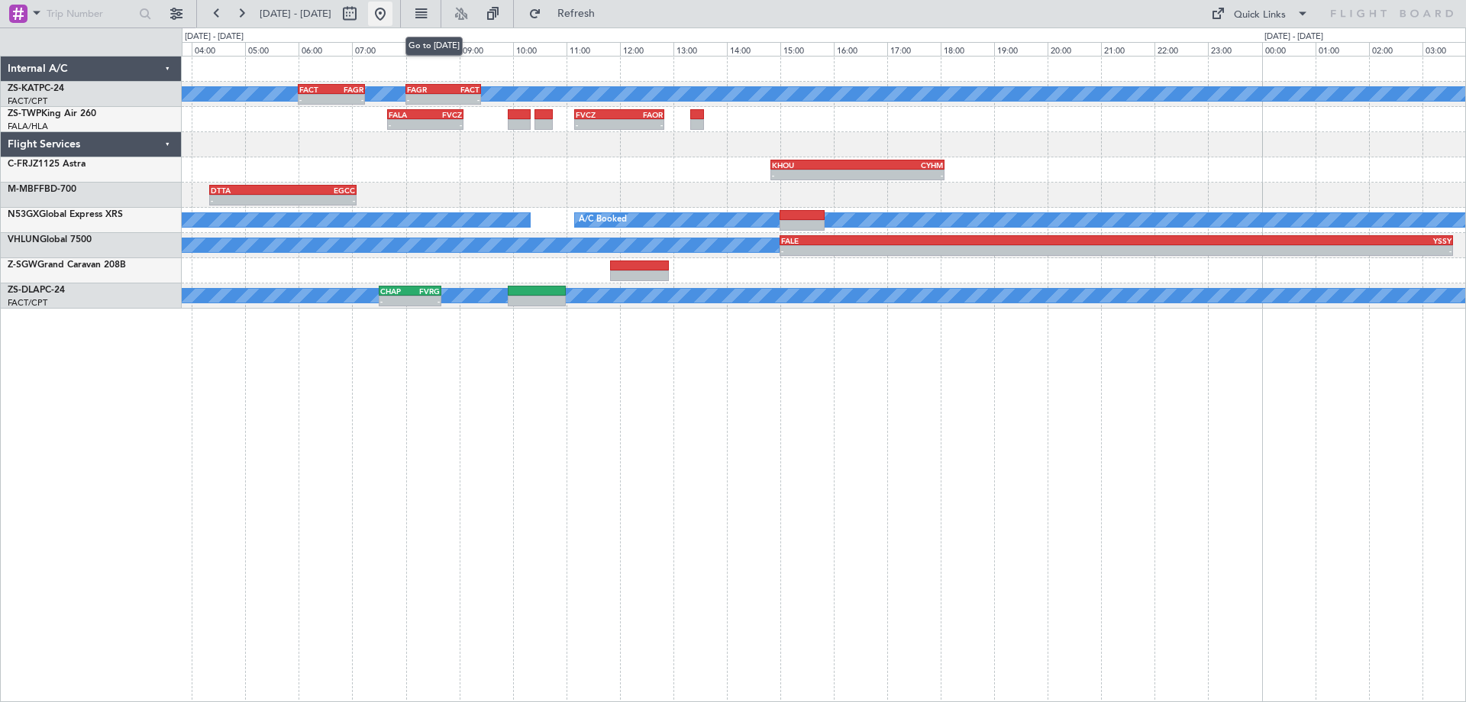
click at [392, 18] on button at bounding box center [380, 14] width 24 height 24
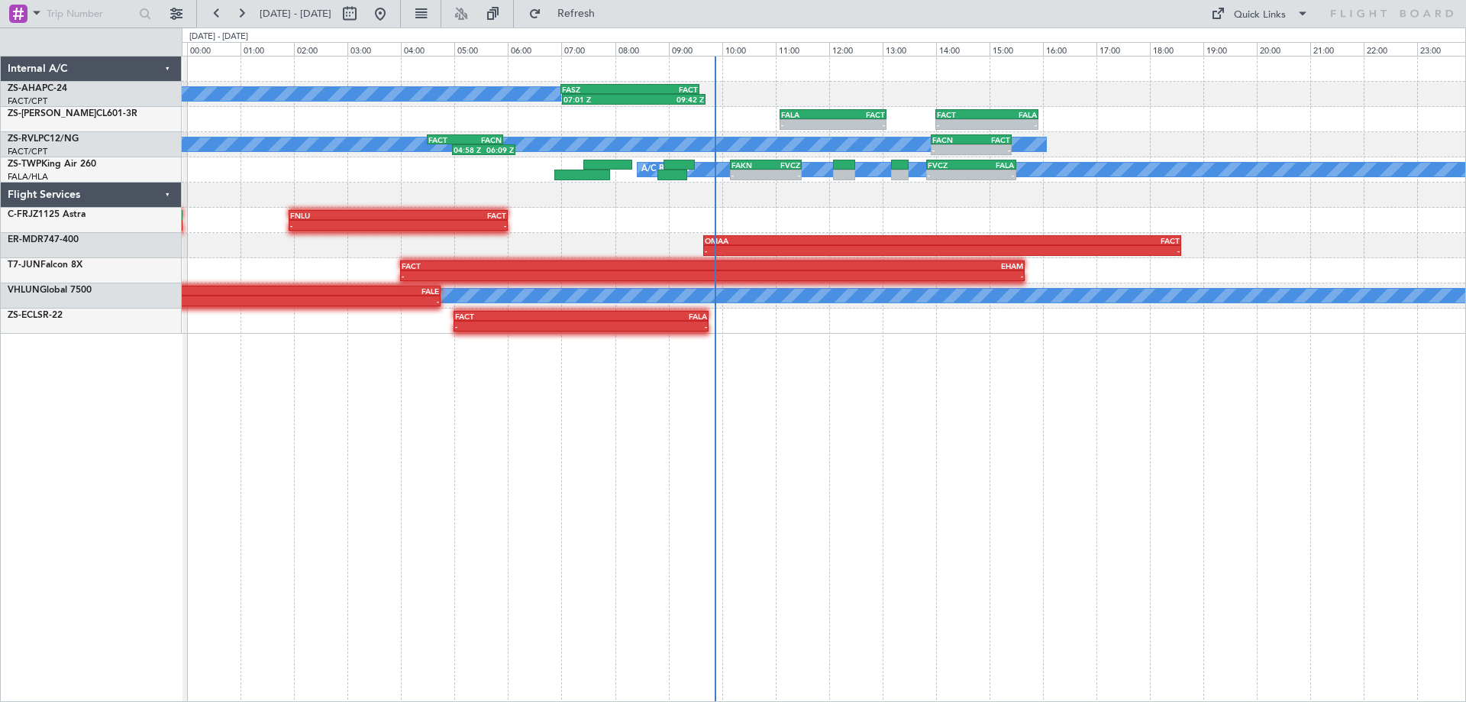
click at [1064, 473] on div "FASZ 07:00 Z FACT 09:35 Z 07:01 Z 09:42 Z A/C Booked - - FALA 11:05 Z FACT 13:0…" at bounding box center [824, 379] width 1284 height 646
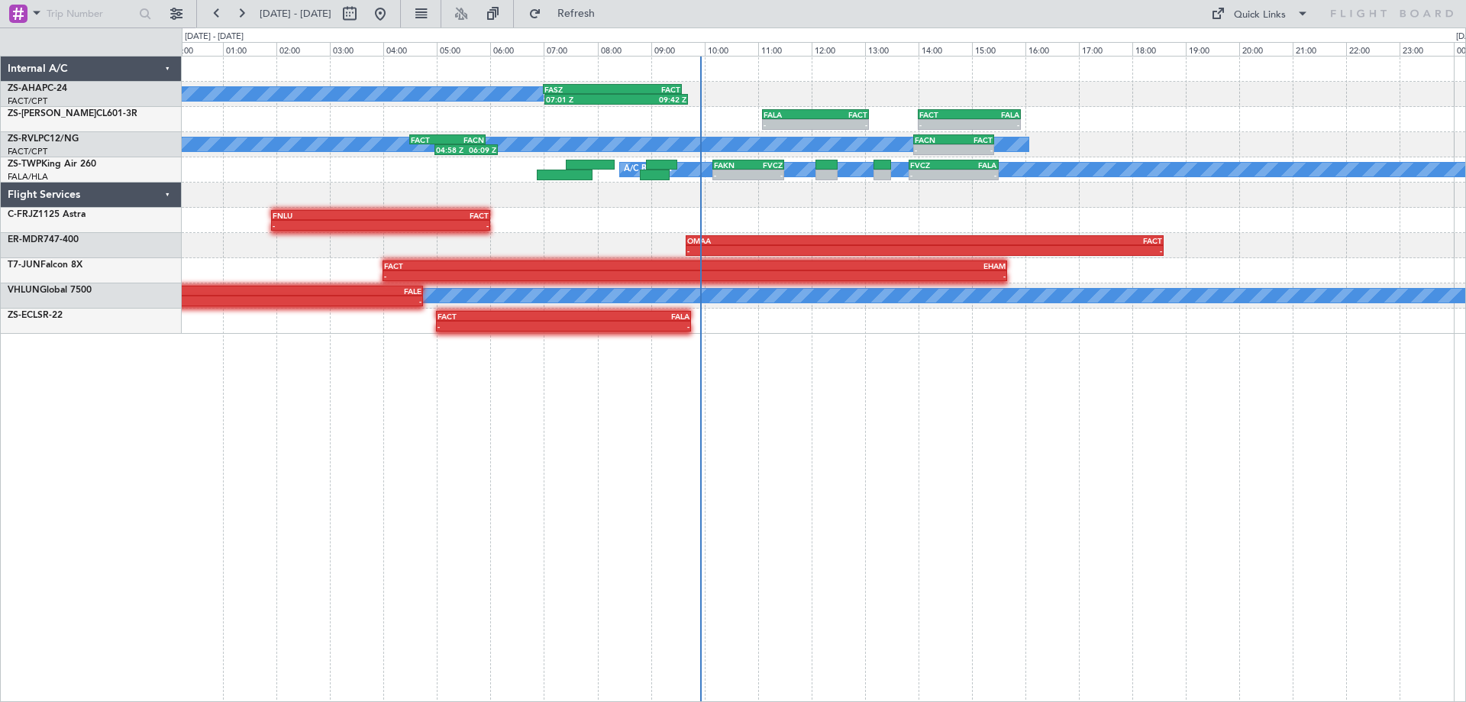
click at [963, 389] on div "FASZ 07:00 Z FACT 09:35 Z 07:01 Z 09:42 Z A/C Booked - - FALA 11:05 Z FACT 13:0…" at bounding box center [824, 379] width 1284 height 646
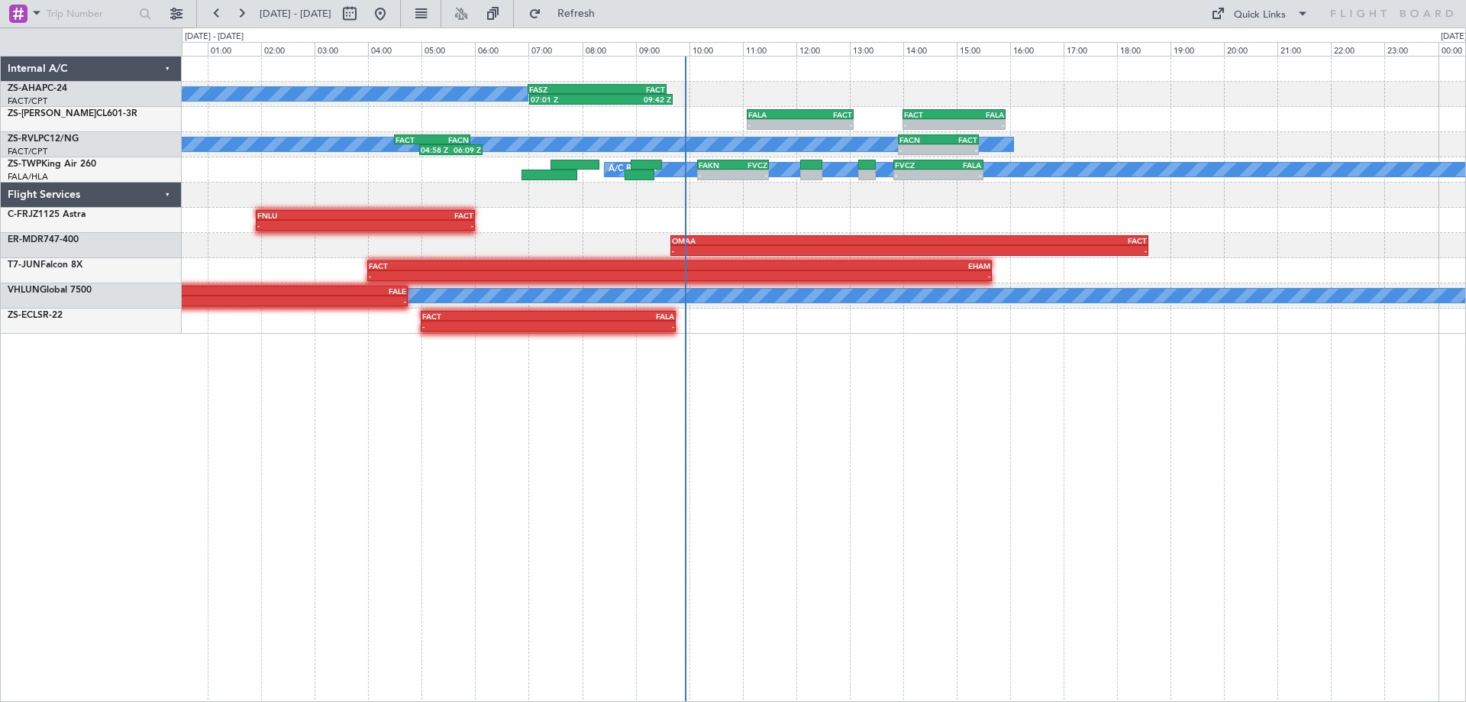
click at [1231, 405] on div "FASZ 07:00 Z FACT 09:35 Z 07:01 Z 09:42 Z A/C Booked - - FALA 11:05 Z FACT 13:0…" at bounding box center [824, 379] width 1284 height 646
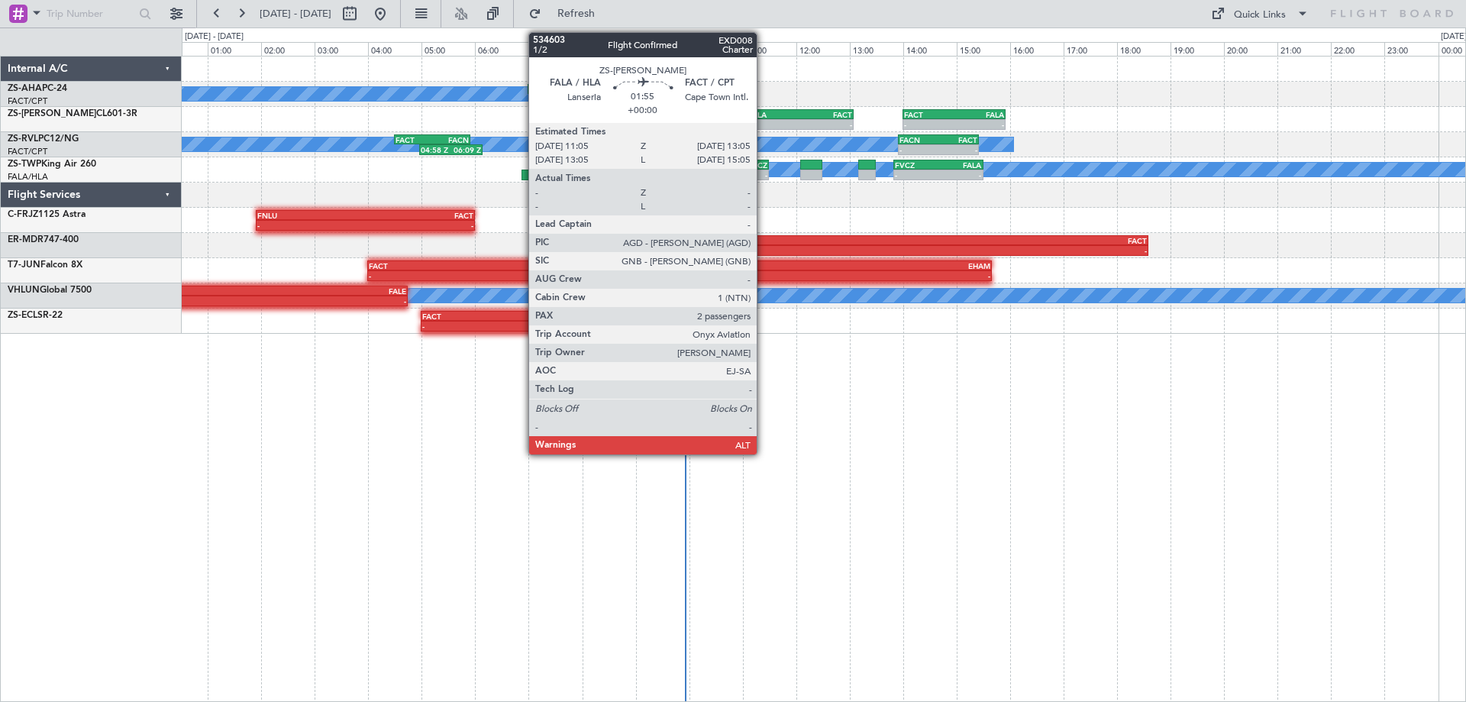
click at [763, 121] on div "-" at bounding box center [774, 124] width 52 height 9
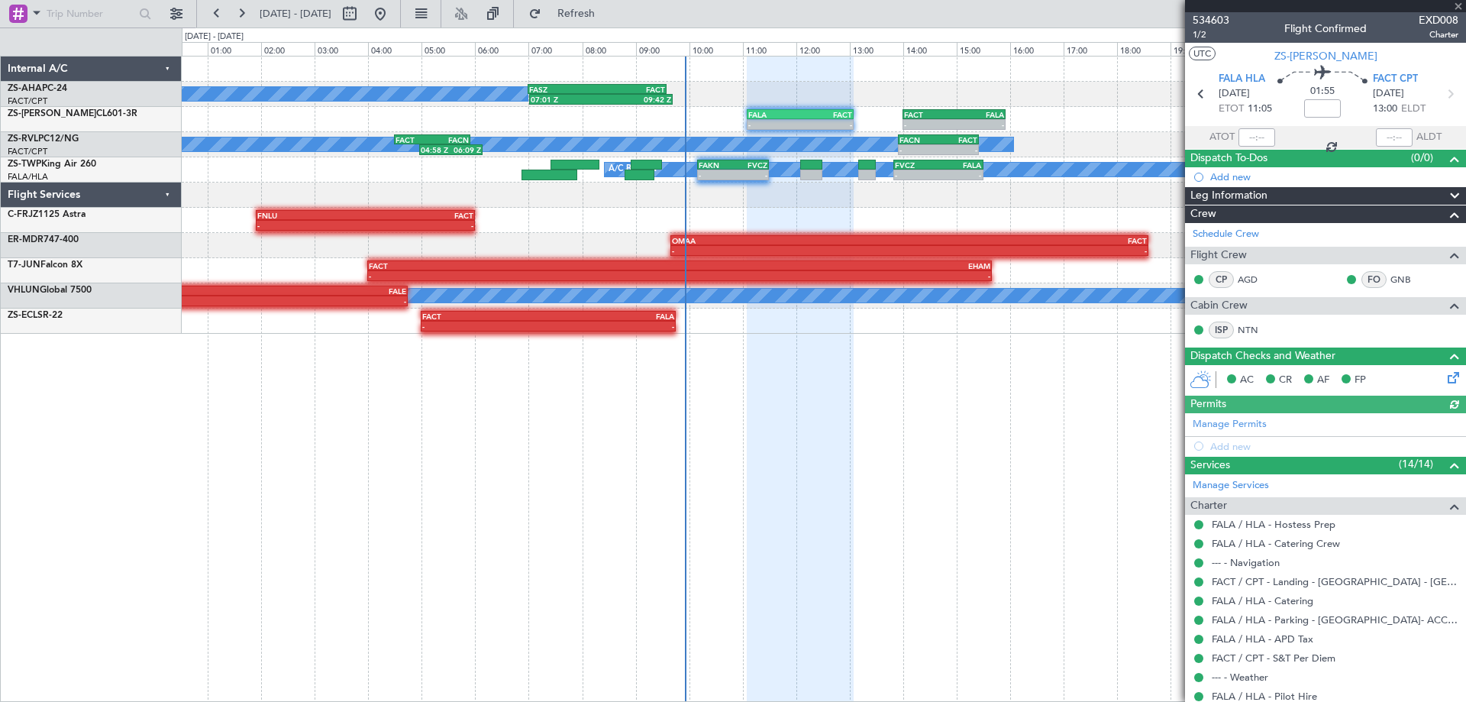
scroll to position [187, 0]
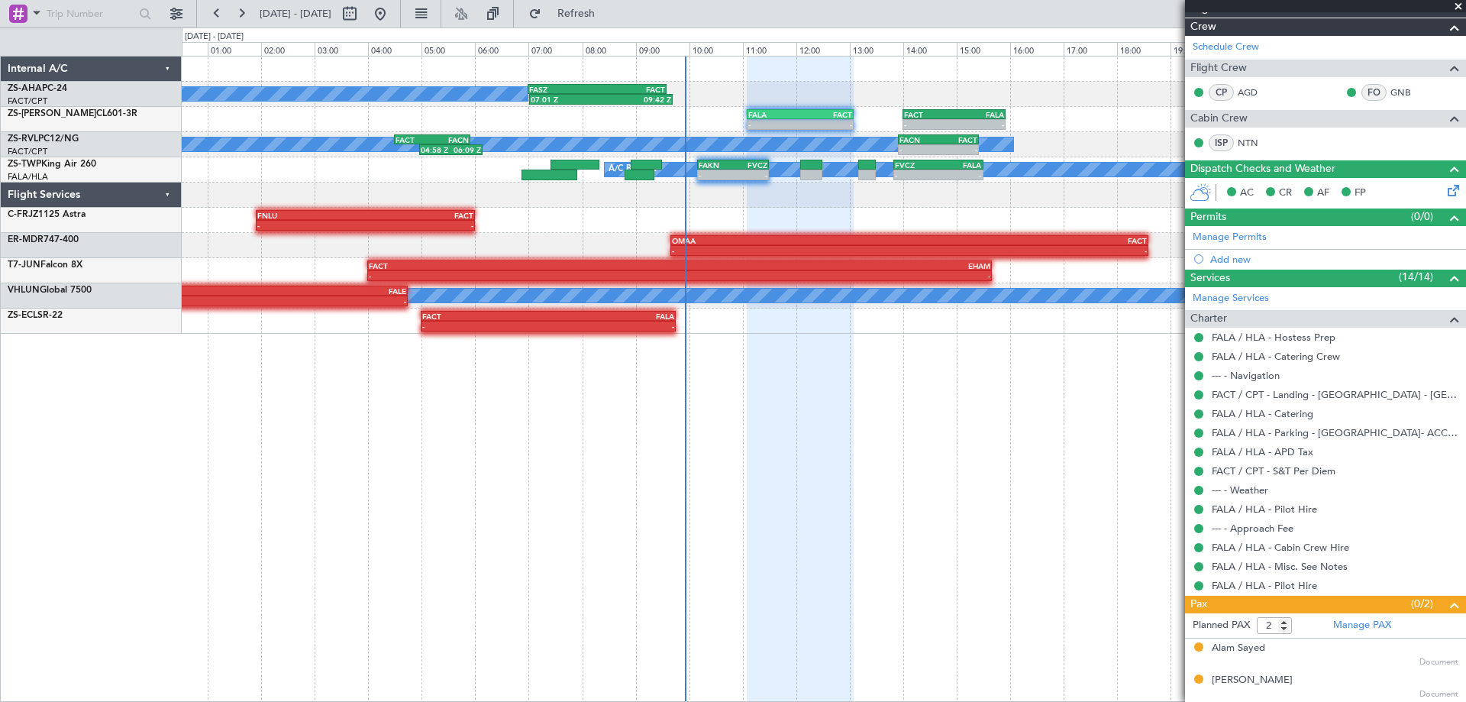
click at [1457, 6] on span at bounding box center [1457, 7] width 15 height 14
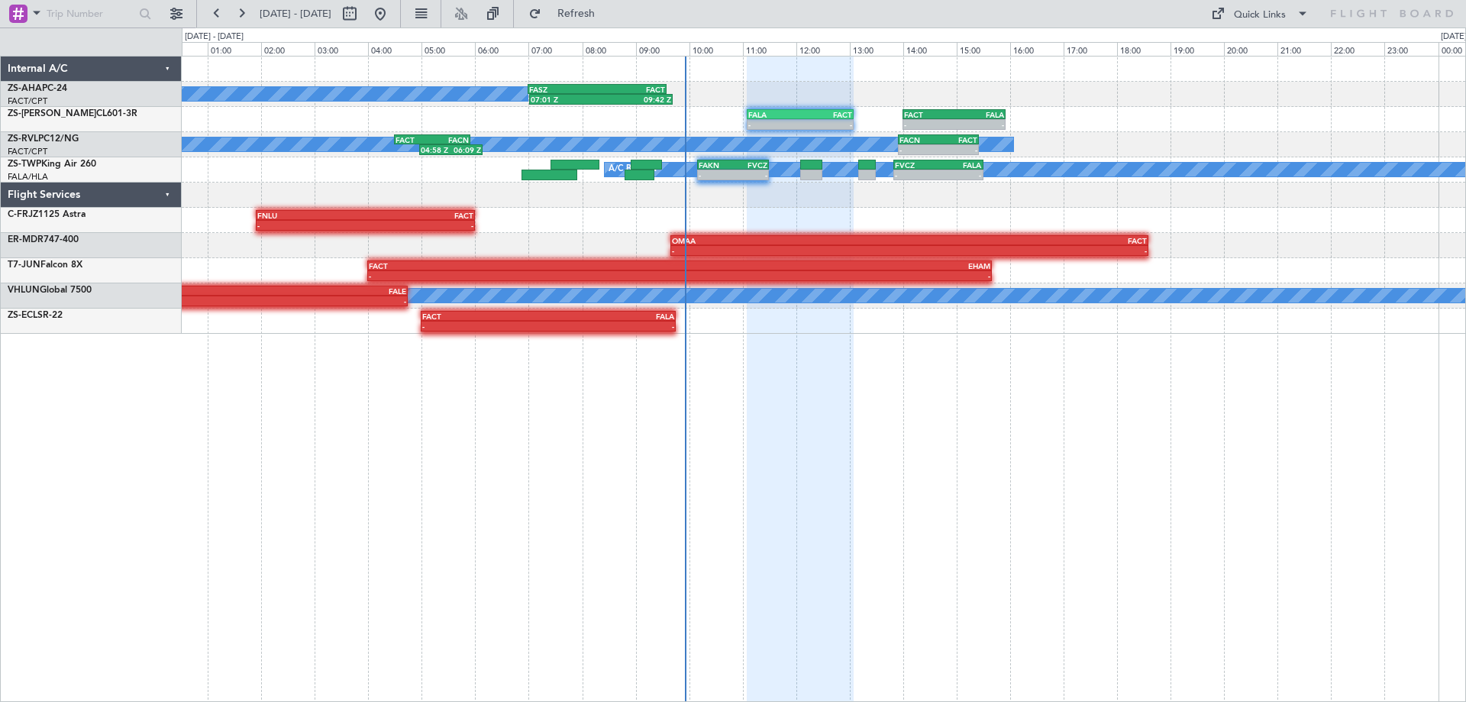
type input "0"
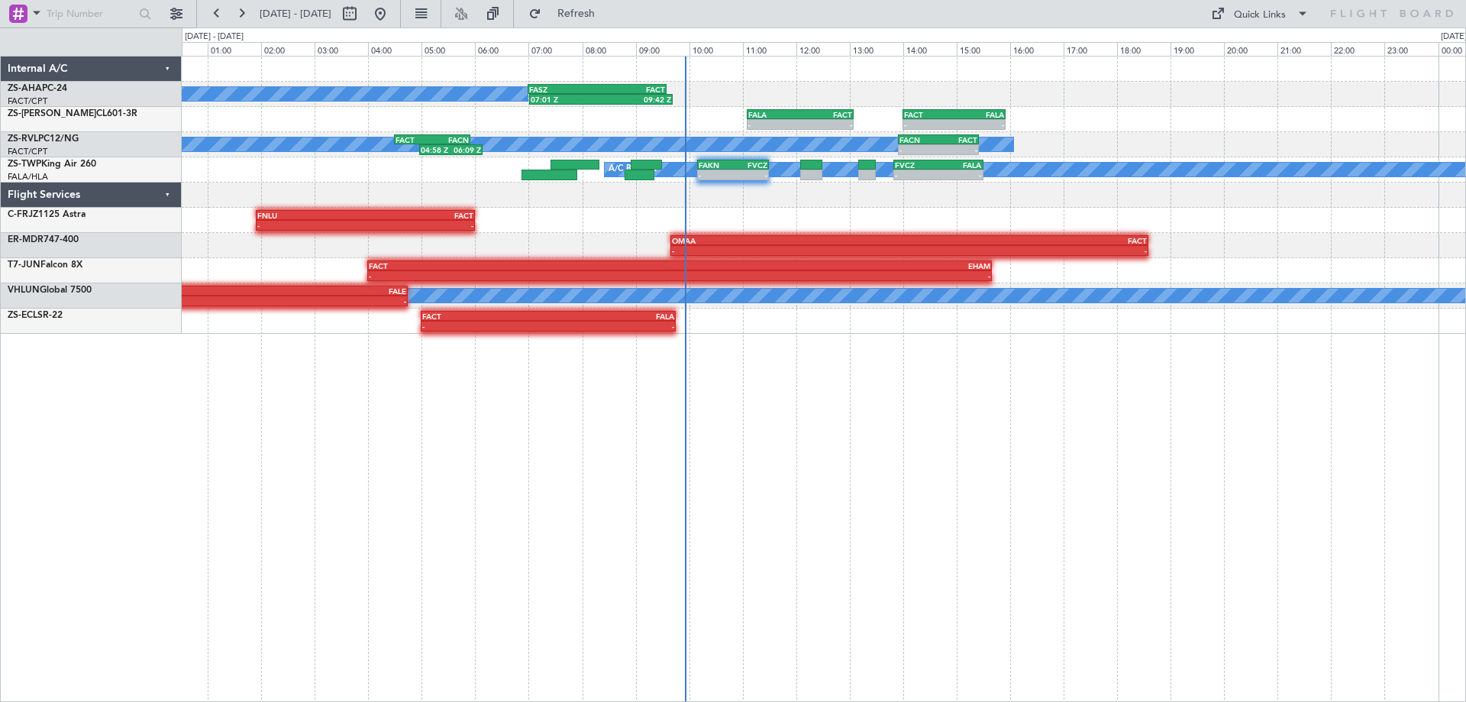
click at [987, 377] on div "A/C Booked 07:01 Z 09:42 Z FASZ 07:00 Z FACT 09:35 Z - - FALA 11:05 Z FACT 13:0…" at bounding box center [824, 379] width 1284 height 646
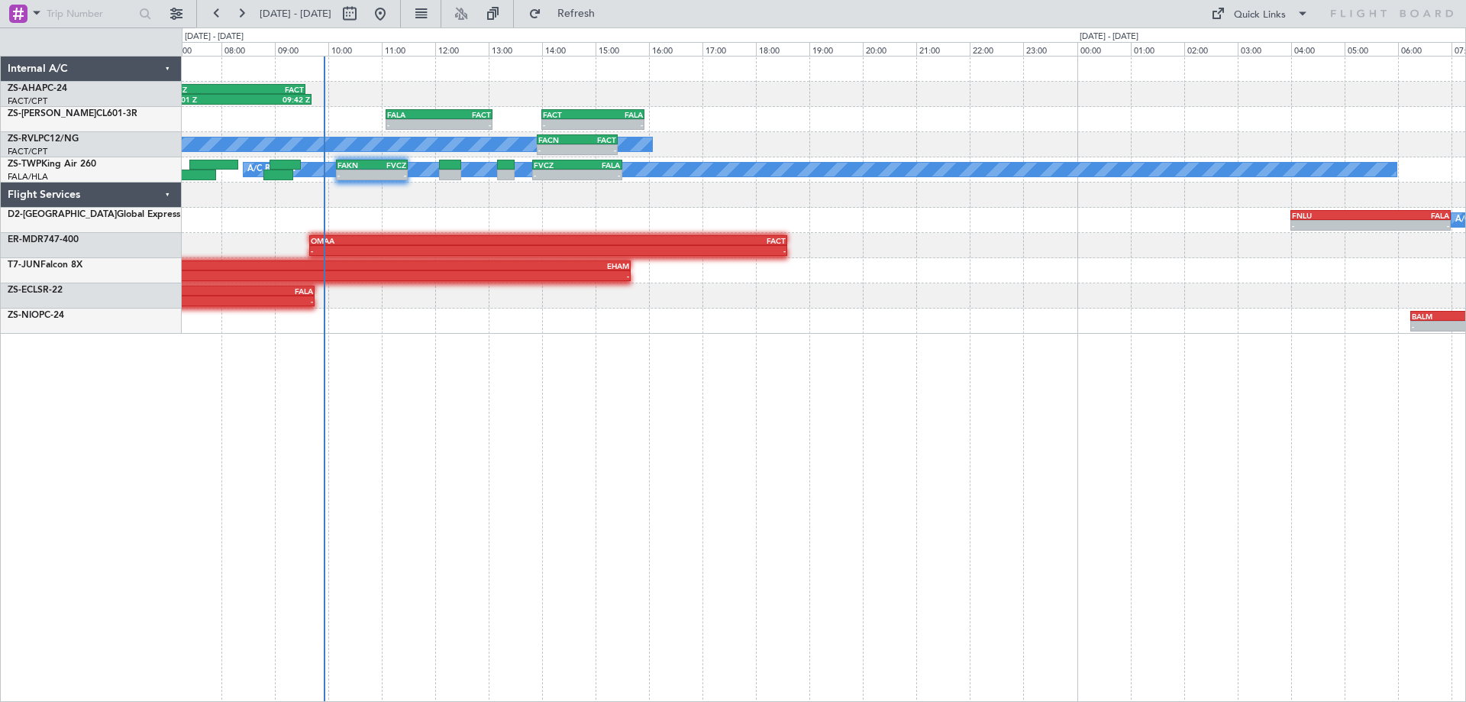
click at [725, 342] on div "07:01 Z 09:42 Z FASZ 07:00 Z FACT 09:35 Z A/C Booked - - FALA 11:05 Z FACT 13:0…" at bounding box center [824, 379] width 1284 height 646
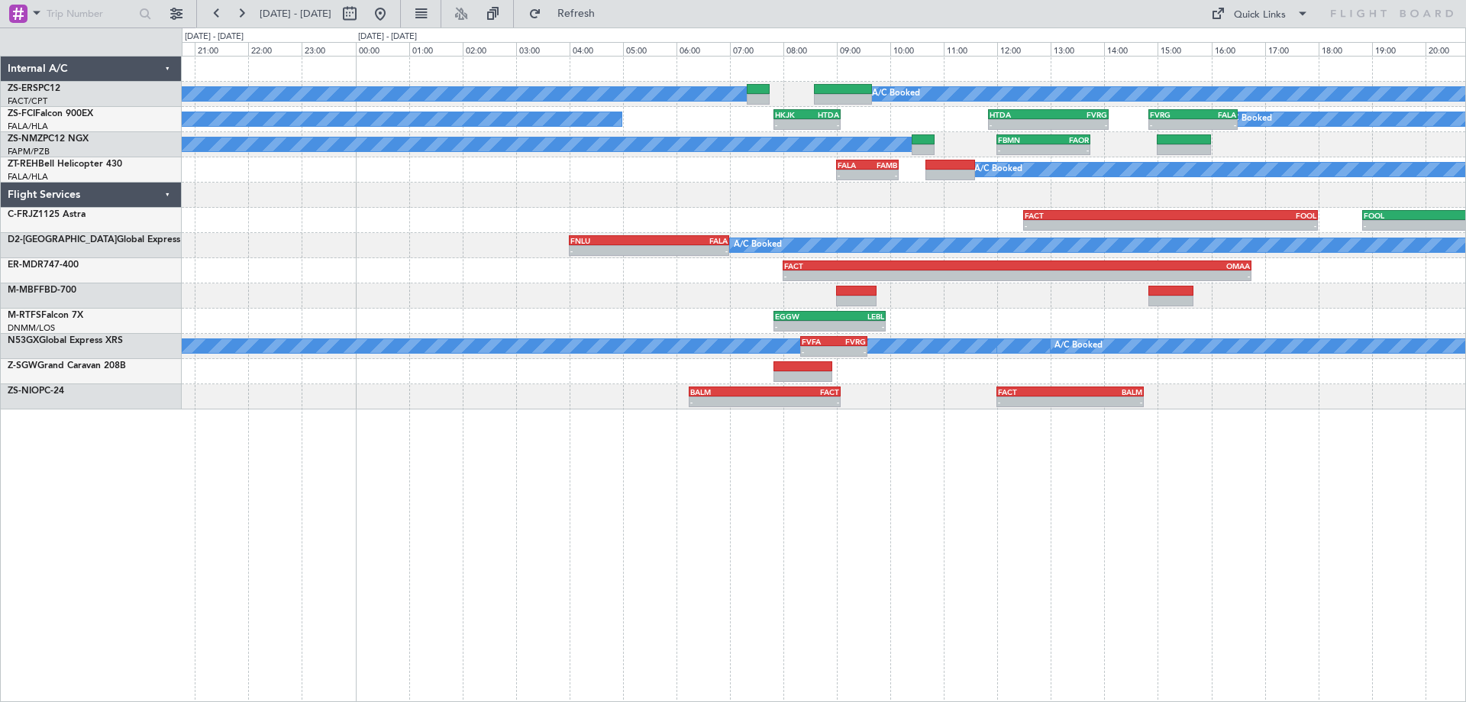
click at [1016, 504] on div "A/C Booked A/C Booked A/C Booked A/C Booked - - HKJK 07:50 Z HTDA 09:05 Z - - H…" at bounding box center [824, 379] width 1284 height 646
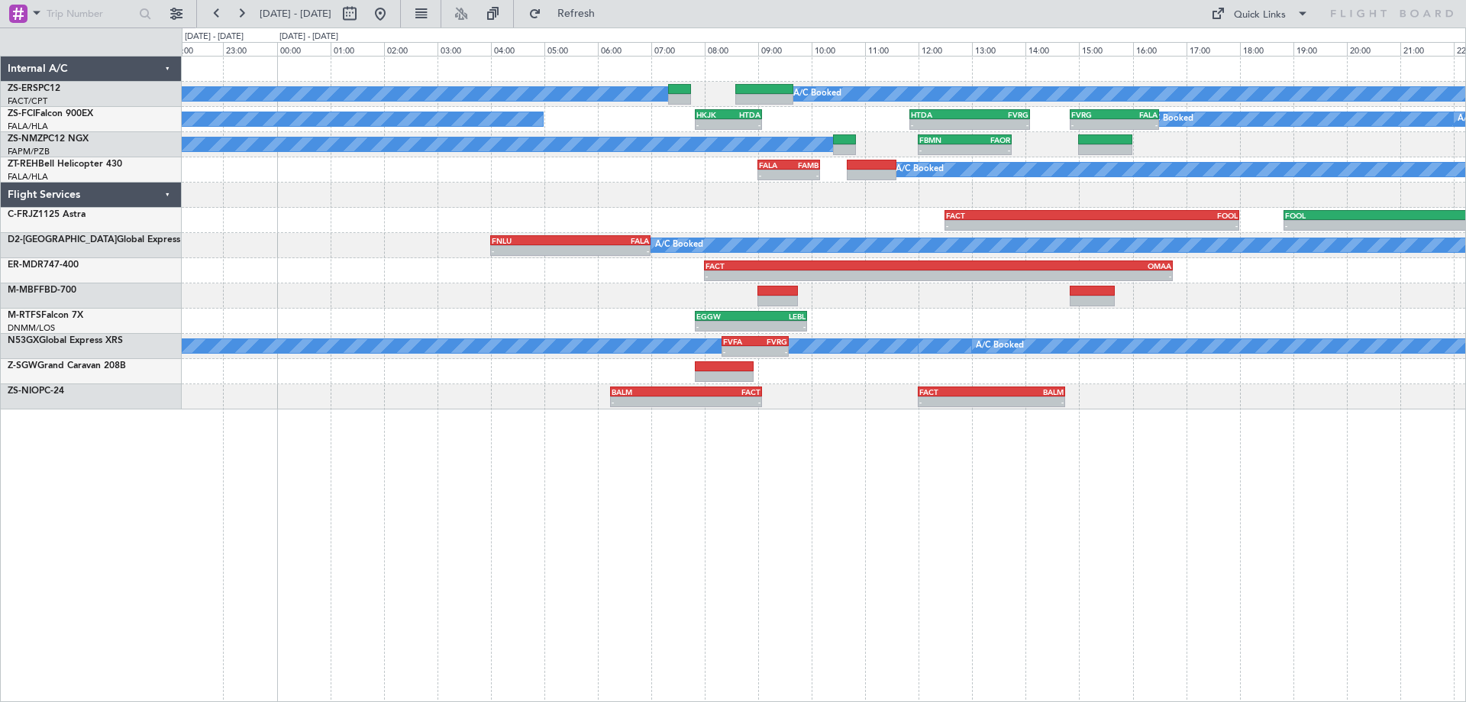
click at [1086, 472] on div "A/C Booked A/C Booked A/C Booked A/C Booked - - HKJK 07:50 Z HTDA 09:05 Z - - H…" at bounding box center [824, 379] width 1284 height 646
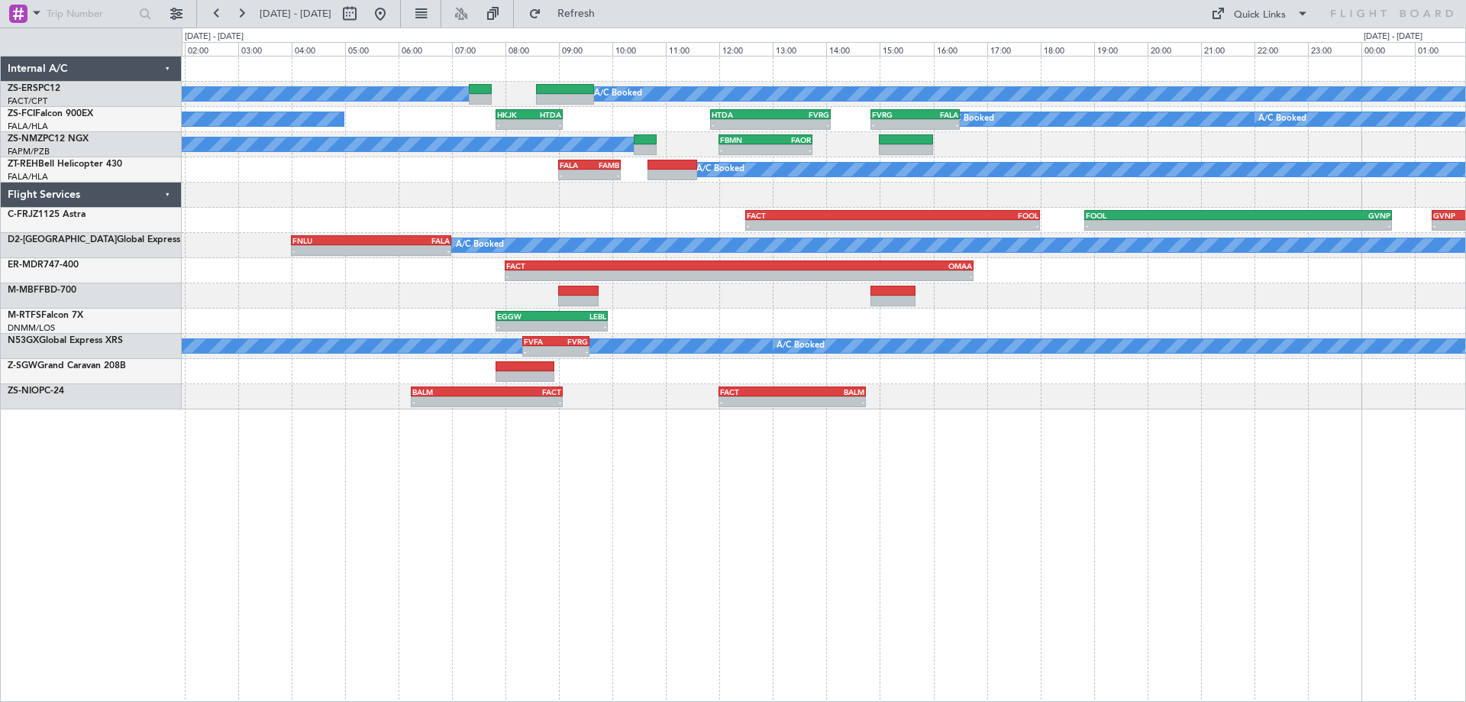
click at [1053, 424] on div "A/C Booked A/C Booked A/C Booked A/C Booked - - HKJK 07:50 Z HTDA 09:05 Z - - H…" at bounding box center [824, 379] width 1284 height 646
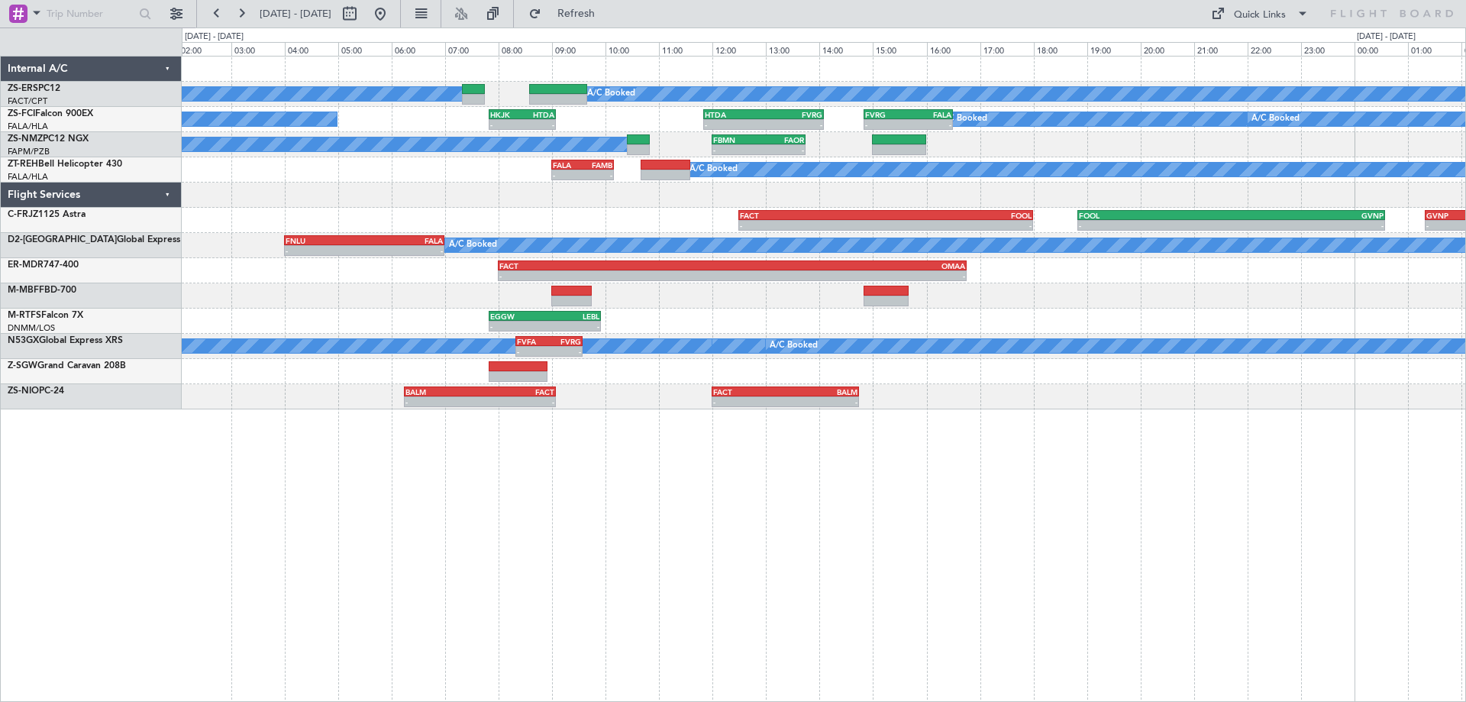
click at [995, 435] on div "A/C Booked A/C Booked A/C Booked A/C Booked - - HKJK 07:50 Z HTDA 09:05 Z - - H…" at bounding box center [824, 379] width 1284 height 646
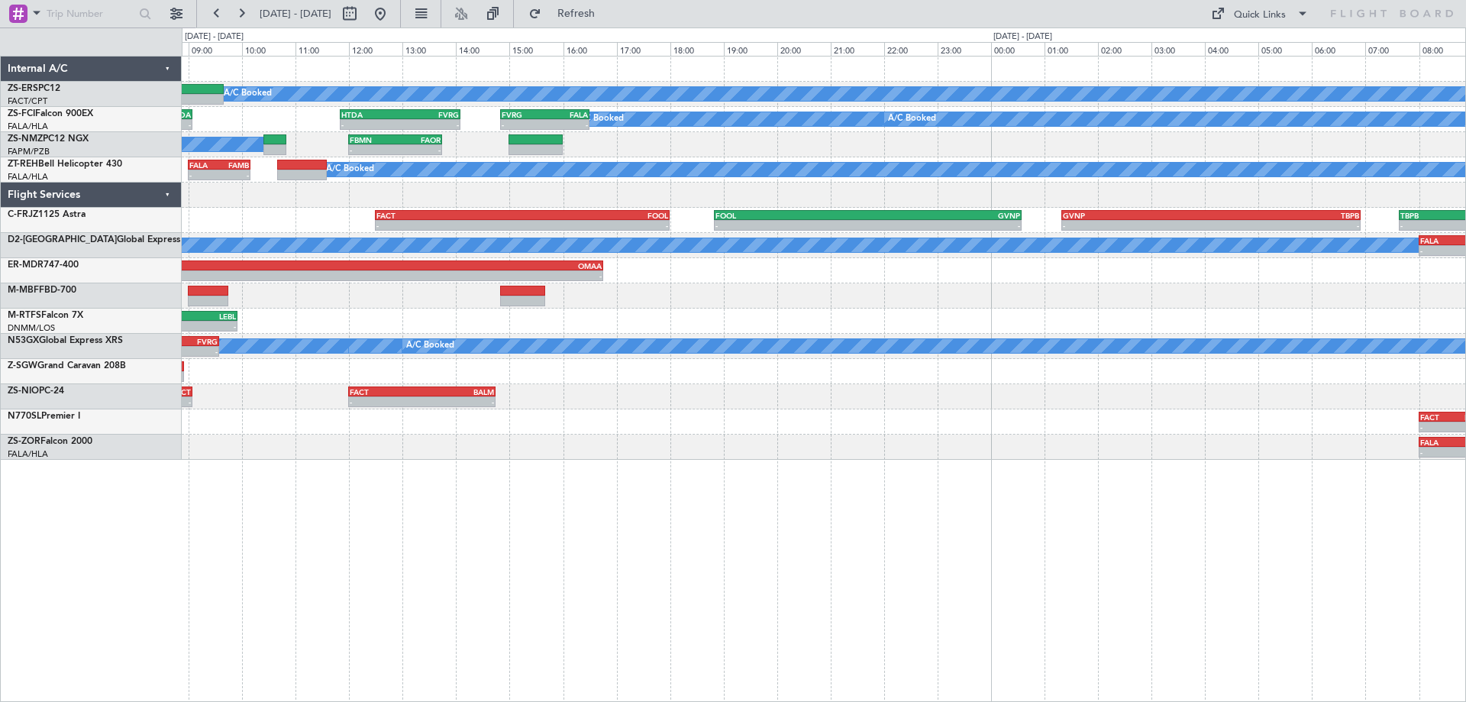
click at [1211, 447] on div "A/C Booked A/C Booked A/C Booked - - HKJK 07:50 Z HTDA 09:05 Z - - HTDA 11:50 Z…" at bounding box center [824, 379] width 1284 height 646
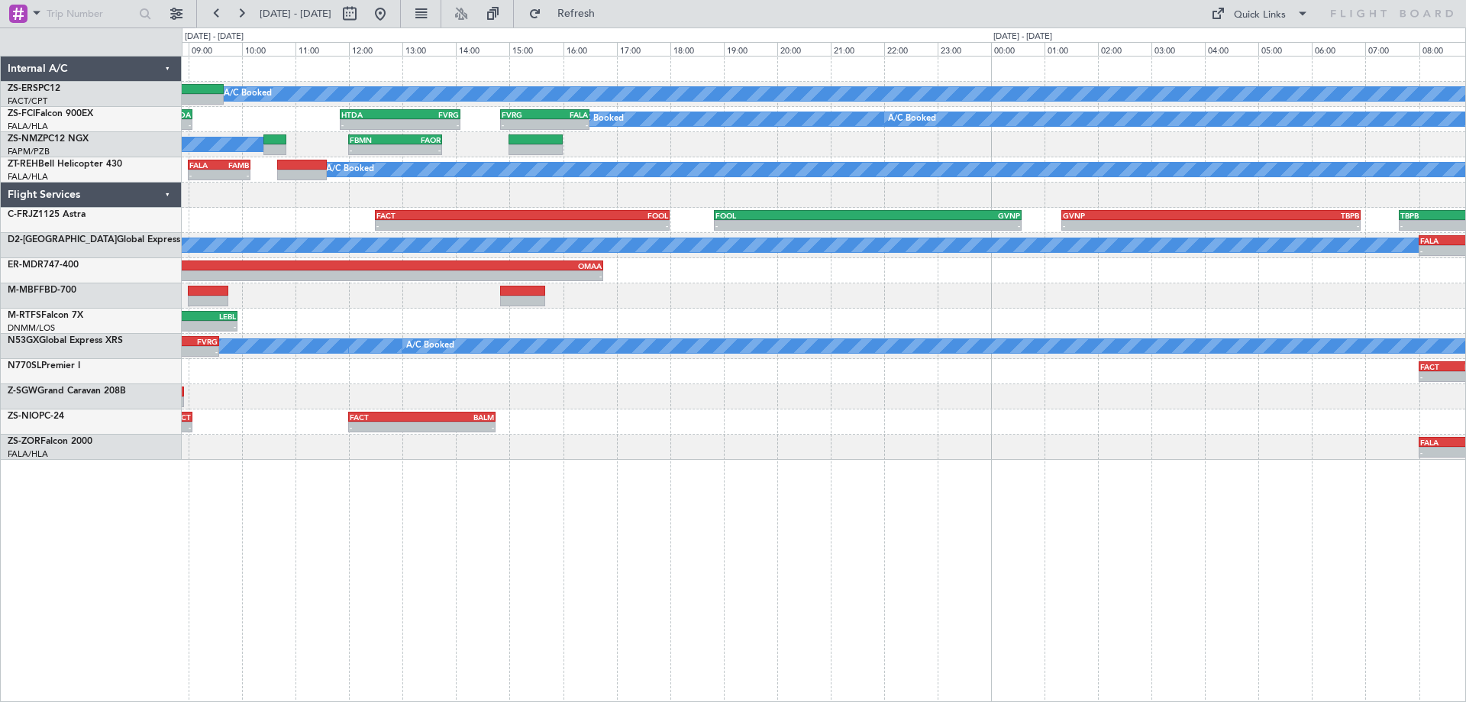
click at [826, 444] on div "A/C Booked A/C Booked A/C Booked - - HKJK 07:50 Z HTDA 09:05 Z - - HTDA 11:50 Z…" at bounding box center [823, 257] width 1283 height 403
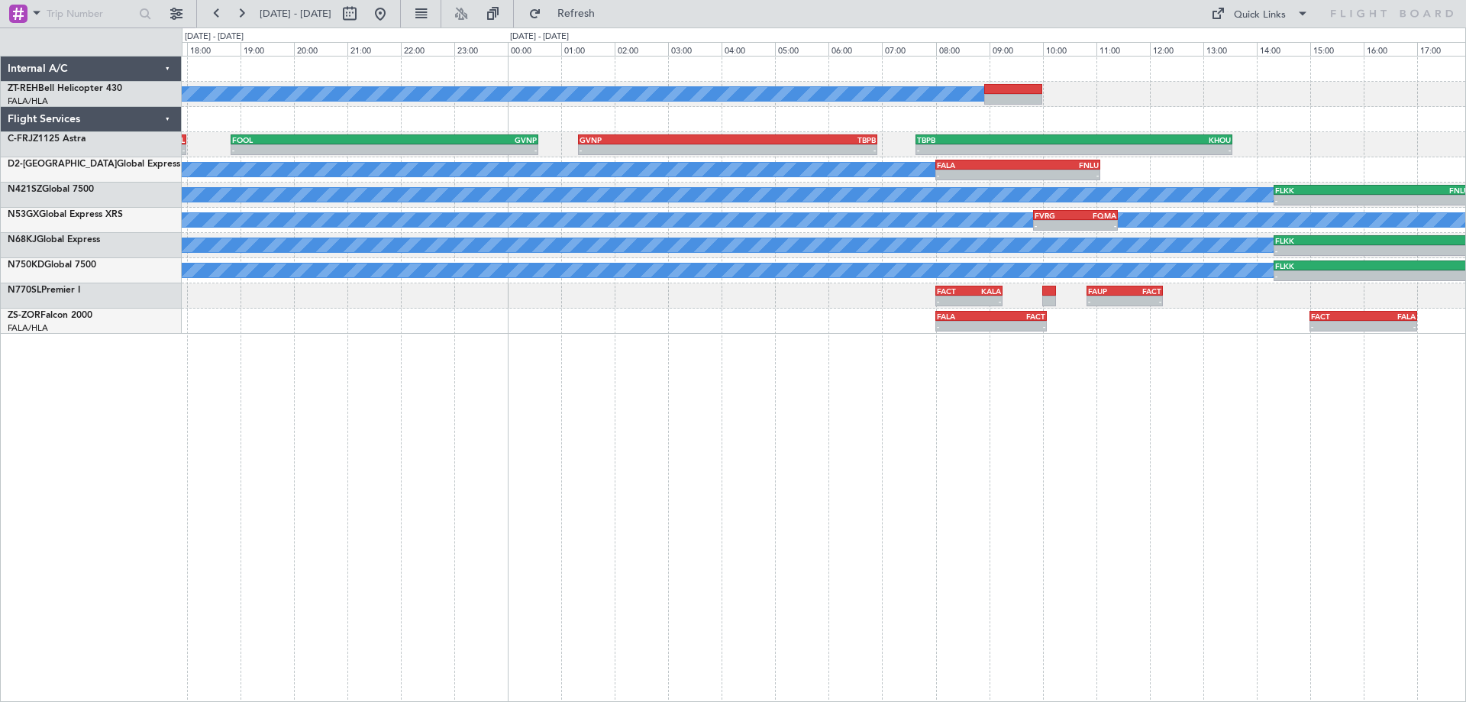
click at [764, 501] on div "A/C Booked - - FACT 12:30 Z FOOL 18:00 Z - - FOOL 18:50 Z GVNP 00:35 Z - - GVNP…" at bounding box center [824, 379] width 1284 height 646
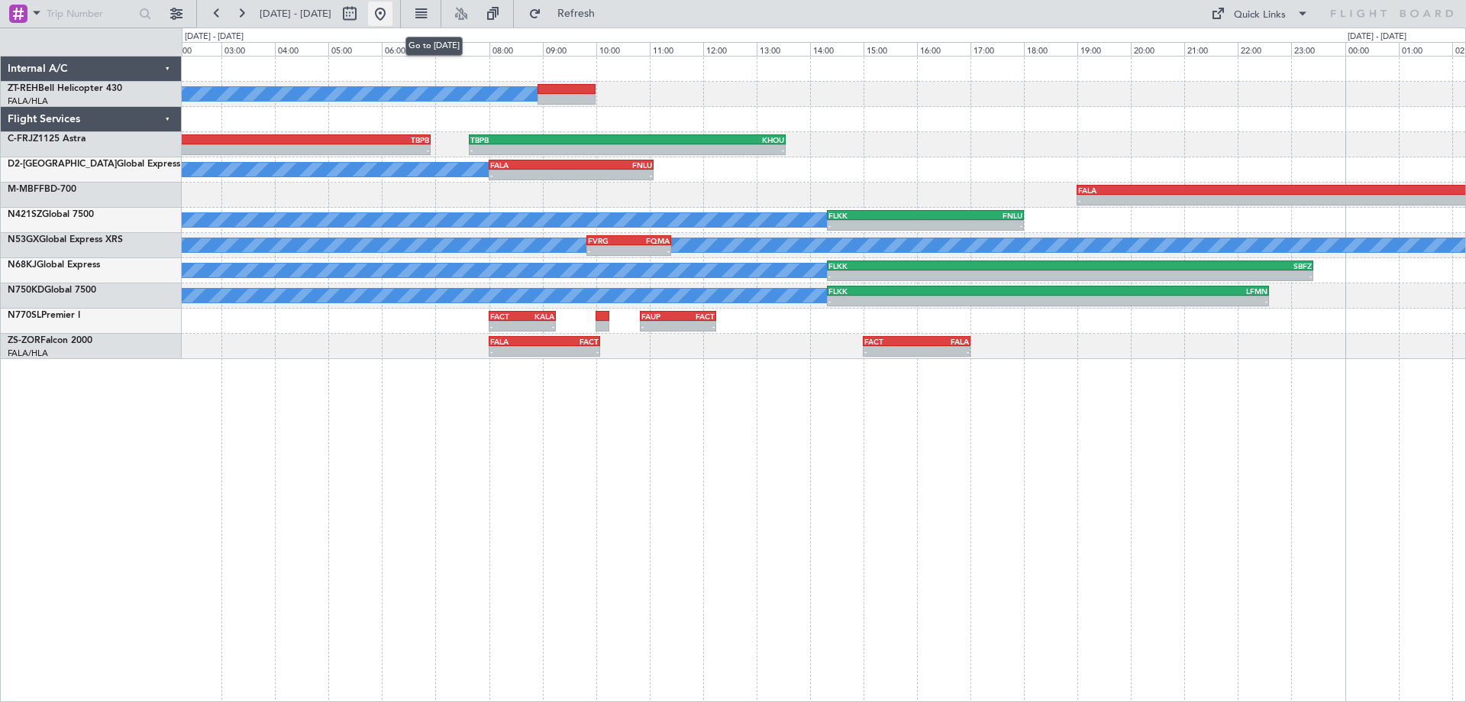
click at [392, 14] on button at bounding box center [380, 14] width 24 height 24
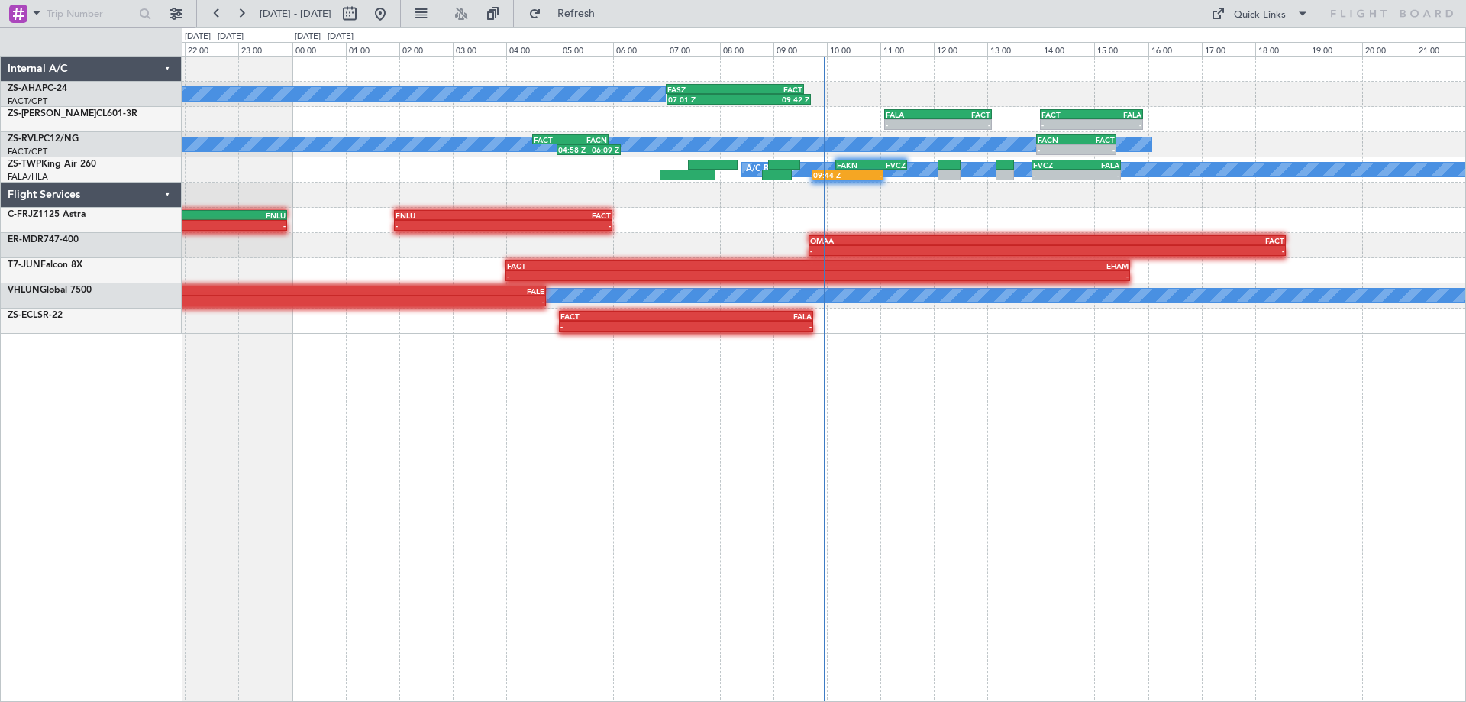
click at [545, 494] on div "FASZ 07:00 Z FACT 09:35 Z 07:01 Z 09:42 Z A/C Booked - - FALA 11:05 Z FACT 13:0…" at bounding box center [824, 379] width 1284 height 646
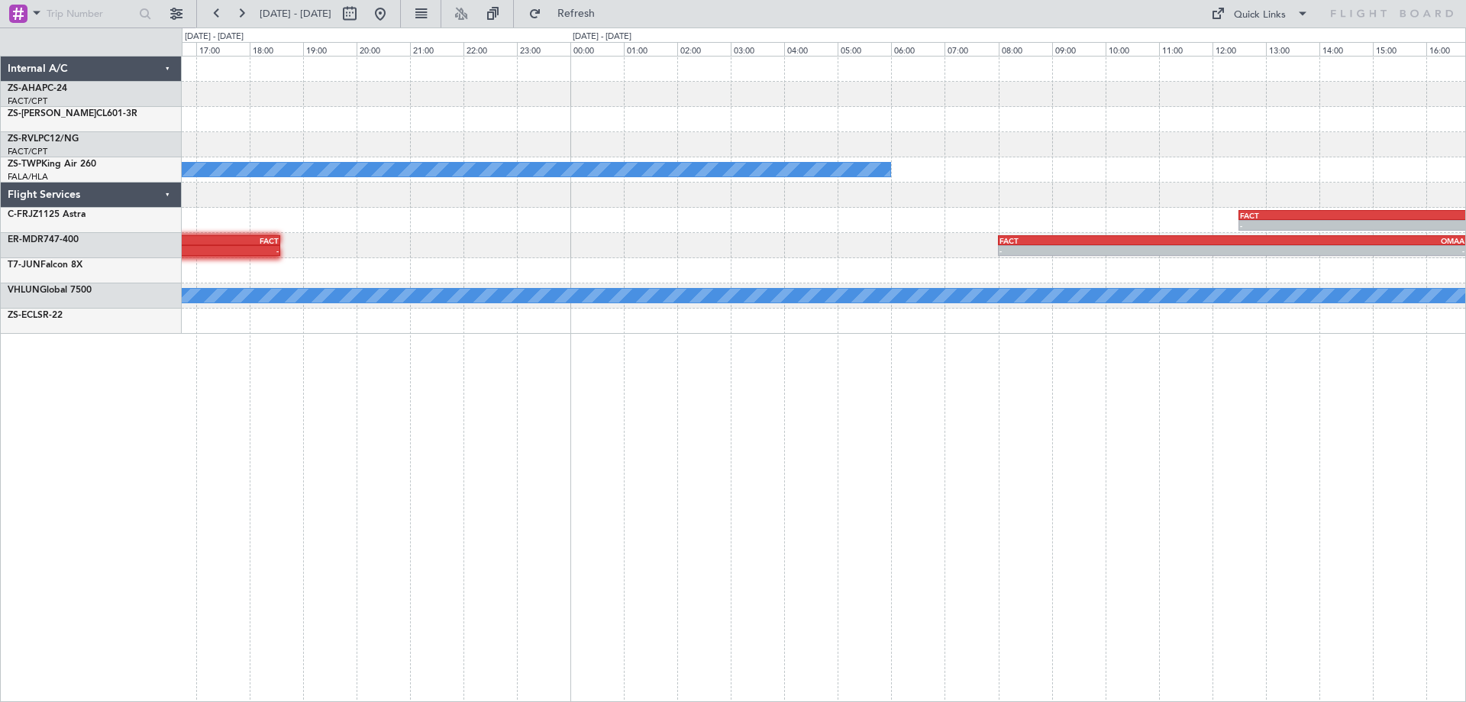
click at [798, 540] on div "- - FALA 11:05 Z FACT 13:05 Z - - FACT 14:00 Z FALA 15:55 Z FACN 13:55 Z FACT 1…" at bounding box center [824, 379] width 1284 height 646
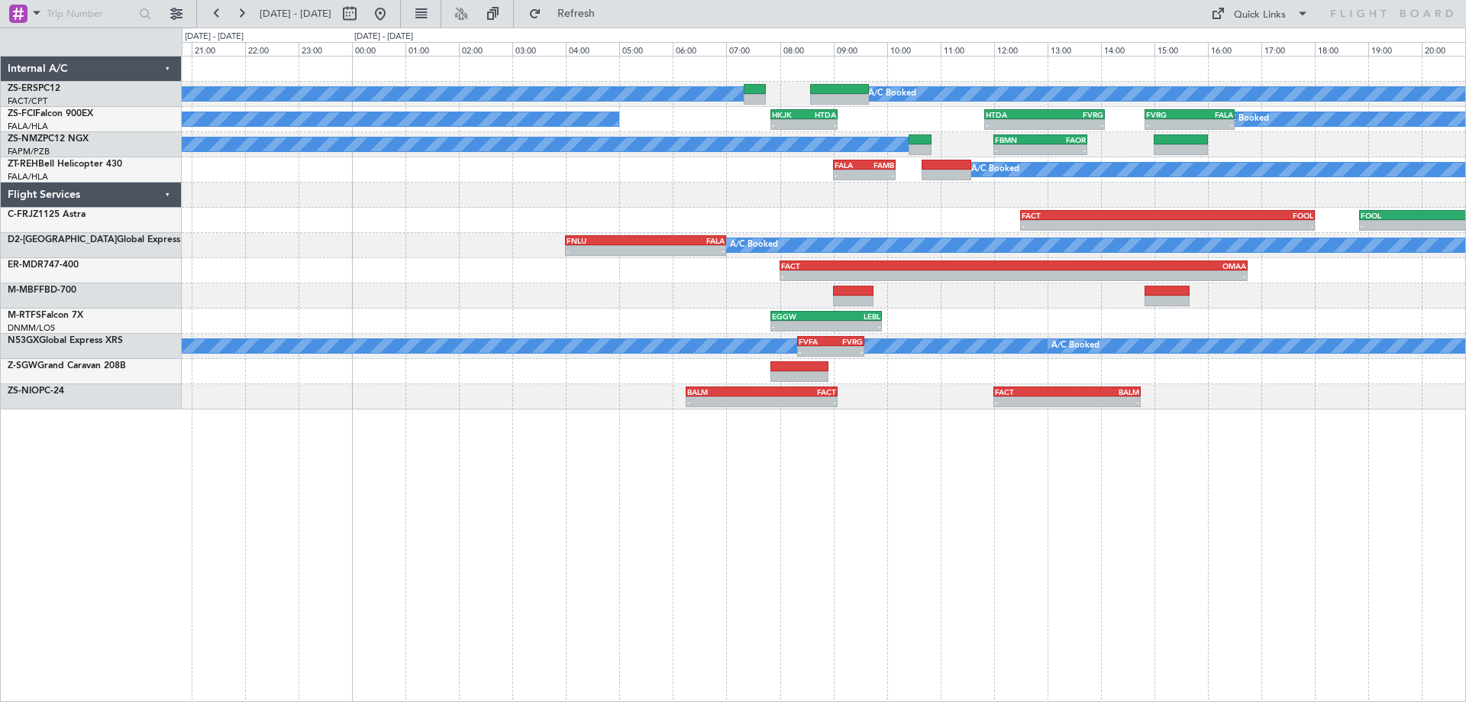
click at [647, 534] on div "A/C Booked A/C Booked A/C Booked A/C Booked - - HKJK 07:50 Z HTDA 09:05 Z - - H…" at bounding box center [824, 379] width 1284 height 646
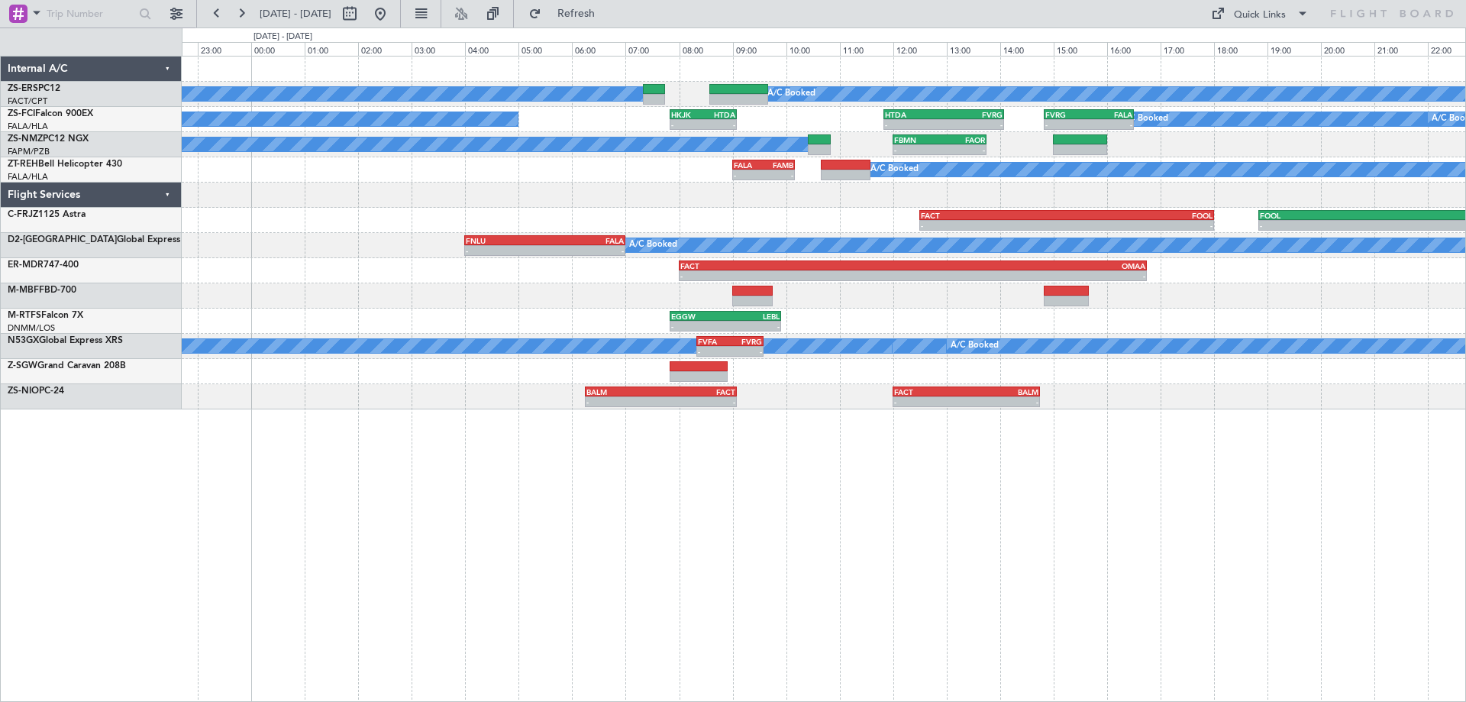
click at [707, 536] on div "A/C Booked A/C Booked A/C Booked A/C Booked - - HKJK 07:50 Z HTDA 09:05 Z - - H…" at bounding box center [824, 379] width 1284 height 646
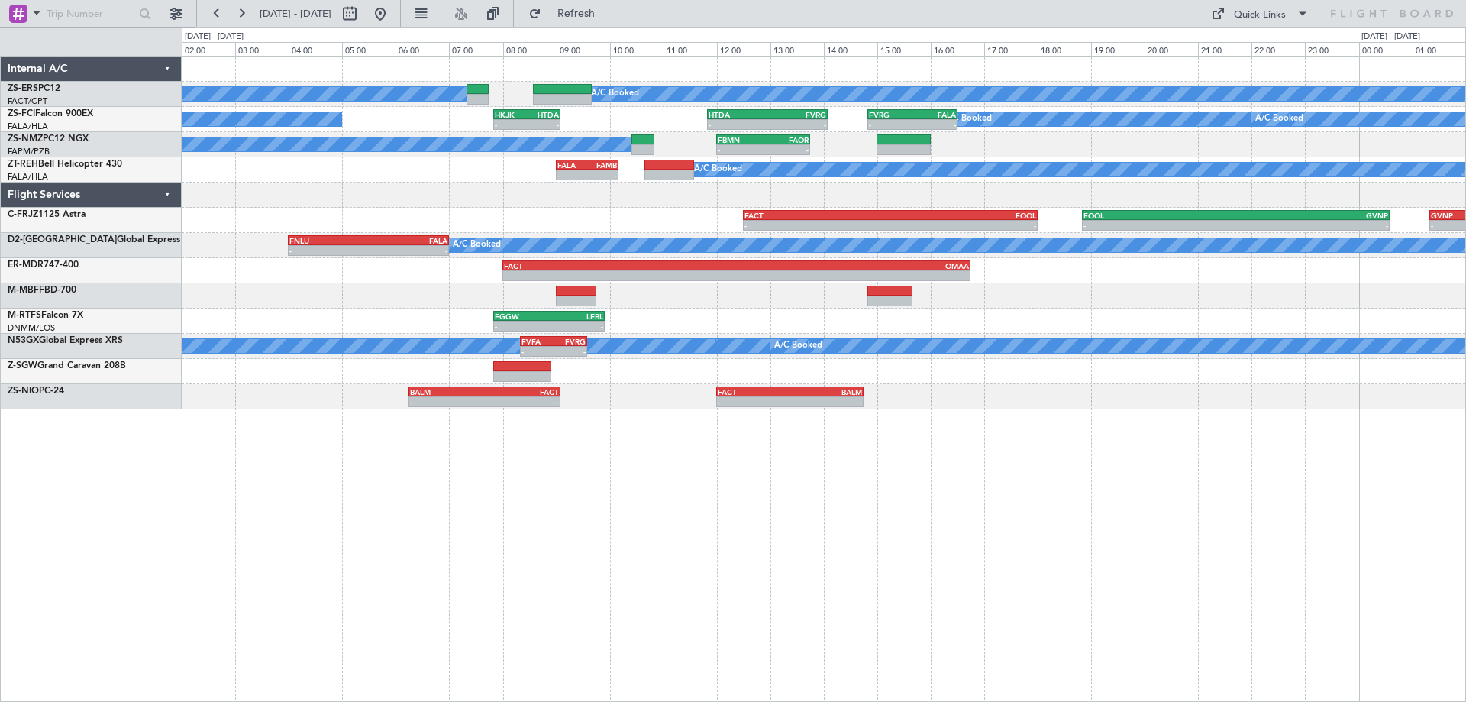
click at [1110, 544] on div "A/C Booked A/C Booked A/C Booked A/C Booked - - HKJK 07:50 Z HTDA 09:05 Z - - H…" at bounding box center [824, 379] width 1284 height 646
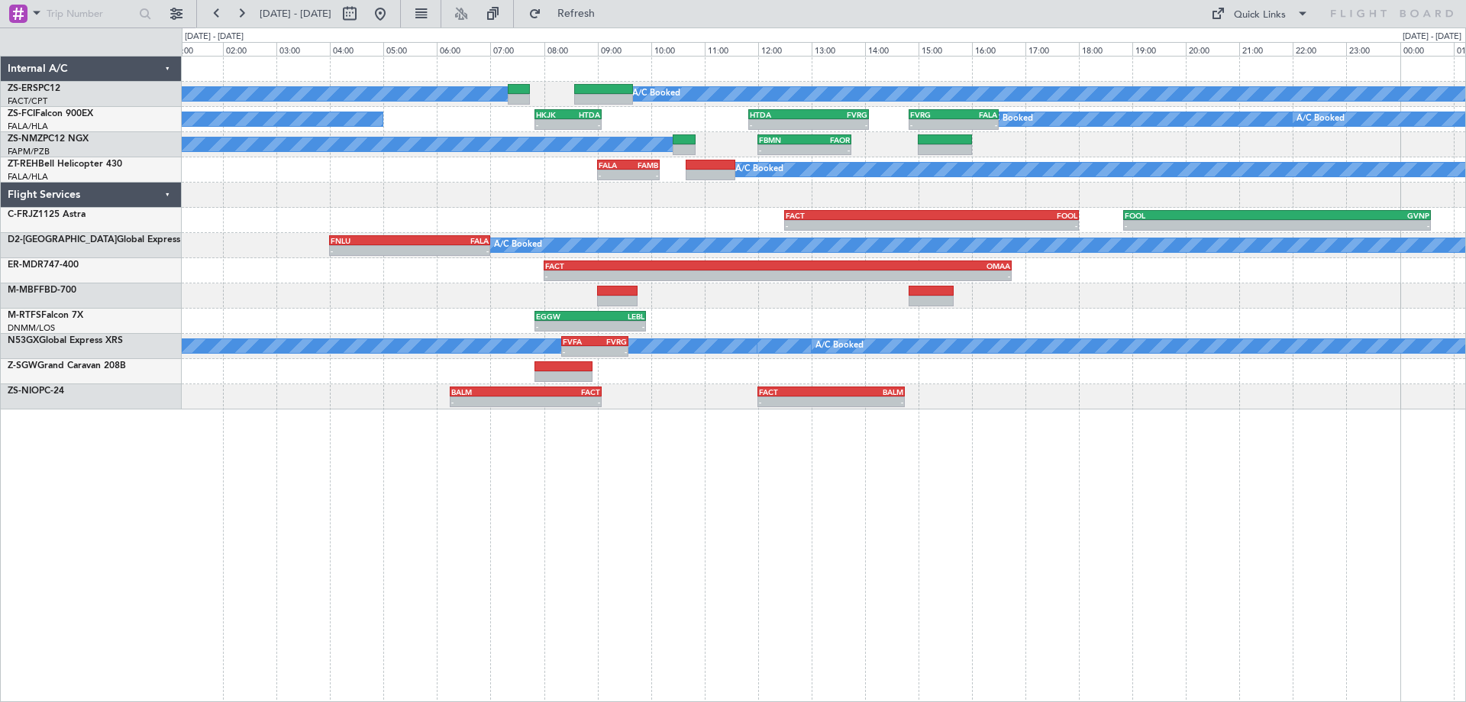
click at [689, 226] on div "- - FACT 12:30 Z FOOL 18:00 Z - - FOOL 18:50 Z GVNP 00:35 Z - - GVNP 01:20 Z TB…" at bounding box center [823, 220] width 1283 height 25
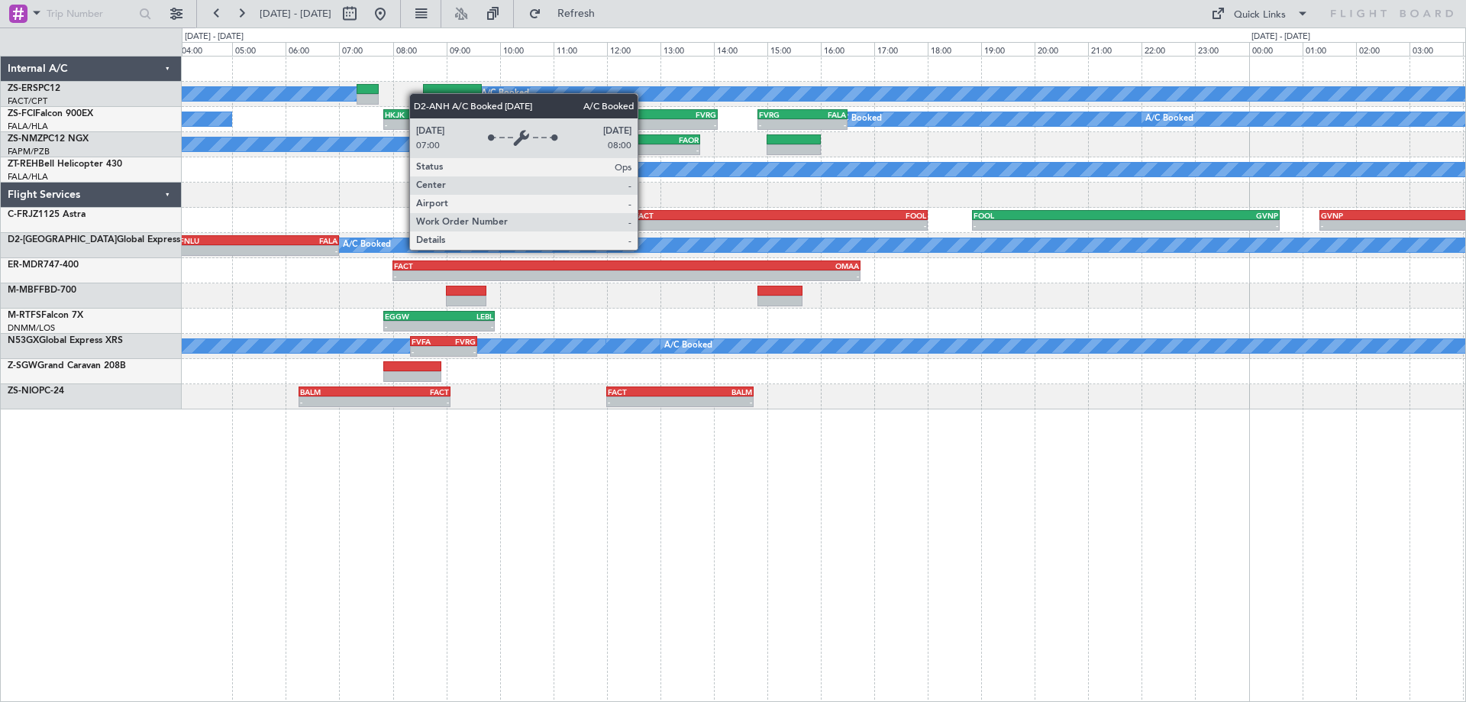
click at [492, 242] on div "A/C Booked" at bounding box center [1007, 245] width 1336 height 14
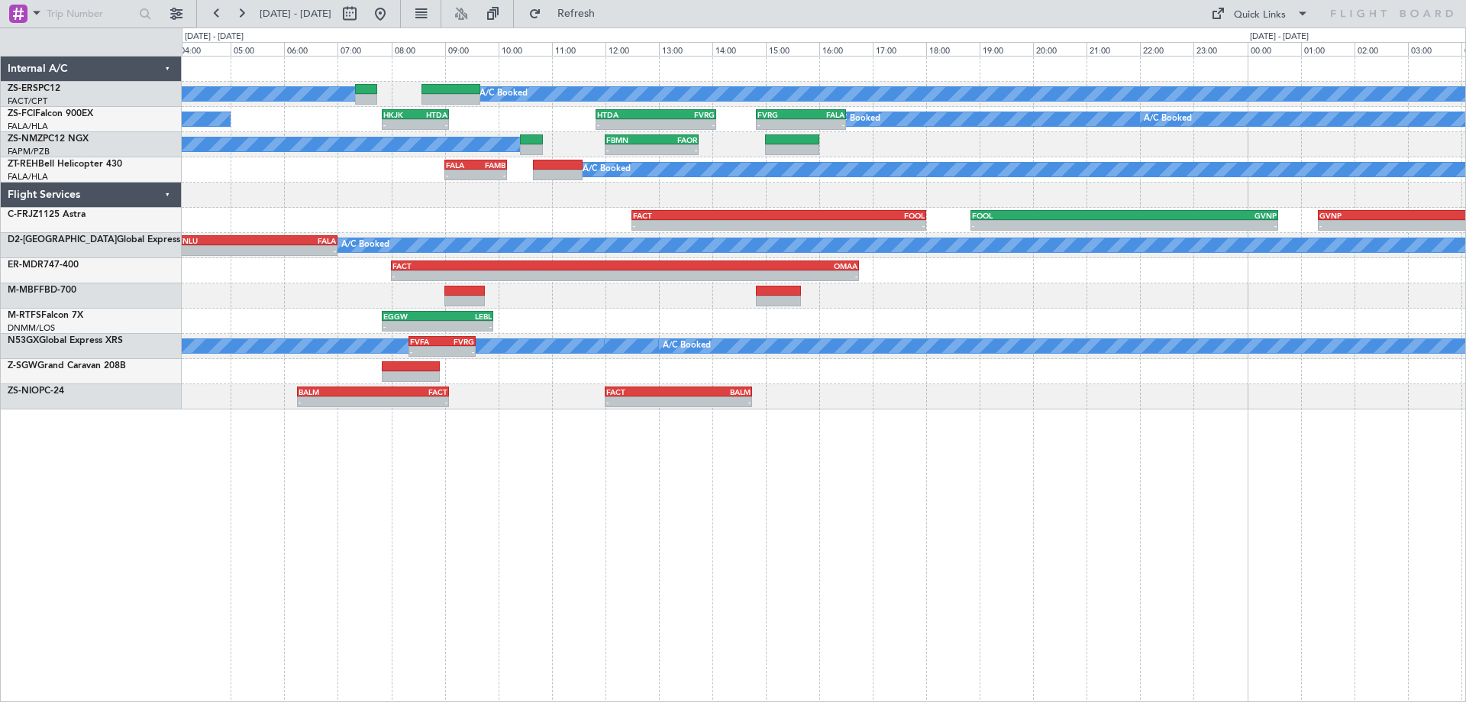
click at [790, 550] on div "A/C Booked A/C Booked A/C Booked A/C Booked - - HKJK 07:50 Z HTDA 09:05 Z - - H…" at bounding box center [824, 379] width 1284 height 646
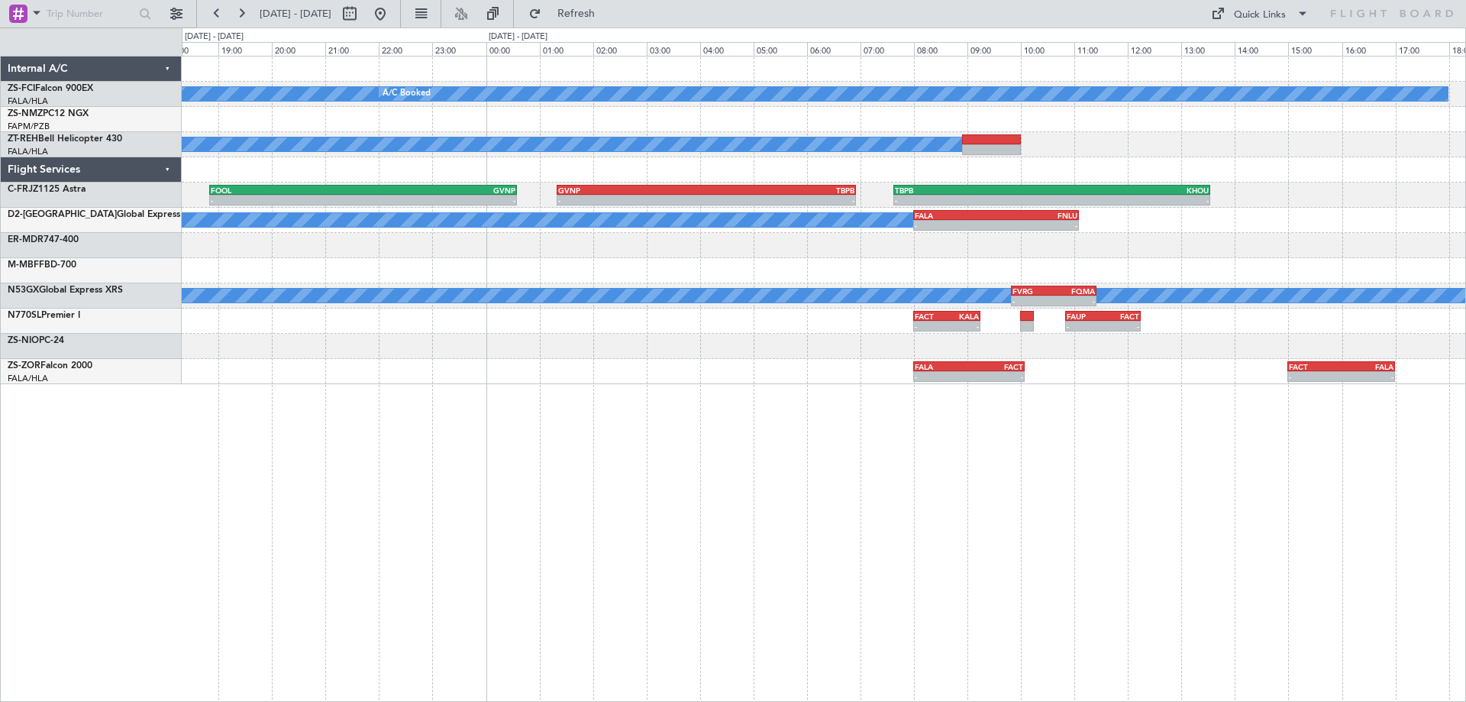
click at [443, 471] on div "A/C Booked A/C Booked FVRG 14:50 Z FALA 16:30 Z - - HTDA 11:50 Z FVRG 14:05 Z -…" at bounding box center [824, 379] width 1284 height 646
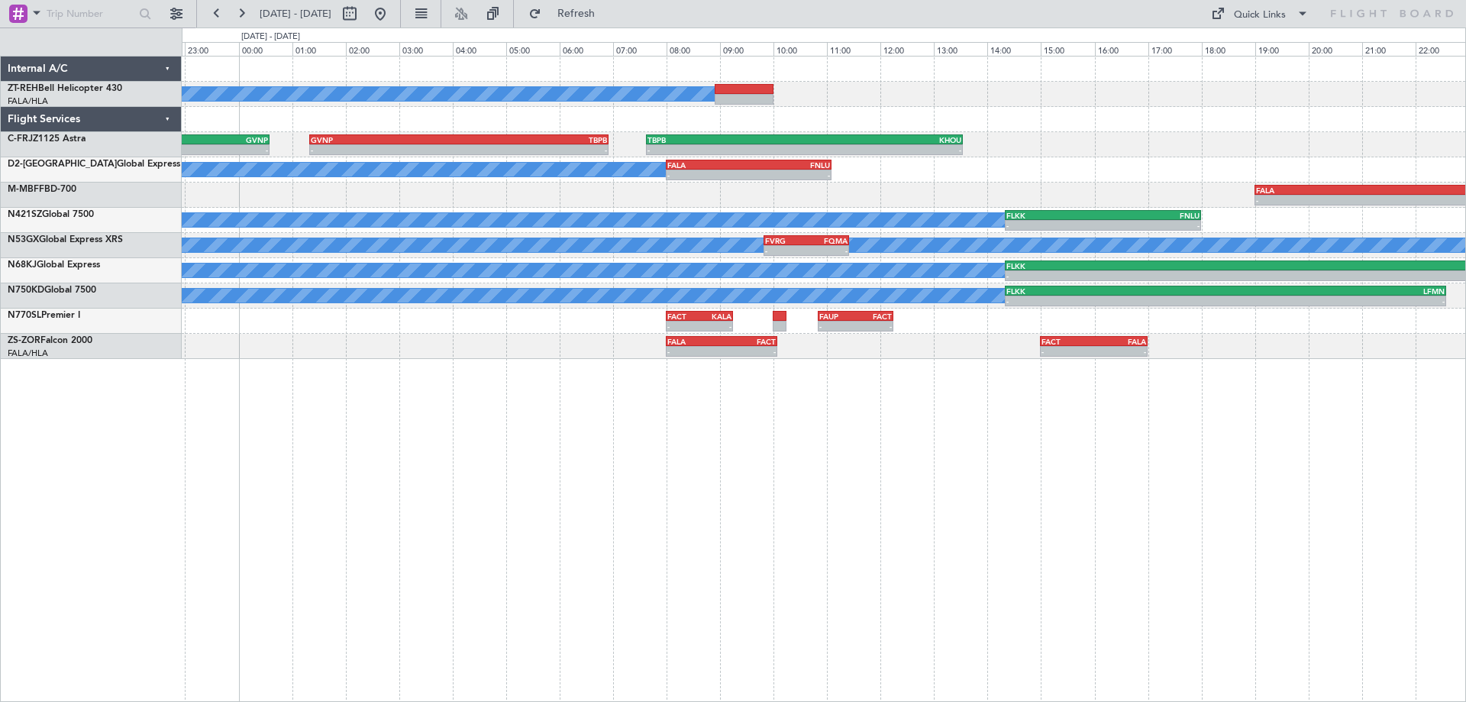
click at [398, 553] on div "A/C Booked - - FOOL 18:50 Z GVNP 00:35 Z - - GVNP 01:20 Z TBPB 06:55 Z - - TBPB…" at bounding box center [824, 379] width 1284 height 646
